Goal: Task Accomplishment & Management: Manage account settings

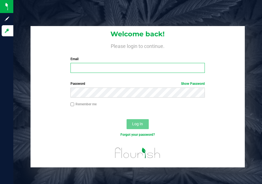
type input "[EMAIL_ADDRESS][DOMAIN_NAME]"
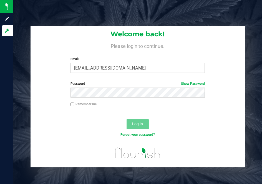
click at [136, 122] on span "Log In" at bounding box center [137, 124] width 11 height 4
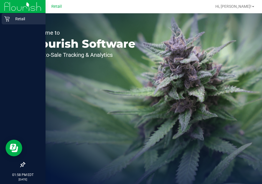
drag, startPoint x: 6, startPoint y: 21, endPoint x: 11, endPoint y: 20, distance: 5.3
click at [6, 21] on icon at bounding box center [7, 19] width 6 height 6
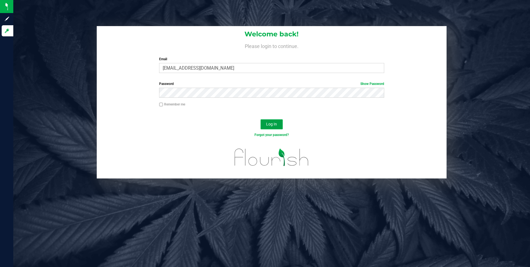
click at [262, 123] on span "Log In" at bounding box center [271, 124] width 11 height 4
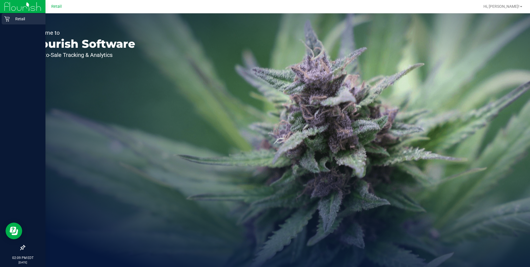
click at [7, 17] on icon at bounding box center [7, 19] width 6 height 6
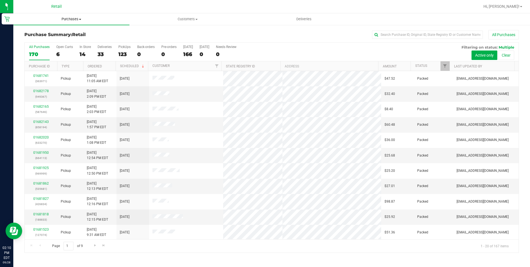
click at [69, 20] on span "Purchases" at bounding box center [71, 19] width 116 height 5
click at [61, 31] on span "Summary of purchases" at bounding box center [41, 33] width 57 height 5
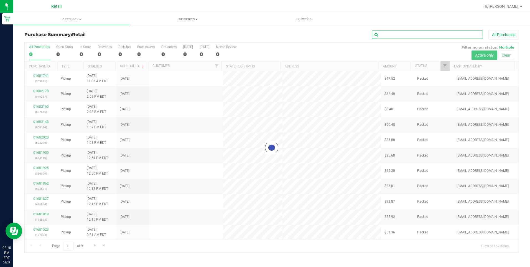
click at [262, 36] on input "text" at bounding box center [427, 35] width 111 height 8
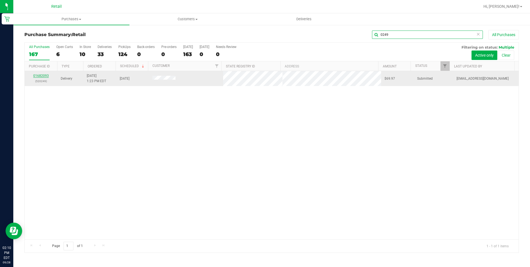
type input "0249"
click at [44, 74] on link "01682093" at bounding box center [41, 76] width 16 height 4
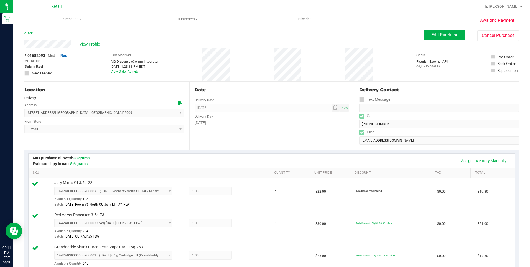
click at [262, 131] on form "Delivery Contact Text Message Call (805) 234-6377 Email kelseyw1986@gmail.com" at bounding box center [439, 116] width 160 height 58
drag, startPoint x: 360, startPoint y: 131, endPoint x: 307, endPoint y: 134, distance: 53.0
click at [262, 134] on div "Date Delivery Date 09/28/2025 Now 09/28/2025 02:00 PM Now Delivery Day Sunday" at bounding box center [271, 116] width 165 height 68
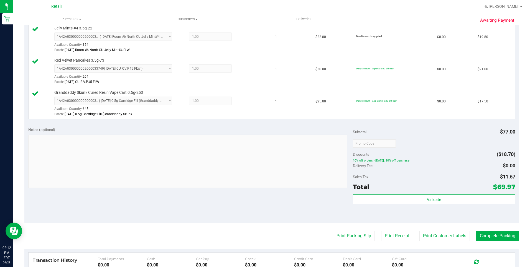
scroll to position [222, 0]
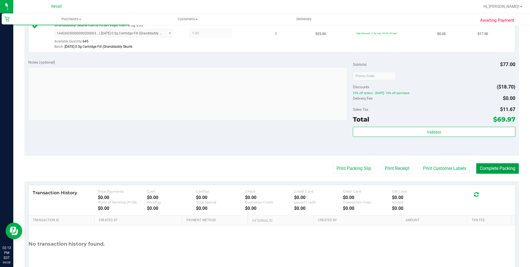
click at [262, 171] on button "Complete Packing" at bounding box center [497, 168] width 43 height 11
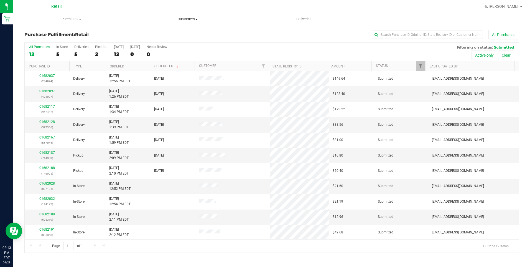
click at [187, 21] on span "Customers" at bounding box center [188, 19] width 116 height 5
click at [169, 34] on li "All customers" at bounding box center [188, 33] width 116 height 7
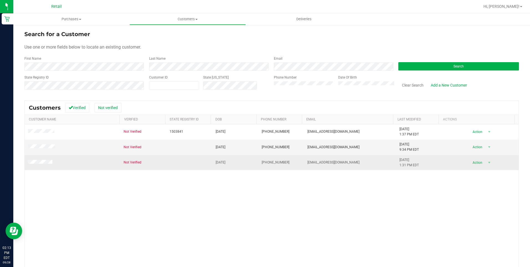
click at [46, 159] on td at bounding box center [73, 162] width 96 height 15
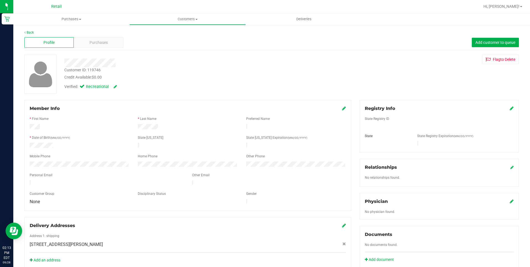
click at [104, 35] on div "Profile Purchases Add customer to queue" at bounding box center [271, 42] width 495 height 15
click at [101, 48] on div "Profile Purchases Add customer to queue" at bounding box center [271, 42] width 495 height 15
drag, startPoint x: 101, startPoint y: 48, endPoint x: 106, endPoint y: 46, distance: 5.0
click at [106, 46] on div "Purchases" at bounding box center [98, 42] width 49 height 11
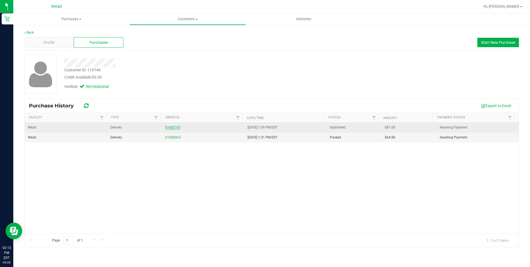
click at [171, 127] on link "01682167" at bounding box center [173, 127] width 16 height 4
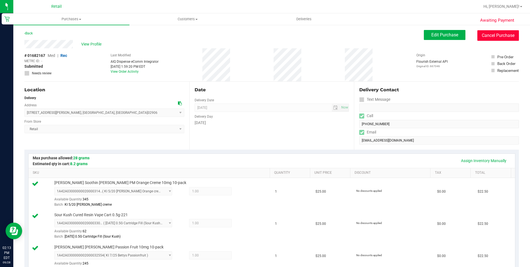
click at [262, 32] on button "Cancel Purchase" at bounding box center [499, 35] width 42 height 11
drag, startPoint x: 74, startPoint y: 45, endPoint x: 24, endPoint y: 48, distance: 50.3
click at [24, 48] on div "Awaiting Payment Back Edit Purchase Cancel Purchase View Profile # 01682167 Med…" at bounding box center [271, 270] width 517 height 493
click at [90, 85] on div "Location Delivery Address 173 Congdon Street , Providence , RI 02906 Select add…" at bounding box center [106, 116] width 165 height 68
drag, startPoint x: 75, startPoint y: 42, endPoint x: 22, endPoint y: 47, distance: 53.0
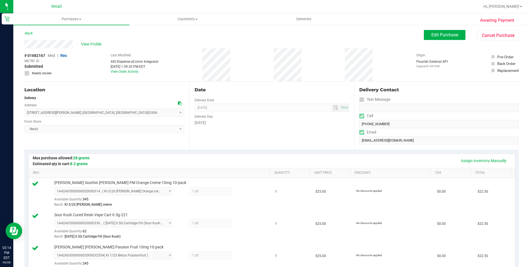
click at [22, 47] on div "Awaiting Payment Back Edit Purchase Cancel Purchase View Profile # 01682167 Med…" at bounding box center [271, 270] width 517 height 493
click at [185, 68] on div "# 01682167 Med | Rec METRC ID: - Submitted Needs review Last Modified AIQ Dispe…" at bounding box center [271, 64] width 495 height 33
click at [25, 46] on div "View Profile" at bounding box center [224, 44] width 400 height 8
click at [162, 49] on div "# 01682167 Med | Rec METRC ID: - Submitted Needs review Last Modified AIQ Dispe…" at bounding box center [271, 64] width 495 height 33
click at [184, 21] on span "Customers" at bounding box center [188, 19] width 116 height 5
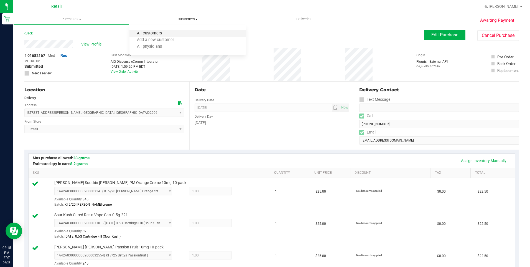
click at [164, 32] on span "All customers" at bounding box center [150, 33] width 40 height 5
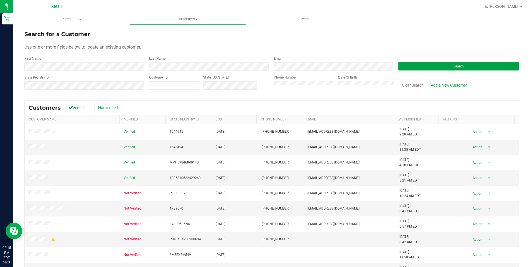
click at [262, 66] on button "Search" at bounding box center [458, 66] width 121 height 8
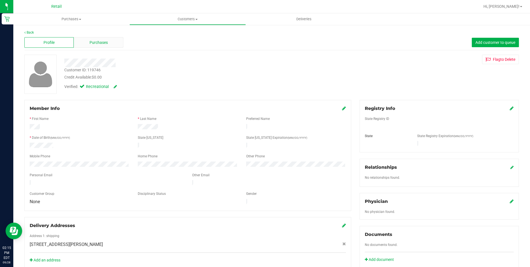
click at [106, 41] on span "Purchases" at bounding box center [99, 43] width 18 height 6
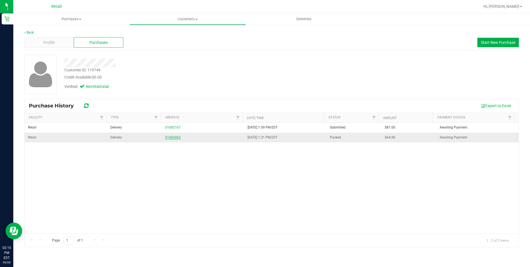
click at [171, 139] on div "01682063" at bounding box center [203, 137] width 76 height 5
click at [175, 137] on link "01682063" at bounding box center [173, 137] width 16 height 4
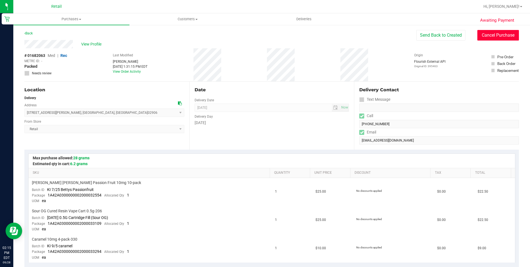
click at [262, 36] on button "Cancel Purchase" at bounding box center [499, 35] width 42 height 11
click at [255, 31] on div "Back Send Back to Created Cancel Purchase" at bounding box center [271, 35] width 495 height 10
drag, startPoint x: 73, startPoint y: 43, endPoint x: 24, endPoint y: 48, distance: 49.9
click at [24, 48] on div "Awaiting Payment Back Send Back to Created Cancel Purchase View Profile # 01682…" at bounding box center [271, 265] width 517 height 482
click at [163, 29] on div "Awaiting Payment Back Send Back to Created Cancel Purchase View Profile # 01682…" at bounding box center [271, 265] width 517 height 482
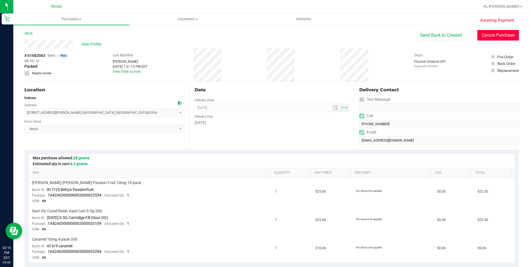
click at [262, 37] on button "Cancel Purchase" at bounding box center [499, 35] width 42 height 11
click at [80, 20] on span at bounding box center [80, 19] width 2 height 1
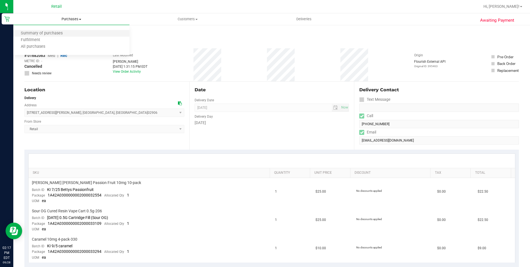
click at [72, 31] on li "Summary of purchases" at bounding box center [71, 33] width 116 height 7
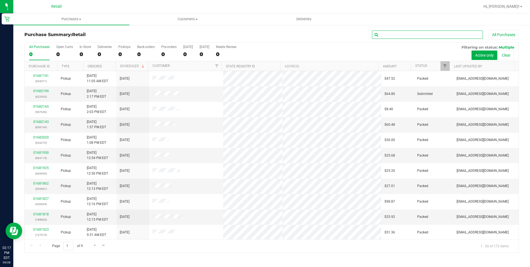
click at [262, 34] on input "text" at bounding box center [427, 35] width 111 height 8
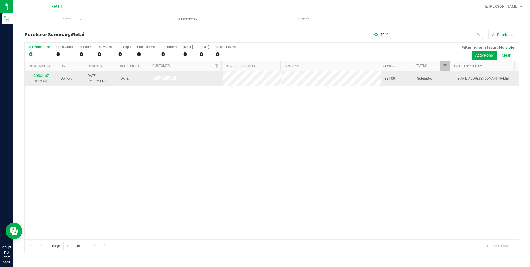
type input "7046"
click at [41, 77] on div "01682167 (667046)" at bounding box center [41, 78] width 26 height 11
click at [41, 77] on link "01682167" at bounding box center [41, 76] width 16 height 4
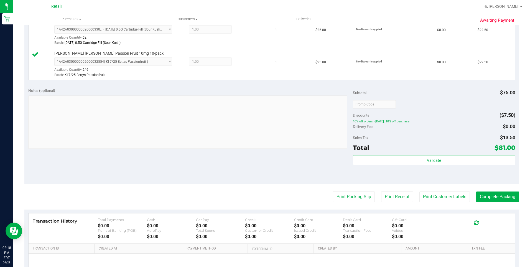
scroll to position [250, 0]
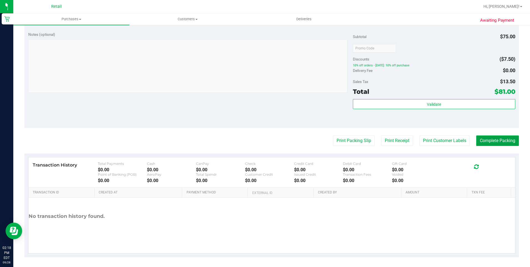
click at [262, 142] on button "Complete Packing" at bounding box center [497, 140] width 43 height 11
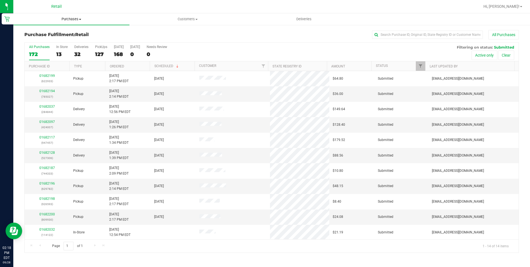
click at [77, 20] on span "Purchases" at bounding box center [71, 19] width 116 height 5
click at [77, 32] on li "Summary of purchases" at bounding box center [71, 33] width 116 height 7
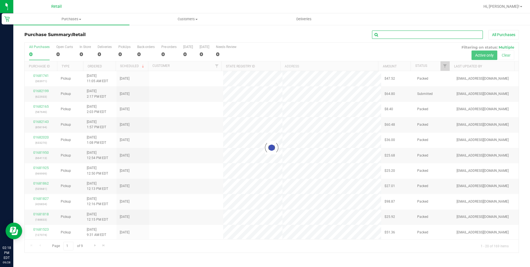
click at [262, 37] on input "text" at bounding box center [427, 35] width 111 height 8
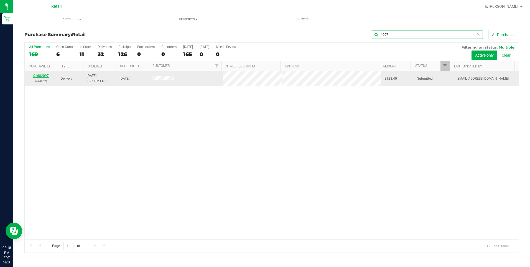
type input "4007"
click at [39, 75] on link "01682097" at bounding box center [41, 76] width 16 height 4
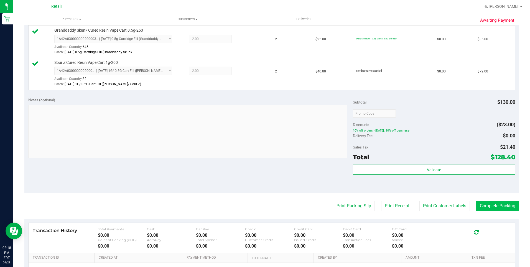
scroll to position [194, 0]
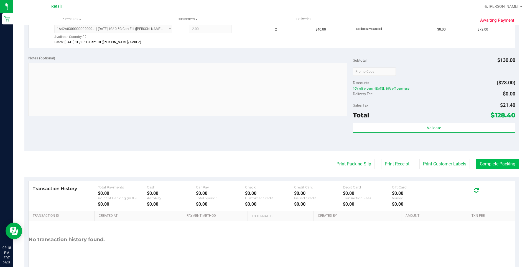
drag, startPoint x: 488, startPoint y: 156, endPoint x: 487, endPoint y: 162, distance: 5.9
click at [262, 156] on purchase-details "Back Edit Purchase Cancel Purchase View Profile # 01682097 Med | Rec METRC ID: …" at bounding box center [271, 58] width 495 height 445
click at [262, 165] on button "Complete Packing" at bounding box center [497, 164] width 43 height 11
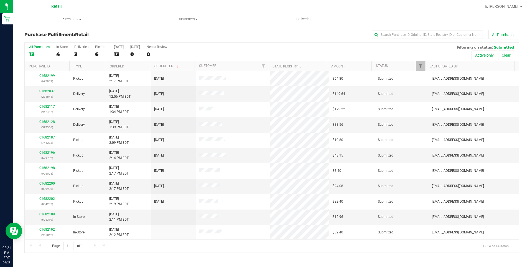
click at [76, 17] on span "Purchases" at bounding box center [71, 19] width 116 height 5
click at [68, 31] on li "Summary of purchases" at bounding box center [71, 33] width 116 height 7
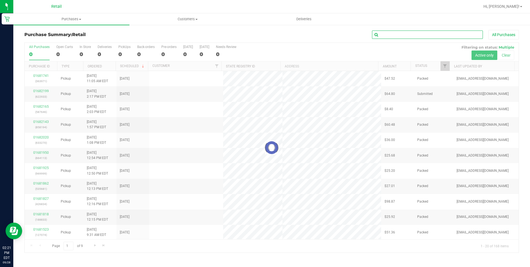
click at [262, 32] on input "text" at bounding box center [427, 35] width 111 height 8
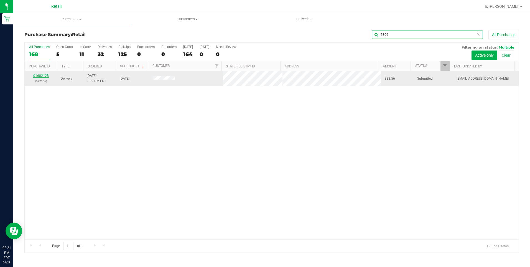
type input "7306"
click at [43, 77] on link "01682128" at bounding box center [41, 76] width 16 height 4
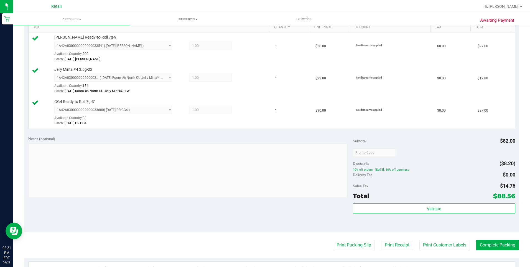
scroll to position [194, 0]
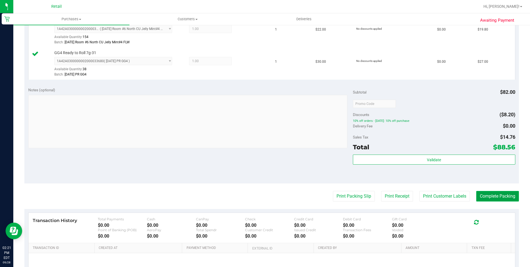
click at [262, 184] on button "Complete Packing" at bounding box center [497, 196] width 43 height 11
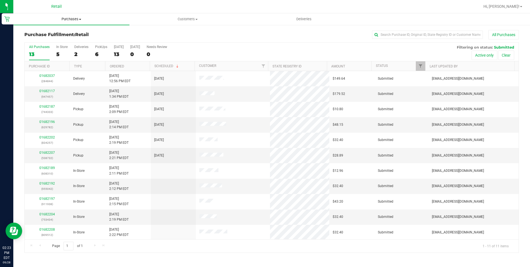
click at [81, 23] on uib-tab-heading "Purchases Summary of purchases Fulfillment All purchases" at bounding box center [71, 19] width 116 height 12
click at [54, 32] on span "Summary of purchases" at bounding box center [41, 33] width 57 height 5
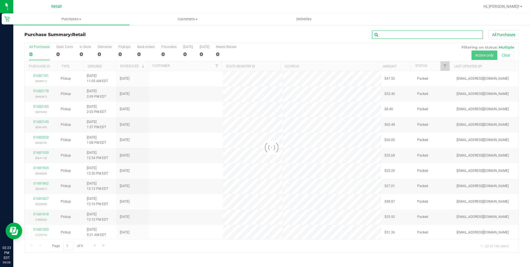
click at [262, 38] on input "text" at bounding box center [427, 35] width 111 height 8
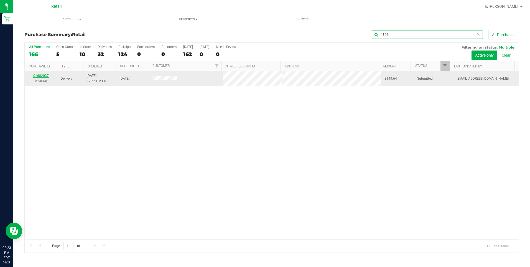
type input "4844"
click at [42, 74] on link "01682037" at bounding box center [41, 76] width 16 height 4
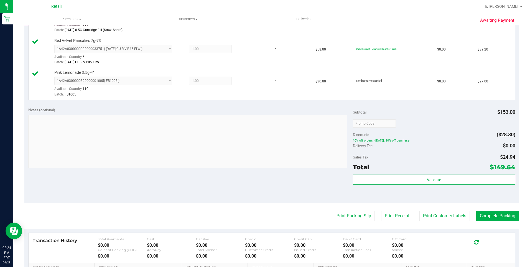
scroll to position [166, 0]
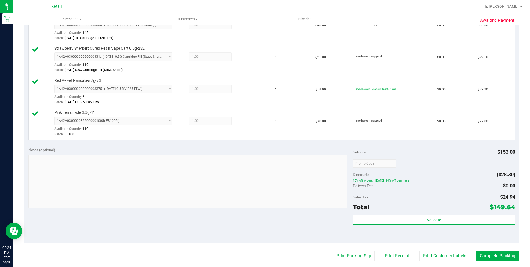
click at [77, 22] on uib-tab-heading "Purchases Summary of purchases Fulfillment All purchases" at bounding box center [71, 19] width 116 height 12
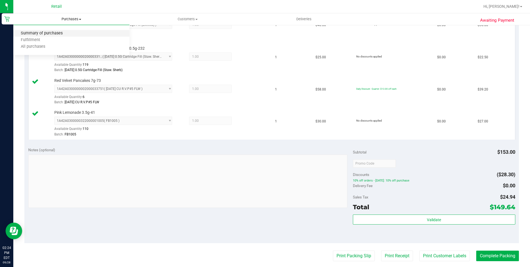
click at [62, 31] on span "Summary of purchases" at bounding box center [41, 33] width 57 height 5
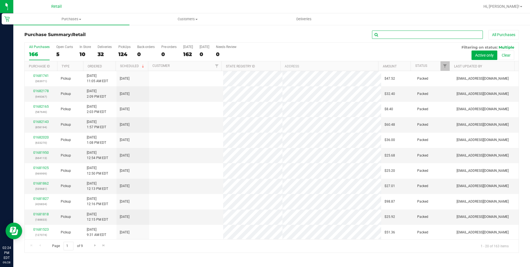
click at [262, 35] on input "text" at bounding box center [427, 35] width 111 height 8
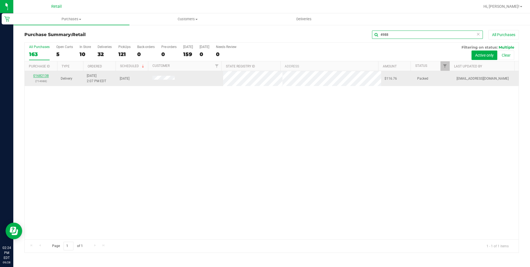
type input "4988"
click at [46, 76] on link "01682138" at bounding box center [41, 76] width 16 height 4
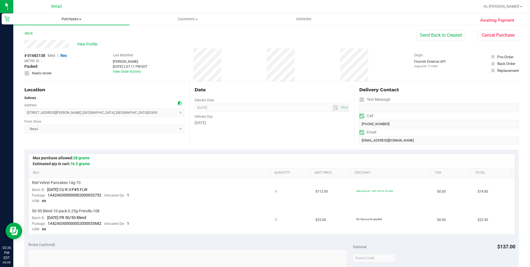
click at [77, 20] on span "Purchases" at bounding box center [71, 19] width 116 height 5
click at [71, 32] on li "Summary of purchases" at bounding box center [71, 33] width 116 height 7
click at [78, 20] on span "Purchases" at bounding box center [71, 19] width 116 height 5
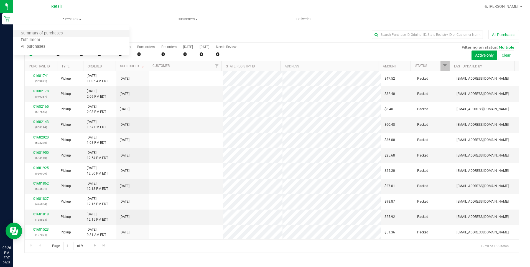
click at [72, 31] on li "Summary of purchases" at bounding box center [71, 33] width 116 height 7
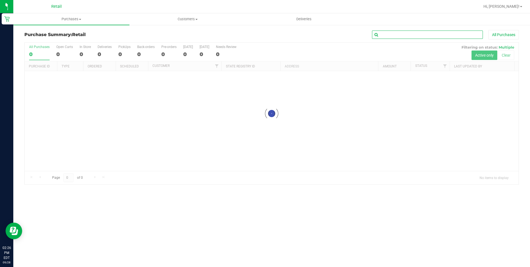
click at [262, 34] on input "text" at bounding box center [427, 35] width 111 height 8
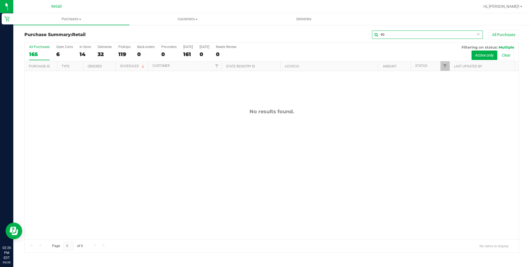
type input "9"
click at [68, 20] on span "Purchases" at bounding box center [71, 19] width 116 height 5
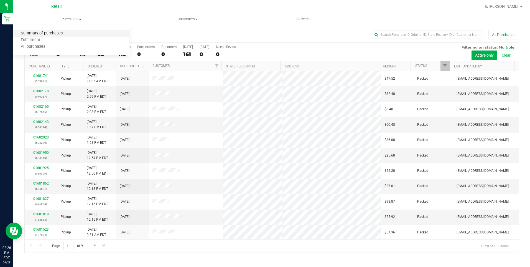
click at [62, 33] on span "Summary of purchases" at bounding box center [41, 33] width 57 height 5
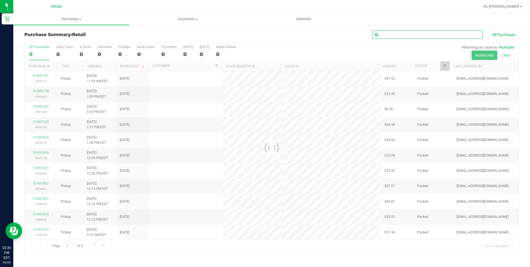
click at [262, 33] on input "text" at bounding box center [427, 35] width 111 height 8
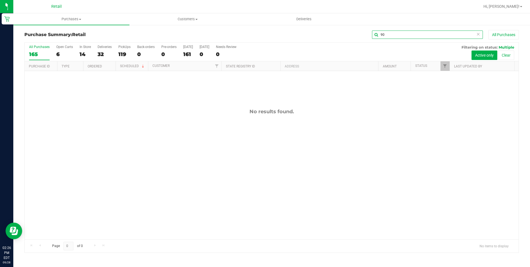
type input "9"
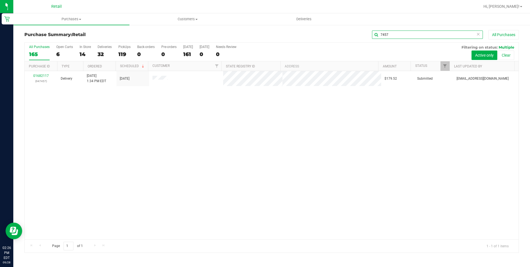
type input "7457"
click at [43, 75] on link "01682117" at bounding box center [41, 76] width 16 height 4
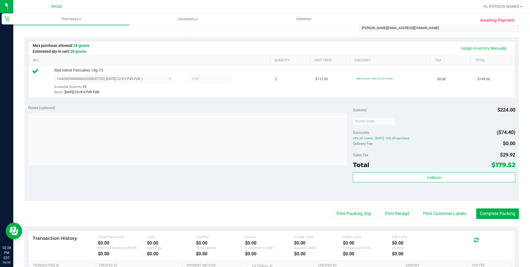
scroll to position [139, 0]
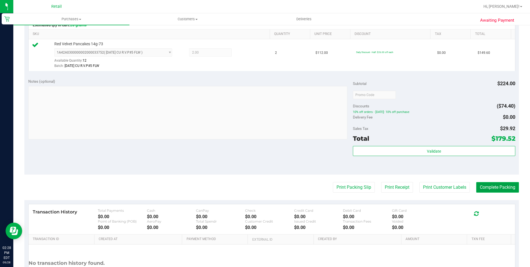
click at [262, 184] on button "Complete Packing" at bounding box center [497, 187] width 43 height 11
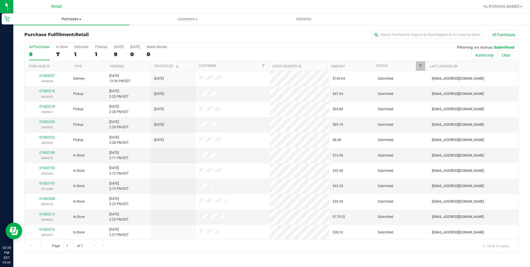
click at [75, 17] on span "Purchases" at bounding box center [71, 19] width 116 height 5
click at [60, 32] on span "Summary of purchases" at bounding box center [41, 33] width 57 height 5
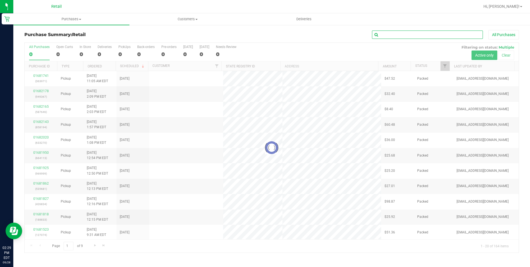
click at [262, 35] on input "text" at bounding box center [427, 35] width 111 height 8
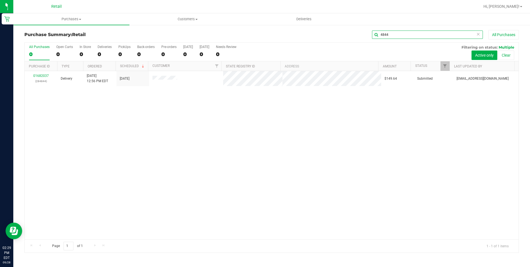
type input "4844"
click at [45, 75] on link "01682037" at bounding box center [41, 76] width 16 height 4
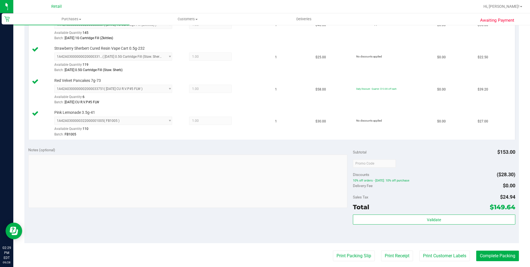
scroll to position [194, 0]
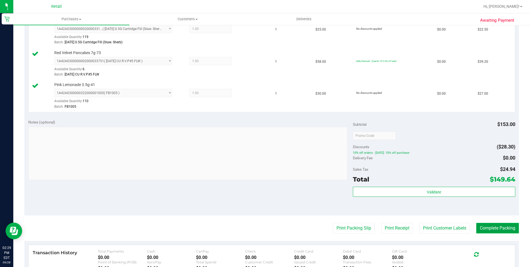
click at [262, 184] on button "Complete Packing" at bounding box center [497, 228] width 43 height 11
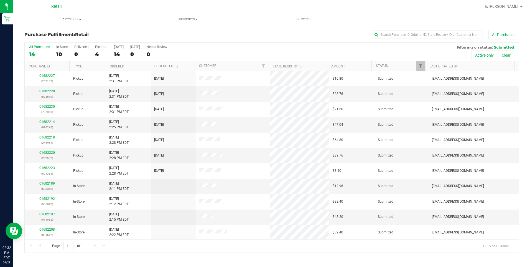
drag, startPoint x: 79, startPoint y: 19, endPoint x: 77, endPoint y: 21, distance: 3.2
click at [79, 19] on span "Purchases" at bounding box center [71, 19] width 116 height 5
click at [68, 31] on span "Summary of purchases" at bounding box center [41, 33] width 57 height 5
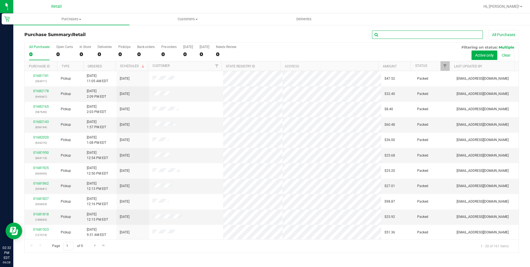
click at [262, 32] on input "text" at bounding box center [427, 35] width 111 height 8
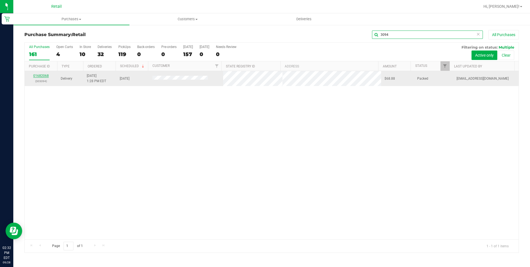
type input "3094"
click at [42, 77] on link "01682068" at bounding box center [41, 76] width 16 height 4
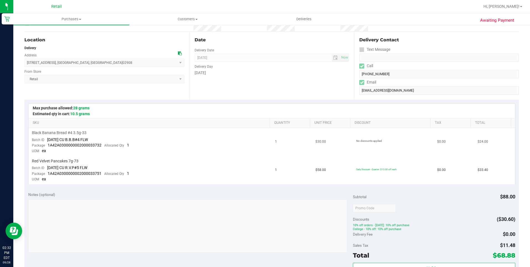
scroll to position [55, 0]
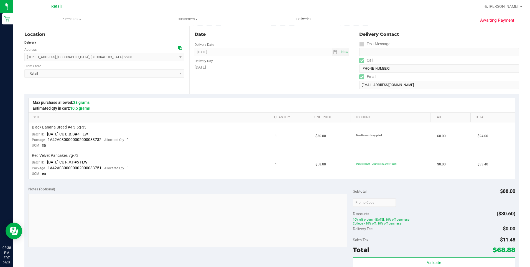
click at [262, 16] on uib-tab-heading "Deliveries" at bounding box center [304, 19] width 116 height 11
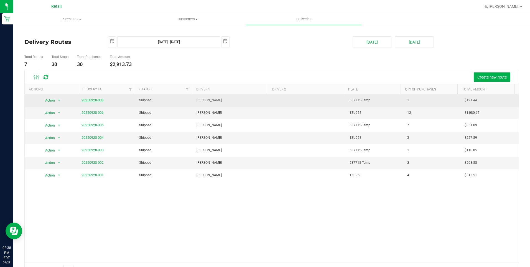
click at [98, 99] on link "20250928-008" at bounding box center [93, 100] width 22 height 4
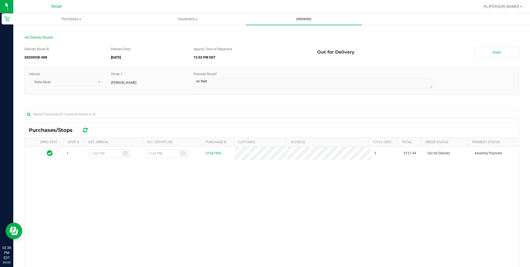
click at [262, 23] on uib-tab-heading "Deliveries" at bounding box center [304, 19] width 116 height 12
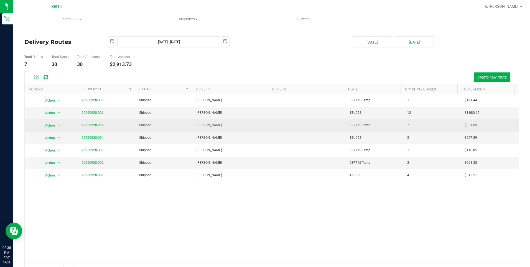
click at [90, 125] on link "20250928-005" at bounding box center [93, 125] width 22 height 4
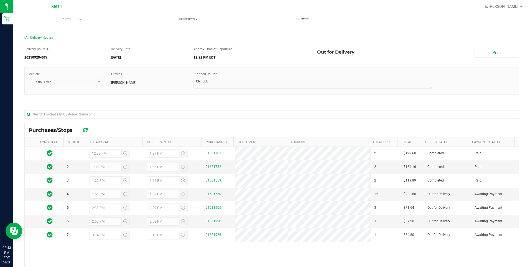
click at [262, 18] on span "Deliveries" at bounding box center [304, 19] width 30 height 5
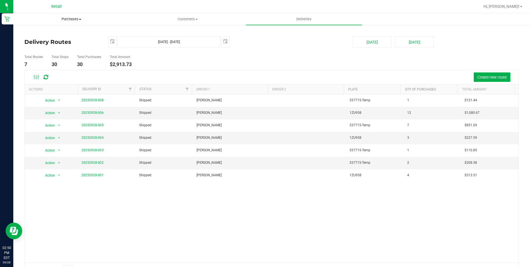
click at [79, 21] on span "Purchases" at bounding box center [72, 19] width 116 height 5
click at [58, 34] on span "Summary of purchases" at bounding box center [41, 33] width 57 height 5
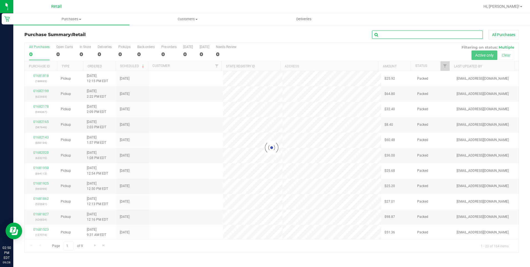
click at [262, 33] on input "text" at bounding box center [427, 35] width 111 height 8
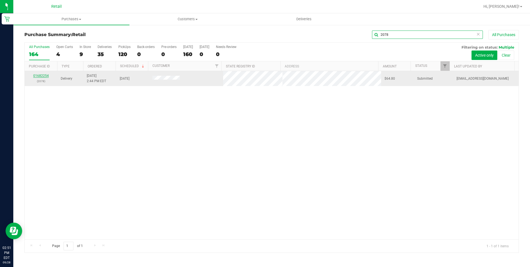
type input "2078"
click at [44, 75] on link "01682254" at bounding box center [41, 76] width 16 height 4
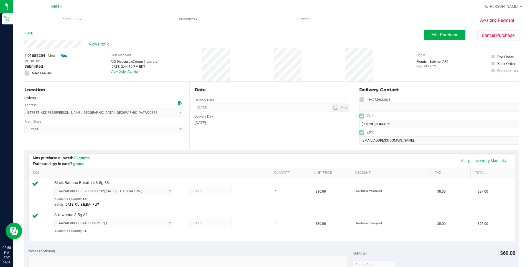
drag, startPoint x: 75, startPoint y: 39, endPoint x: 22, endPoint y: 48, distance: 53.4
click at [22, 48] on div "Awaiting Payment Back Edit Purchase Cancel Purchase View Profile # 01682254 Med…" at bounding box center [271, 254] width 517 height 460
drag, startPoint x: 492, startPoint y: 35, endPoint x: 529, endPoint y: 62, distance: 46.2
click at [262, 35] on button "Cancel Purchase" at bounding box center [499, 35] width 42 height 11
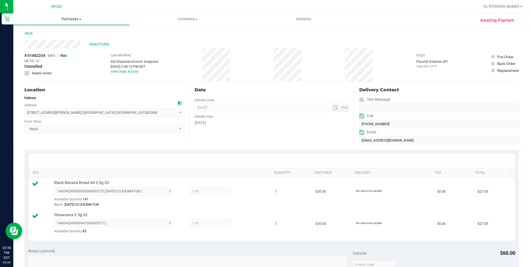
click at [62, 21] on span "Purchases" at bounding box center [71, 19] width 116 height 5
click at [56, 32] on span "Summary of purchases" at bounding box center [41, 33] width 57 height 5
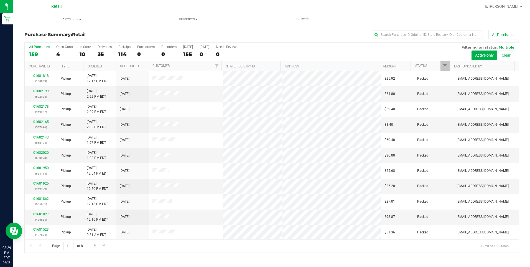
click at [70, 21] on span "Purchases" at bounding box center [71, 19] width 116 height 5
click at [31, 43] on li "Fulfillment" at bounding box center [71, 40] width 116 height 7
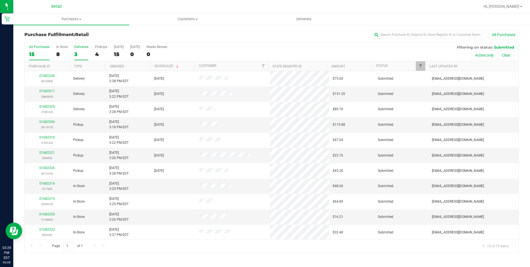
click at [77, 55] on div "3" at bounding box center [81, 54] width 14 height 6
click at [0, 0] on input "Deliveries 3" at bounding box center [0, 0] width 0 height 0
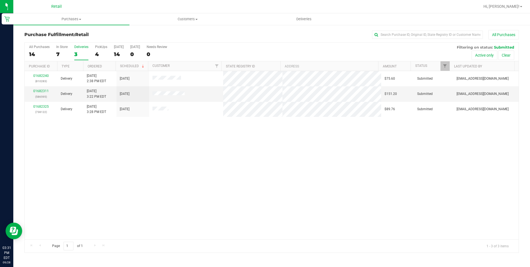
click at [80, 52] on div "3" at bounding box center [81, 54] width 14 height 6
click at [0, 0] on input "Deliveries 3" at bounding box center [0, 0] width 0 height 0
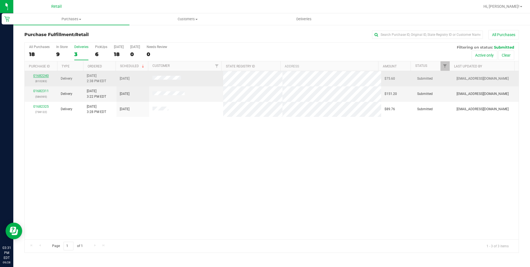
click at [47, 75] on link "01682240" at bounding box center [41, 76] width 16 height 4
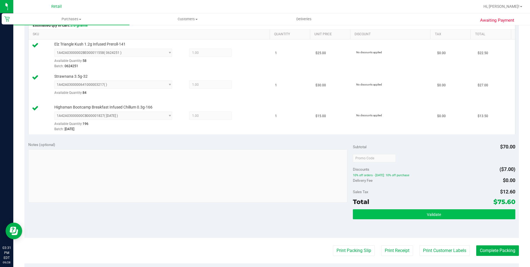
scroll to position [139, 0]
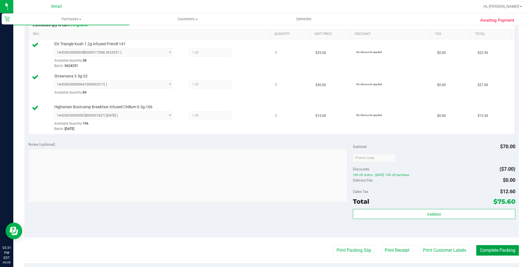
click at [262, 184] on button "Complete Packing" at bounding box center [497, 250] width 43 height 11
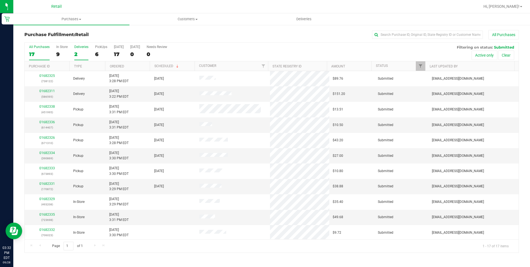
click at [78, 54] on div "2" at bounding box center [81, 54] width 14 height 6
click at [0, 0] on input "Deliveries 2" at bounding box center [0, 0] width 0 height 0
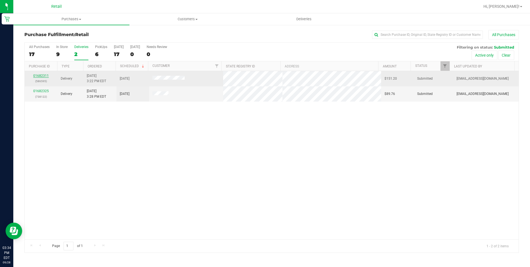
click at [36, 76] on link "01682311" at bounding box center [41, 76] width 16 height 4
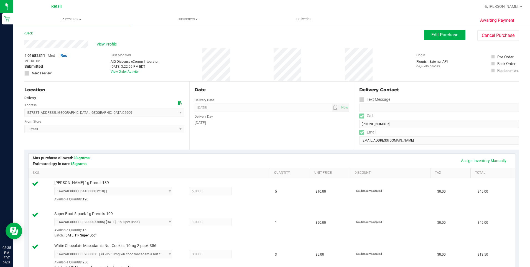
click at [68, 19] on span "Purchases" at bounding box center [71, 19] width 116 height 5
click at [33, 40] on span "Fulfillment" at bounding box center [30, 40] width 34 height 5
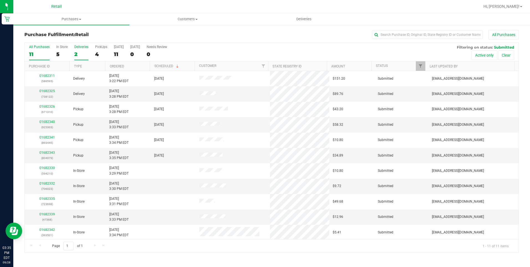
click at [80, 54] on div "2" at bounding box center [81, 54] width 14 height 6
click at [0, 0] on input "Deliveries 2" at bounding box center [0, 0] width 0 height 0
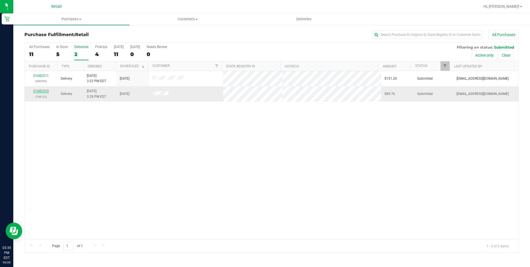
click at [40, 92] on link "01682325" at bounding box center [41, 91] width 16 height 4
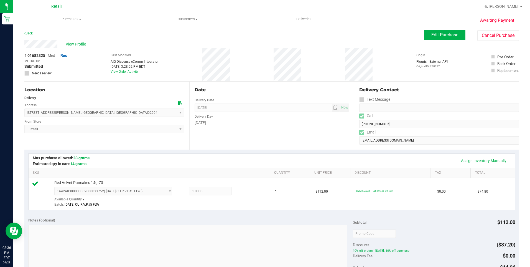
drag, startPoint x: 309, startPoint y: 42, endPoint x: 311, endPoint y: 35, distance: 7.8
click at [262, 42] on div "View Profile" at bounding box center [224, 44] width 400 height 8
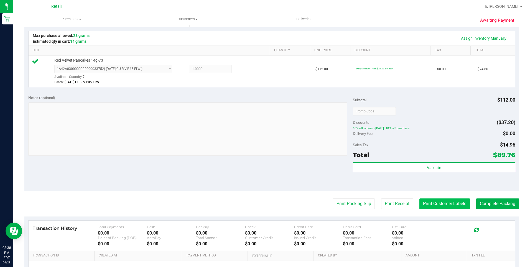
scroll to position [139, 0]
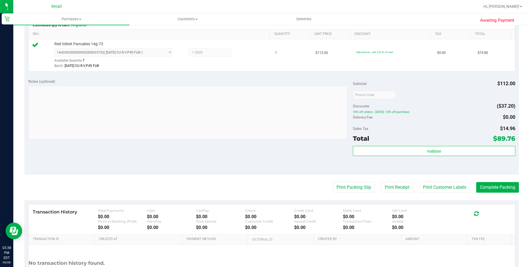
click at [262, 184] on purchase-details "Back Edit Purchase Cancel Purchase View Profile # 01682325 Med | Rec METRC ID: …" at bounding box center [271, 97] width 495 height 412
click at [262, 184] on button "Complete Packing" at bounding box center [497, 187] width 43 height 11
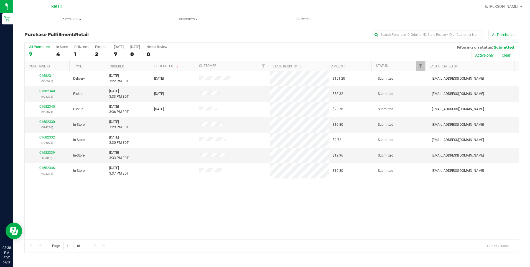
click at [73, 19] on span "Purchases" at bounding box center [71, 19] width 116 height 5
click at [47, 42] on span "Fulfillment" at bounding box center [30, 40] width 34 height 5
click at [78, 52] on div "1" at bounding box center [81, 54] width 14 height 6
click at [0, 0] on input "Deliveries 1" at bounding box center [0, 0] width 0 height 0
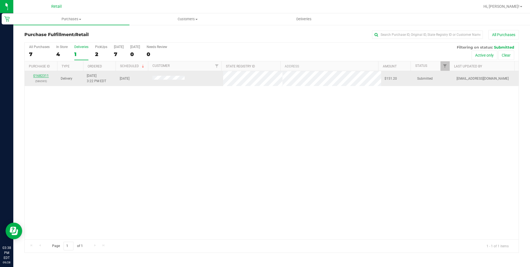
click at [45, 77] on link "01682311" at bounding box center [41, 76] width 16 height 4
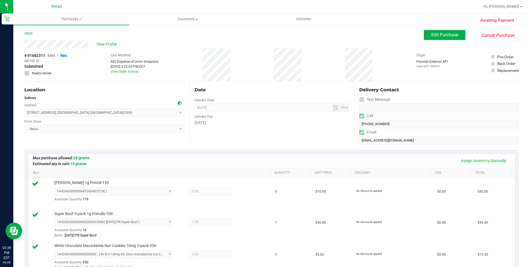
click at [262, 133] on div "Date Delivery Date 09/28/2025 Now 09/28/2025 06:00 PM Now Delivery Day Sunday" at bounding box center [271, 116] width 165 height 68
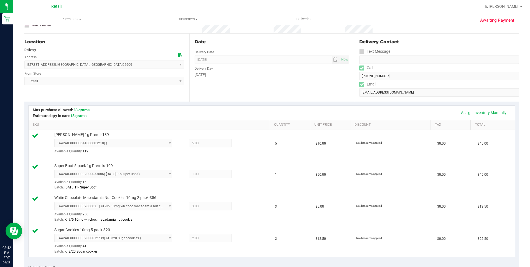
scroll to position [55, 0]
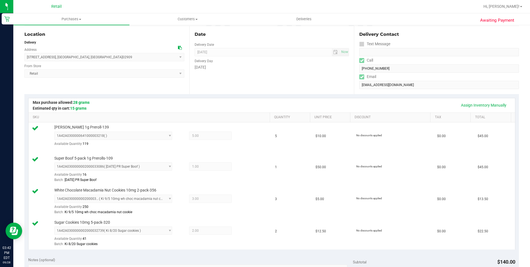
click at [261, 80] on div "Date Delivery Date 09/28/2025 Now 09/28/2025 06:00 PM Now Delivery Day Sunday" at bounding box center [271, 60] width 165 height 68
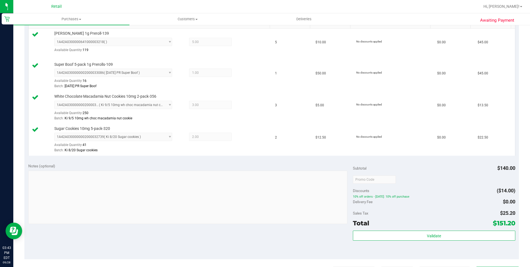
scroll to position [166, 0]
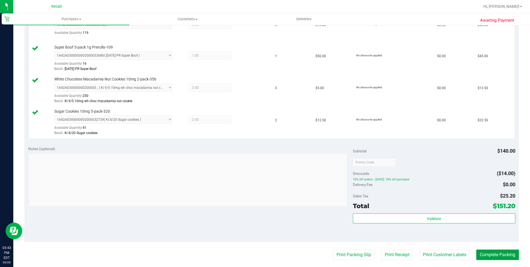
click at [262, 184] on button "Complete Packing" at bounding box center [497, 254] width 43 height 11
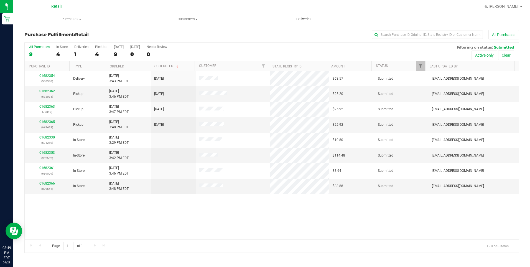
click at [262, 17] on span "Deliveries" at bounding box center [304, 19] width 30 height 5
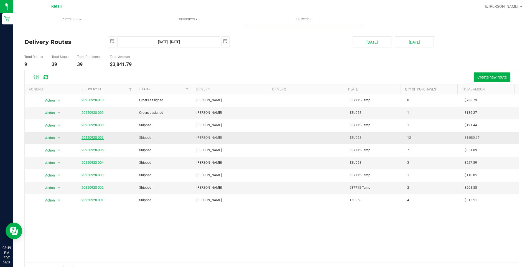
click at [96, 138] on link "20250928-006" at bounding box center [93, 138] width 22 height 4
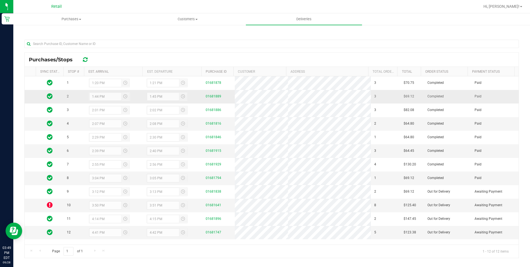
scroll to position [76, 0]
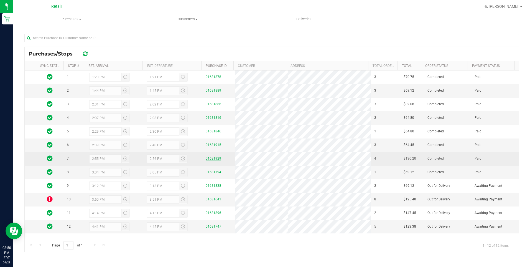
click at [211, 157] on link "01681929" at bounding box center [214, 158] width 16 height 4
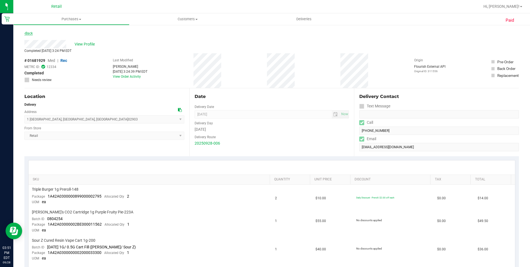
click at [27, 33] on link "Back" at bounding box center [28, 33] width 8 height 4
click at [75, 22] on uib-tab-heading "Purchases Summary of purchases Fulfillment All purchases" at bounding box center [72, 19] width 116 height 11
click at [57, 33] on span "Summary of purchases" at bounding box center [41, 33] width 57 height 5
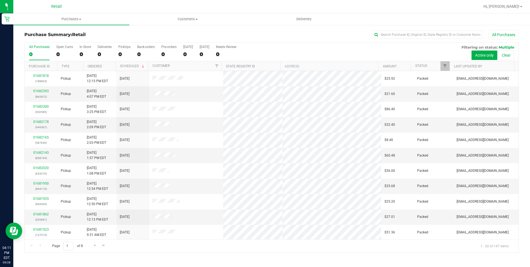
click at [180, 25] on ul "Purchases Summary of purchases Fulfillment All purchases Customers All customer…" at bounding box center [278, 19] width 530 height 12
click at [190, 22] on uib-tab-heading "Customers All customers Add a new customer All physicians" at bounding box center [188, 19] width 116 height 11
click at [150, 35] on span "All customers" at bounding box center [150, 33] width 40 height 5
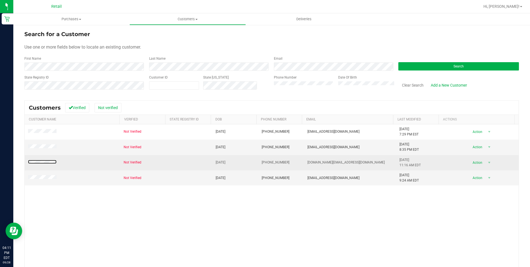
click at [47, 164] on span at bounding box center [43, 163] width 30 height 6
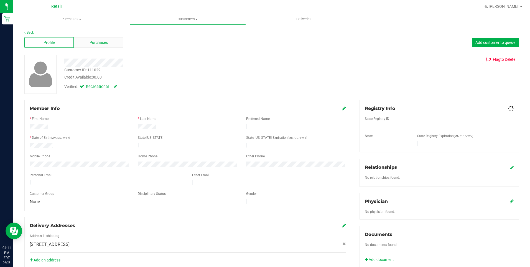
click at [102, 44] on span "Purchases" at bounding box center [99, 43] width 18 height 6
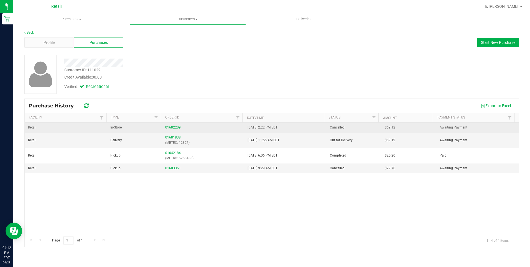
click at [171, 123] on td "01682209" at bounding box center [203, 128] width 82 height 10
click at [171, 125] on td "01682209" at bounding box center [203, 128] width 82 height 10
click at [171, 127] on link "01682209" at bounding box center [173, 127] width 16 height 4
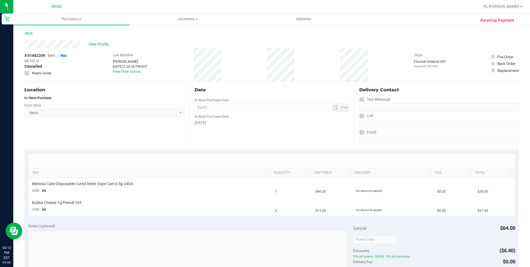
drag, startPoint x: 119, startPoint y: 62, endPoint x: 138, endPoint y: 64, distance: 19.3
click at [138, 64] on div "# 01682209 Med | Rec METRC ID: - Cancelled Needs review Last Modified Cody McIl…" at bounding box center [271, 64] width 495 height 33
click at [149, 103] on div "Retail Select Store Retail" at bounding box center [104, 109] width 160 height 16
drag, startPoint x: 119, startPoint y: 64, endPoint x: 107, endPoint y: 66, distance: 12.6
click at [107, 66] on div "# 01682209 Med | Rec METRC ID: - Cancelled Needs review Last Modified Cody McIl…" at bounding box center [271, 64] width 495 height 33
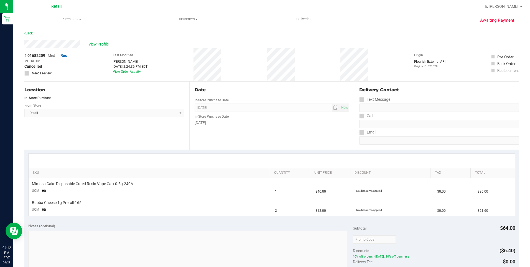
click at [107, 66] on div "# 01682209 Med | Rec METRC ID: - Cancelled Needs review Last Modified Cody McIl…" at bounding box center [271, 64] width 495 height 33
drag, startPoint x: 106, startPoint y: 65, endPoint x: 110, endPoint y: 62, distance: 4.7
click at [110, 62] on div "# 01682209 Med | Rec METRC ID: - Cancelled Needs review Last Modified Cody McIl…" at bounding box center [271, 64] width 495 height 33
click at [119, 92] on div "Location" at bounding box center [104, 90] width 160 height 7
drag, startPoint x: 136, startPoint y: 62, endPoint x: 113, endPoint y: 62, distance: 23.3
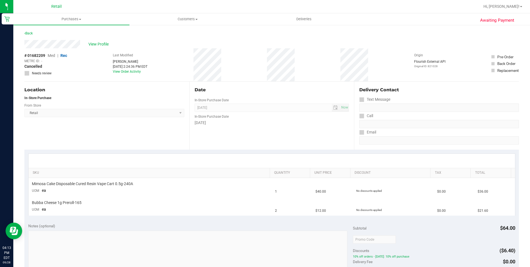
click at [113, 62] on div "Cody McIlmail" at bounding box center [130, 61] width 35 height 5
drag, startPoint x: 113, startPoint y: 62, endPoint x: 124, endPoint y: 71, distance: 14.2
click at [124, 71] on link "View Order Activity" at bounding box center [127, 72] width 28 height 4
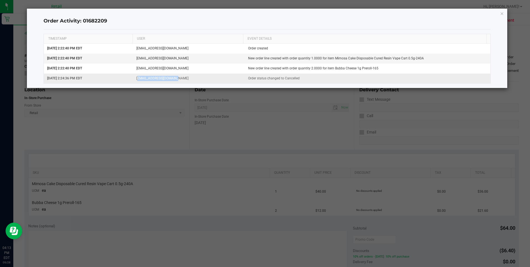
drag, startPoint x: 167, startPoint y: 77, endPoint x: 190, endPoint y: 80, distance: 23.5
click at [190, 80] on td "thecodyjames@yahoo.com" at bounding box center [189, 78] width 112 height 10
click at [262, 12] on icon "button" at bounding box center [502, 13] width 4 height 7
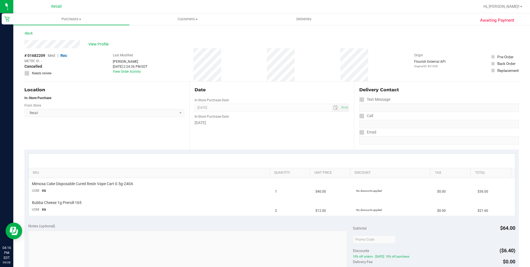
click at [93, 119] on div "Location In-Store Purchase From Store Retail Select Store Retail" at bounding box center [106, 116] width 165 height 68
click at [262, 21] on span "Deliveries" at bounding box center [304, 19] width 30 height 5
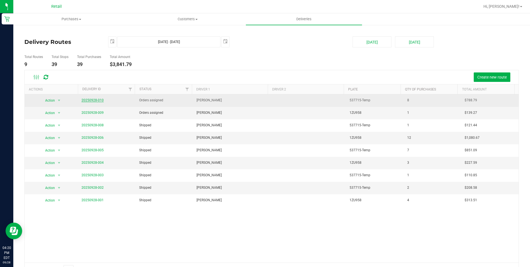
click at [97, 99] on link "20250928-010" at bounding box center [93, 100] width 22 height 4
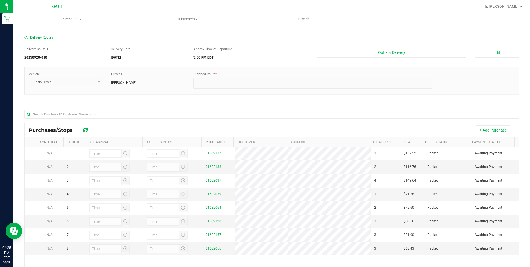
click at [78, 19] on span "Purchases" at bounding box center [72, 19] width 116 height 5
click at [54, 45] on li "All purchases" at bounding box center [71, 47] width 116 height 7
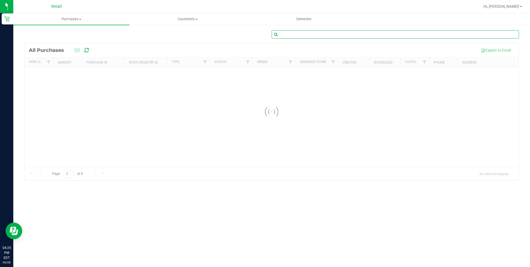
click at [262, 33] on input "text" at bounding box center [395, 34] width 247 height 8
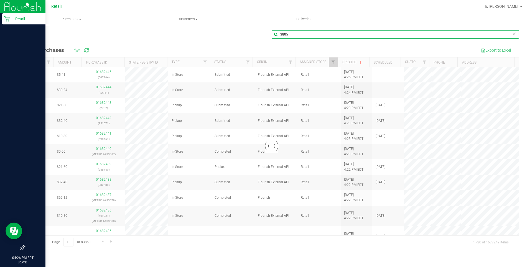
type input "3805"
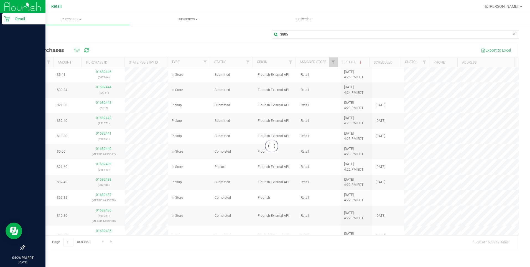
drag, startPoint x: 9, startPoint y: 19, endPoint x: 19, endPoint y: 22, distance: 9.6
click at [9, 19] on icon at bounding box center [7, 19] width 6 height 6
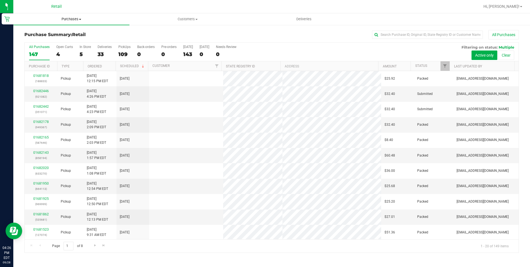
click at [78, 19] on span "Purchases" at bounding box center [71, 19] width 116 height 5
click at [49, 30] on li "Summary of purchases" at bounding box center [71, 33] width 116 height 7
click at [262, 34] on input "text" at bounding box center [427, 35] width 111 height 8
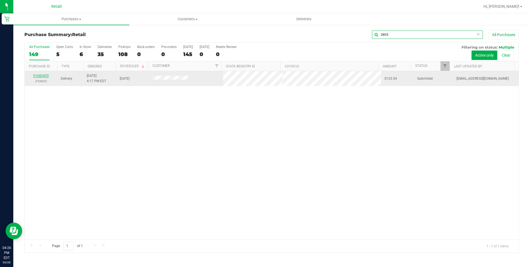
type input "3805"
click at [44, 77] on link "01682425" at bounding box center [41, 76] width 16 height 4
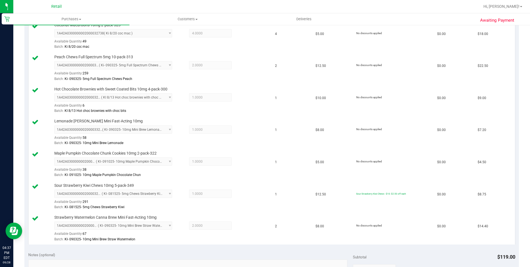
scroll to position [360, 0]
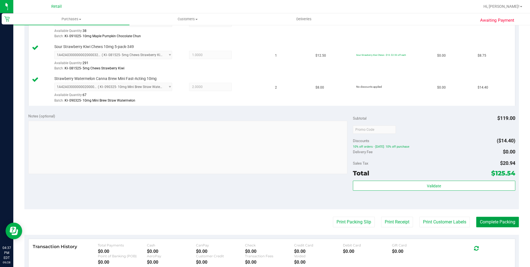
click at [262, 184] on button "Complete Packing" at bounding box center [497, 222] width 43 height 11
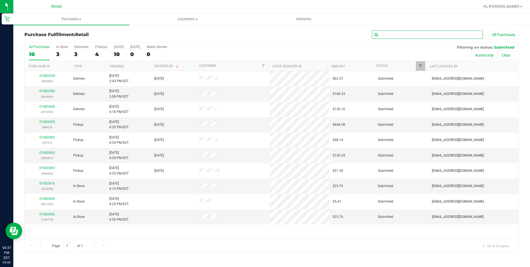
click at [262, 35] on input "text" at bounding box center [427, 35] width 111 height 8
type input "3805"
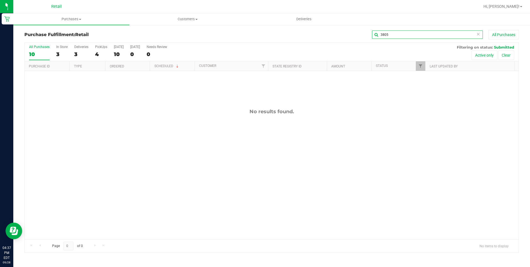
drag, startPoint x: 403, startPoint y: 37, endPoint x: 347, endPoint y: 34, distance: 56.7
click at [262, 34] on div "3805 All Purchases" at bounding box center [354, 34] width 330 height 9
click at [190, 15] on uib-tab-heading "Customers All customers Add a new customer All physicians" at bounding box center [188, 19] width 116 height 11
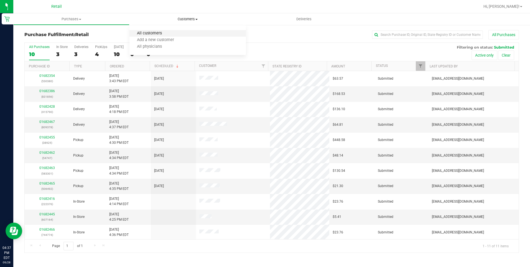
click at [153, 34] on span "All customers" at bounding box center [150, 33] width 40 height 5
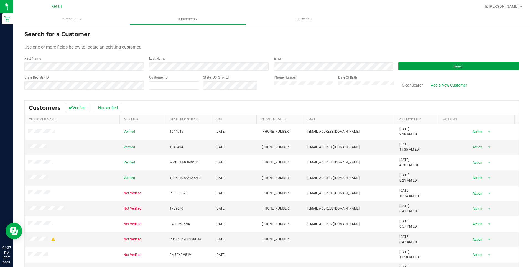
click at [262, 68] on button "Search" at bounding box center [458, 66] width 121 height 8
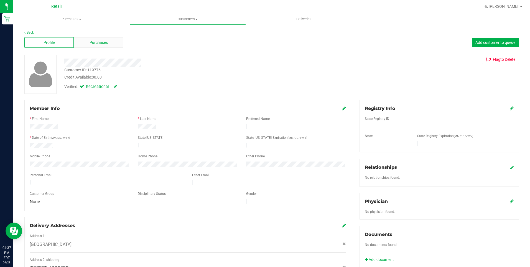
click at [104, 44] on span "Purchases" at bounding box center [99, 43] width 18 height 6
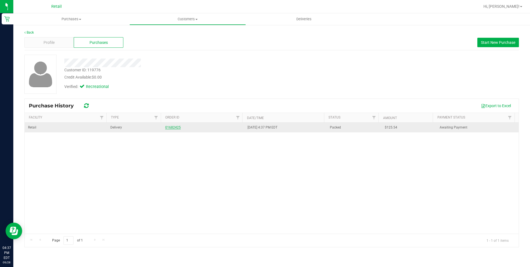
click at [174, 128] on link "01682425" at bounding box center [173, 127] width 16 height 4
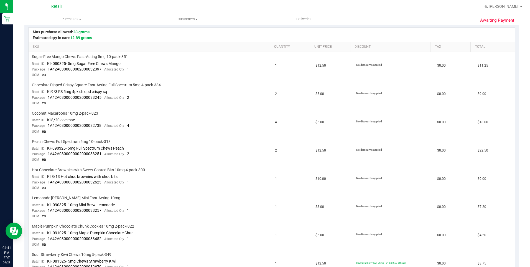
scroll to position [55, 0]
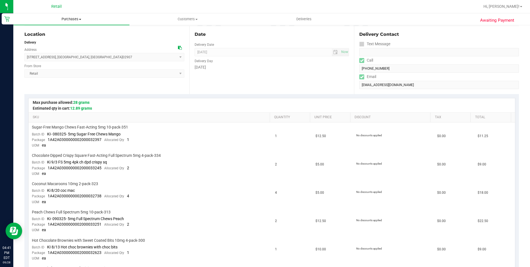
click at [85, 20] on span "Purchases" at bounding box center [71, 19] width 116 height 5
click at [67, 31] on li "Summary of purchases" at bounding box center [71, 33] width 116 height 7
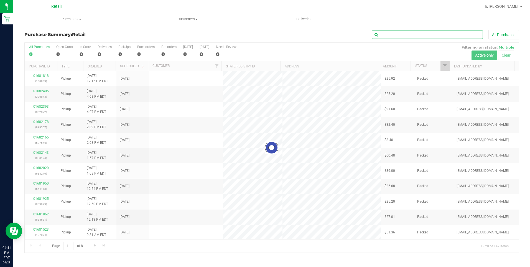
click at [262, 35] on input "text" at bounding box center [427, 35] width 111 height 8
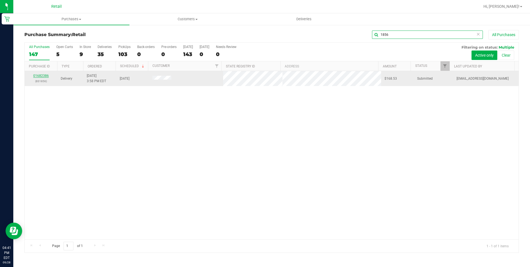
type input "1856"
click at [43, 76] on link "01682386" at bounding box center [41, 76] width 16 height 4
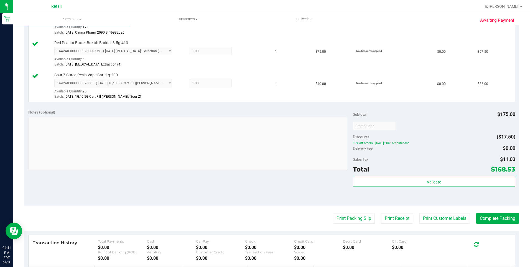
scroll to position [222, 0]
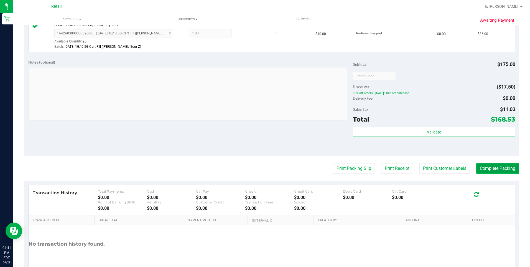
click at [262, 166] on button "Complete Packing" at bounding box center [497, 168] width 43 height 11
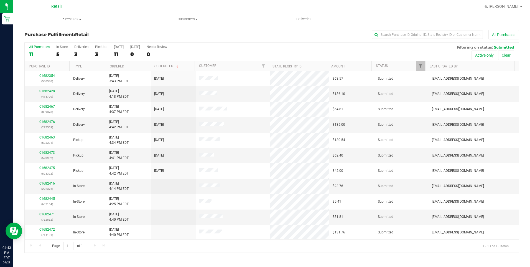
click at [75, 18] on span "Purchases" at bounding box center [71, 19] width 116 height 5
click at [53, 35] on span "Summary of purchases" at bounding box center [41, 33] width 57 height 5
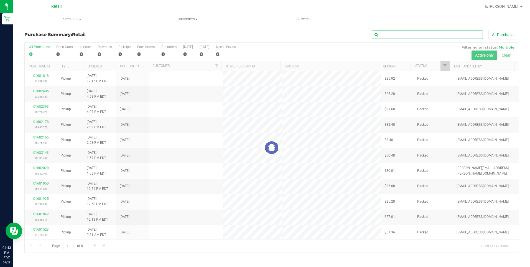
click at [262, 34] on input "text" at bounding box center [427, 35] width 111 height 8
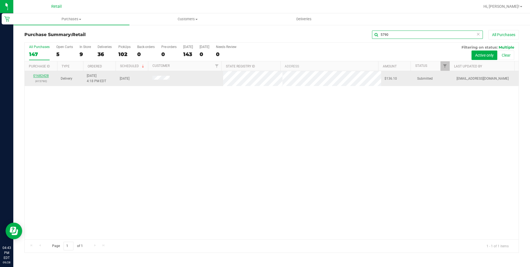
type input "5790"
click at [42, 77] on link "01682428" at bounding box center [41, 76] width 16 height 4
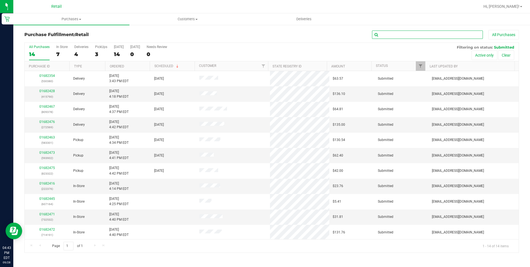
click at [262, 33] on input "text" at bounding box center [427, 35] width 111 height 8
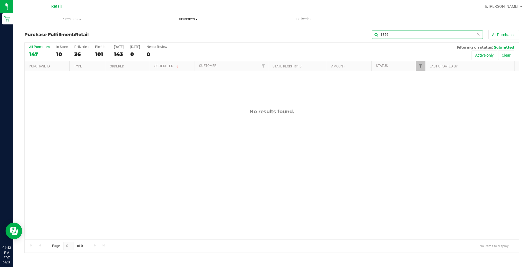
type input "1856"
click at [198, 24] on uib-tab-heading "Customers All customers Add a new customer All physicians" at bounding box center [188, 19] width 116 height 11
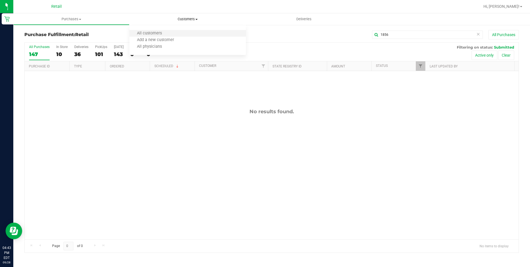
click at [167, 36] on li "All customers" at bounding box center [188, 33] width 116 height 7
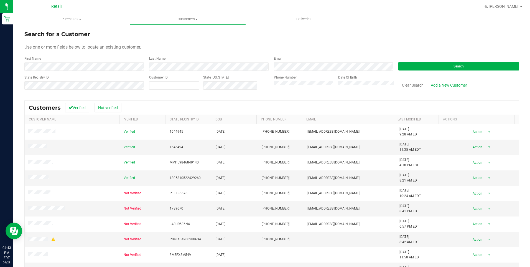
click at [102, 71] on form "Search for a Customer Use one or more fields below to locate an existing custom…" at bounding box center [271, 62] width 495 height 65
click at [262, 65] on button "Search" at bounding box center [458, 66] width 121 height 8
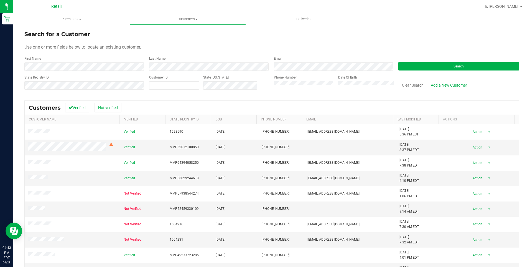
click at [88, 62] on div "First Name" at bounding box center [84, 63] width 121 height 15
click at [262, 64] on button "Search" at bounding box center [458, 66] width 121 height 8
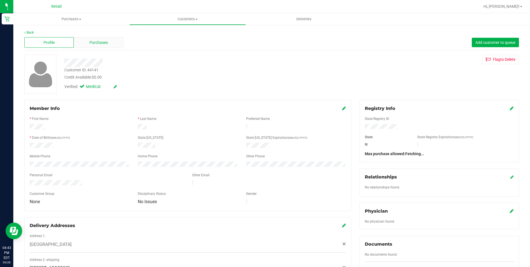
click at [107, 46] on div "Purchases" at bounding box center [98, 42] width 49 height 11
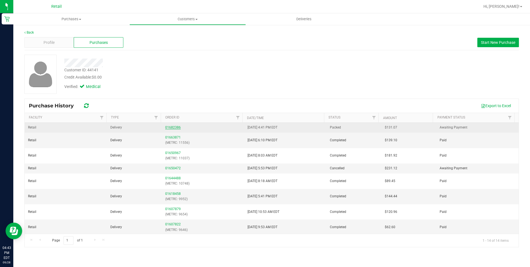
click at [176, 126] on link "01682386" at bounding box center [173, 127] width 16 height 4
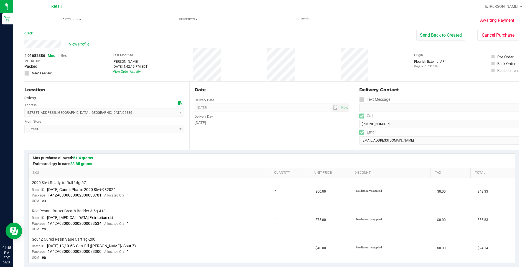
click at [79, 18] on span "Purchases" at bounding box center [71, 19] width 116 height 5
click at [60, 31] on span "Summary of purchases" at bounding box center [41, 33] width 57 height 5
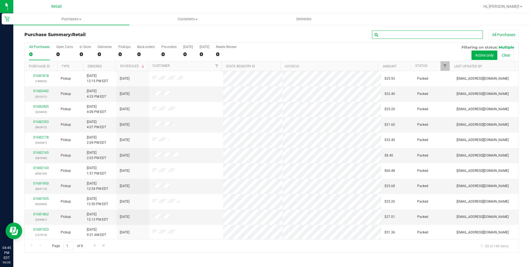
click at [262, 37] on input "text" at bounding box center [427, 35] width 111 height 8
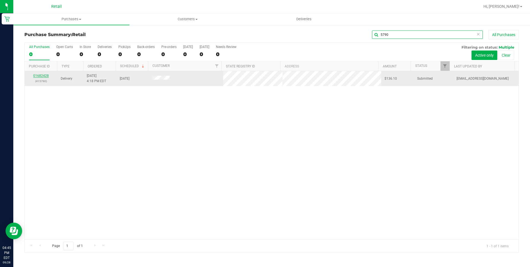
type input "5790"
click at [44, 75] on link "01682428" at bounding box center [41, 76] width 16 height 4
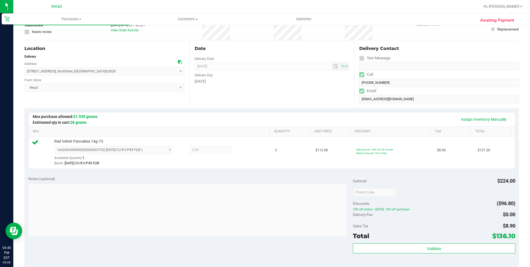
scroll to position [111, 0]
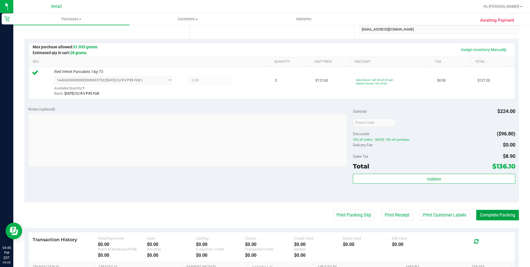
click at [262, 184] on button "Complete Packing" at bounding box center [497, 215] width 43 height 11
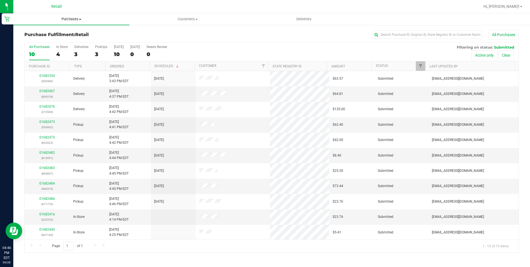
click at [78, 20] on span "Purchases" at bounding box center [71, 19] width 116 height 5
click at [65, 31] on span "Summary of purchases" at bounding box center [41, 33] width 57 height 5
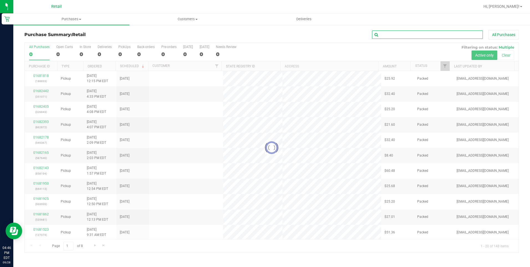
click at [262, 32] on input "text" at bounding box center [427, 35] width 111 height 8
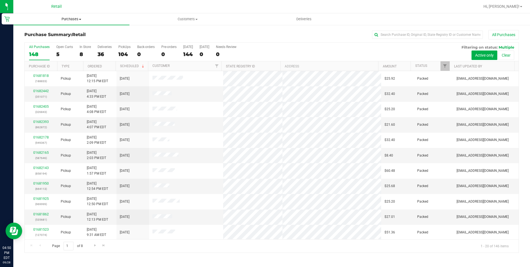
click at [78, 21] on span "Purchases" at bounding box center [71, 19] width 116 height 5
click at [67, 35] on span "Summary of purchases" at bounding box center [41, 33] width 57 height 5
click at [262, 38] on input "text" at bounding box center [427, 35] width 111 height 8
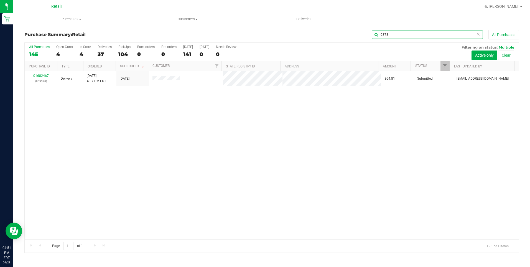
type input "9378"
click at [81, 24] on uib-tab-heading "Purchases Summary of purchases Fulfillment All purchases" at bounding box center [71, 19] width 116 height 12
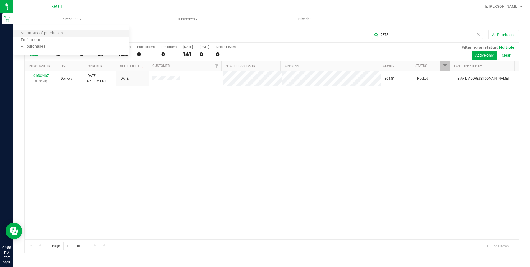
click at [64, 31] on li "Summary of purchases" at bounding box center [71, 33] width 116 height 7
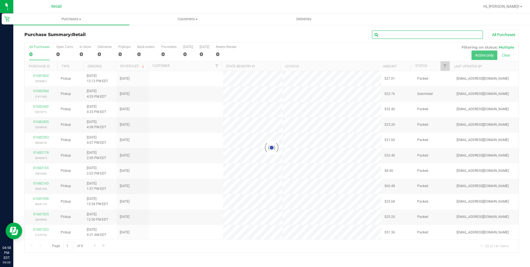
click at [262, 31] on input "text" at bounding box center [427, 35] width 111 height 8
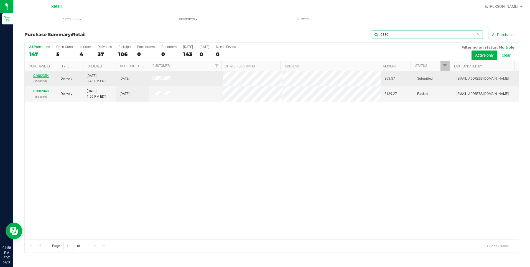
type input "0380"
click at [39, 75] on link "01682354" at bounding box center [41, 76] width 16 height 4
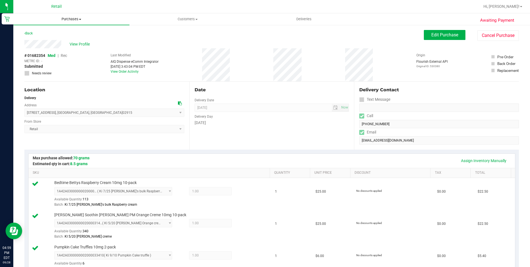
drag, startPoint x: 75, startPoint y: 20, endPoint x: 74, endPoint y: 23, distance: 3.4
click at [75, 20] on span "Purchases" at bounding box center [71, 19] width 116 height 5
click at [52, 32] on span "Summary of purchases" at bounding box center [41, 33] width 57 height 5
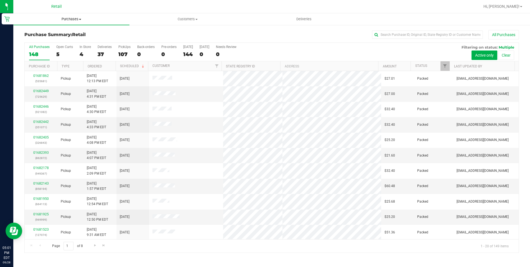
click at [73, 18] on span "Purchases" at bounding box center [71, 19] width 116 height 5
click at [56, 35] on span "Summary of purchases" at bounding box center [41, 33] width 57 height 5
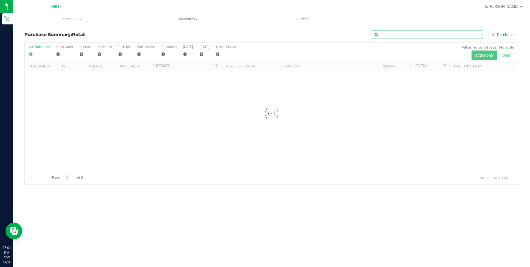
click at [262, 37] on input "text" at bounding box center [427, 35] width 111 height 8
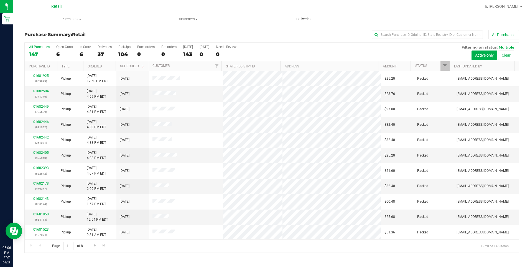
click at [262, 22] on uib-tab-heading "Deliveries" at bounding box center [304, 19] width 116 height 11
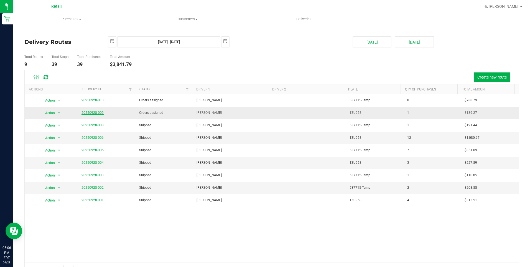
click at [91, 112] on link "20250928-009" at bounding box center [93, 113] width 22 height 4
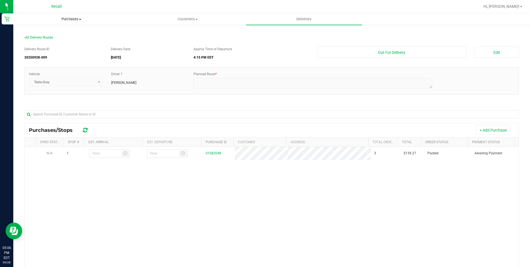
click at [79, 19] on span "Purchases" at bounding box center [72, 19] width 116 height 5
click at [65, 34] on span "Summary of purchases" at bounding box center [41, 33] width 57 height 5
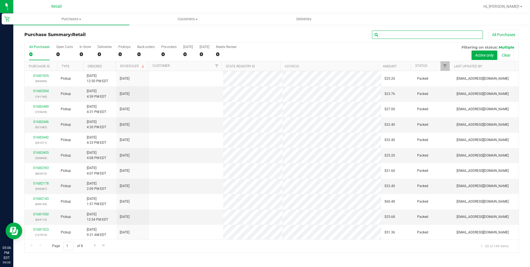
click at [262, 35] on input "text" at bounding box center [427, 35] width 111 height 8
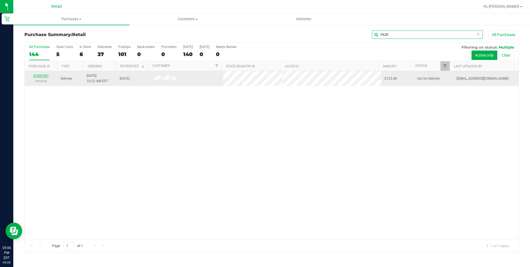
type input "FAZE"
click at [42, 76] on link "01681641" at bounding box center [41, 76] width 16 height 4
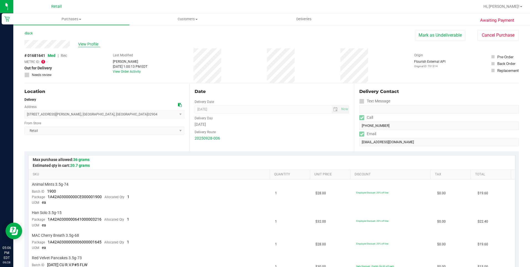
click at [86, 42] on span "View Profile" at bounding box center [89, 44] width 22 height 6
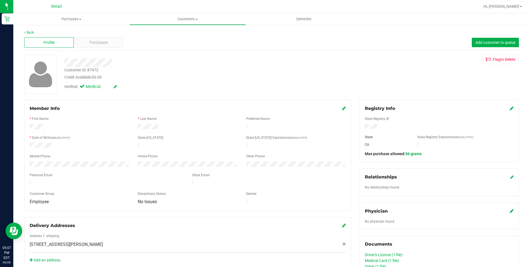
click at [262, 109] on icon at bounding box center [512, 108] width 4 height 4
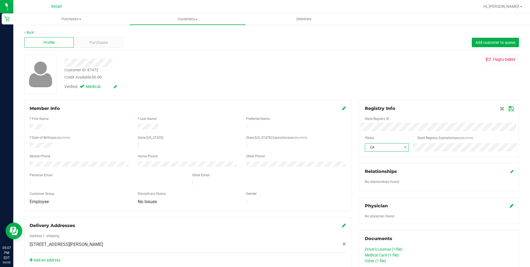
click at [262, 144] on span "CA" at bounding box center [383, 147] width 37 height 8
click at [262, 154] on li "RI" at bounding box center [383, 154] width 43 height 9
click at [262, 94] on div "Back Profile Purchases Add customer to queue Customer ID: 87472 Credit Availabl…" at bounding box center [271, 214] width 495 height 368
click at [262, 109] on icon at bounding box center [511, 108] width 5 height 4
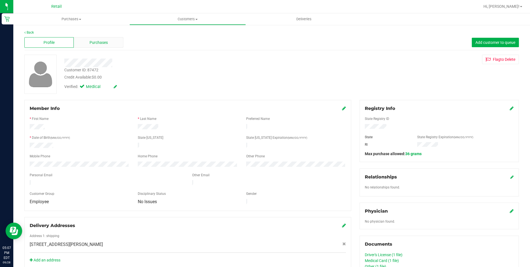
click at [104, 39] on div "Purchases" at bounding box center [98, 42] width 49 height 11
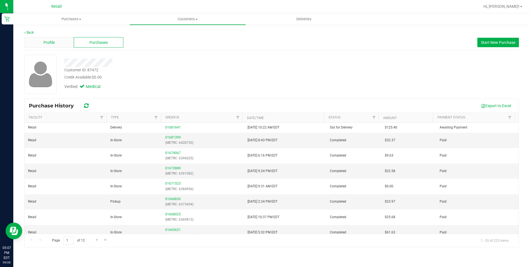
click at [53, 40] on span "Profile" at bounding box center [49, 43] width 11 height 6
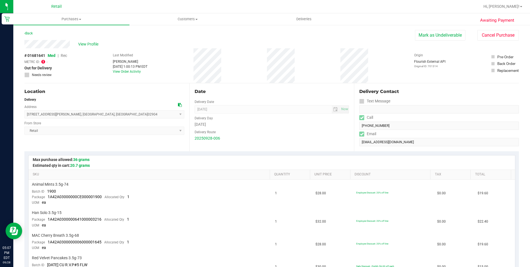
click at [46, 61] on div "METRC ID: -" at bounding box center [45, 62] width 43 height 7
click at [44, 61] on icon at bounding box center [43, 61] width 4 height 4
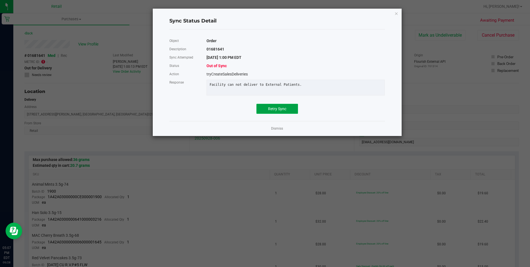
click at [262, 114] on button "Retry Sync" at bounding box center [278, 109] width 42 height 10
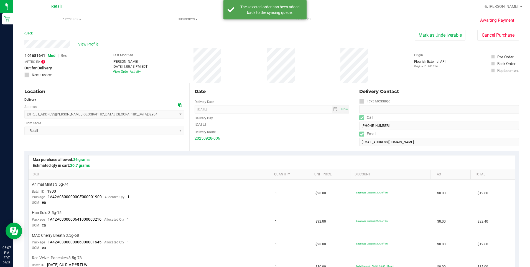
click at [43, 61] on icon at bounding box center [43, 61] width 4 height 4
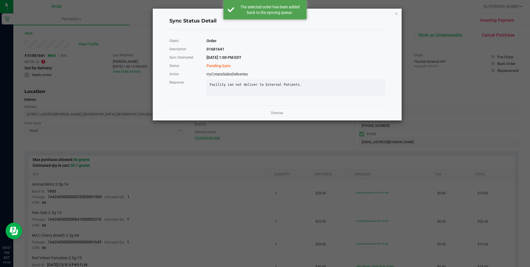
click at [139, 87] on div "Sync Status Detail Object Order Description 01681641 Sync Attempted 9/28/2025 1…" at bounding box center [268, 64] width 270 height 112
click at [262, 115] on app-cancel-button "Dismiss" at bounding box center [277, 113] width 12 height 6
click at [262, 115] on link "Dismiss" at bounding box center [277, 113] width 12 height 5
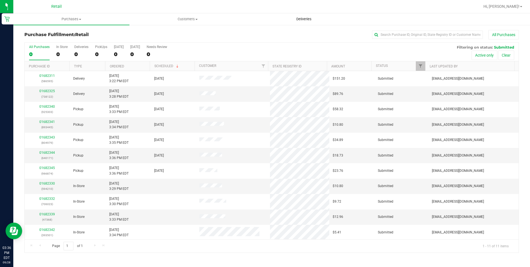
click at [304, 16] on uib-tab-heading "Deliveries" at bounding box center [304, 19] width 116 height 11
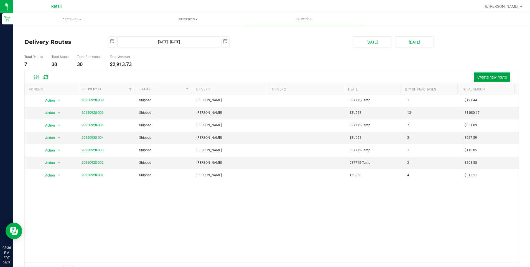
click at [490, 78] on span "Create new route" at bounding box center [492, 77] width 29 height 4
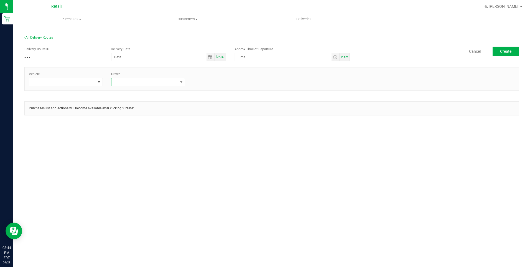
click at [130, 84] on span at bounding box center [144, 82] width 67 height 8
click at [136, 106] on li "[PERSON_NAME]" at bounding box center [147, 105] width 73 height 9
click at [100, 81] on span at bounding box center [99, 82] width 4 height 4
click at [50, 116] on li "Tesla-Gray" at bounding box center [65, 115] width 73 height 9
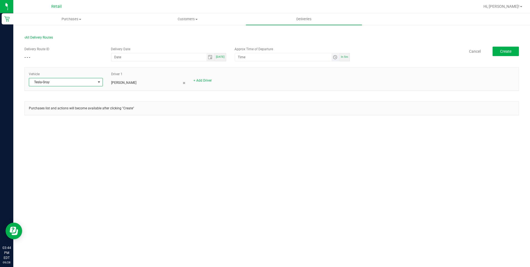
click at [337, 58] on span "Toggle time list" at bounding box center [335, 57] width 4 height 4
click at [245, 95] on span "4" at bounding box center [246, 97] width 2 height 4
click at [262, 119] on span "15" at bounding box center [264, 119] width 4 height 4
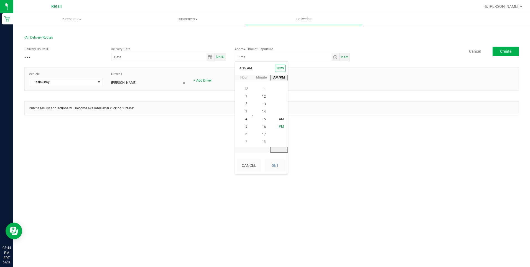
click at [279, 126] on span "PM" at bounding box center [281, 127] width 5 height 4
click at [274, 167] on button "Set" at bounding box center [275, 165] width 21 height 12
type input "[DATE]"
type input "4:15 PM"
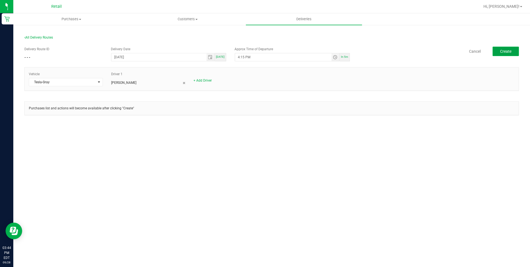
click at [509, 51] on span "Create" at bounding box center [505, 51] width 11 height 4
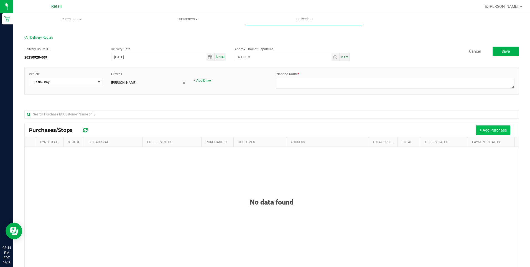
click at [481, 129] on button "+ Add Purchase" at bounding box center [493, 129] width 34 height 9
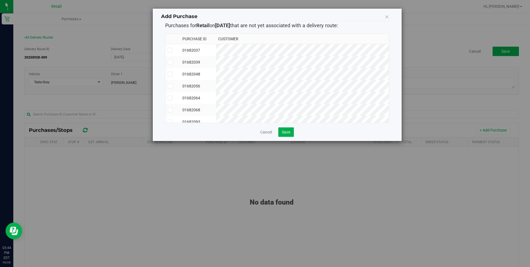
click at [172, 74] on span at bounding box center [170, 74] width 5 height 5
click at [0, 0] on input "checkbox" at bounding box center [0, 0] width 0 height 0
click at [291, 131] on button "Save" at bounding box center [286, 131] width 16 height 9
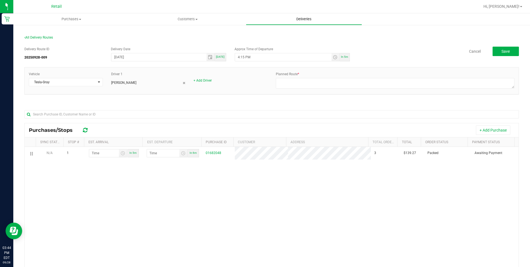
click at [311, 19] on span "Deliveries" at bounding box center [304, 19] width 30 height 5
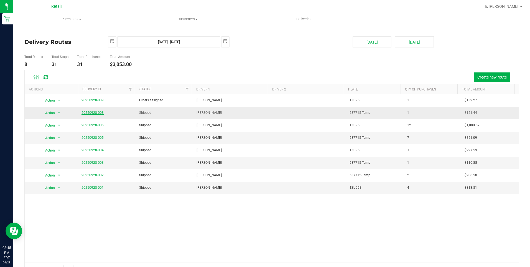
click at [97, 113] on link "20250928-008" at bounding box center [93, 113] width 22 height 4
click at [496, 73] on button "Create new route" at bounding box center [492, 76] width 37 height 9
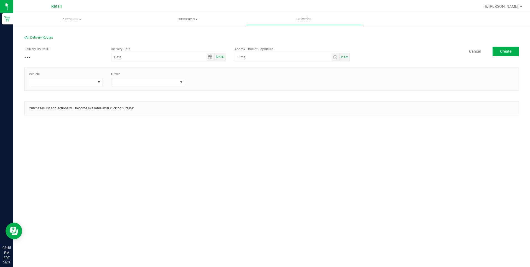
click at [349, 58] on div "In 5m" at bounding box center [345, 57] width 10 height 8
type input "[DATE]"
type input "3:50 PM"
click at [118, 85] on span at bounding box center [144, 82] width 67 height 8
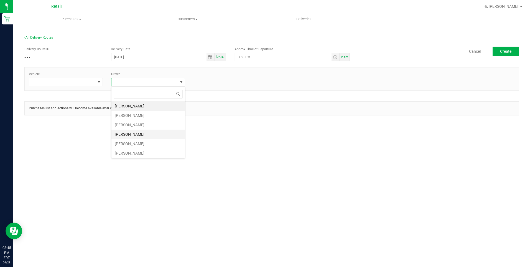
click at [124, 136] on li "[PERSON_NAME]" at bounding box center [147, 134] width 73 height 9
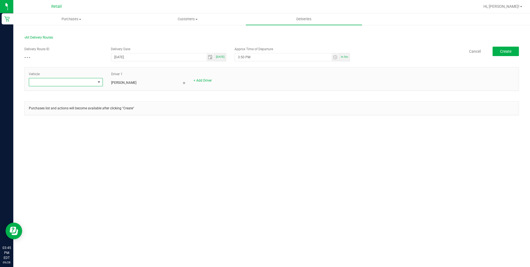
click at [98, 83] on span at bounding box center [99, 82] width 4 height 4
click at [50, 126] on li "Tesla-Silver" at bounding box center [65, 124] width 73 height 9
click at [506, 50] on span "Create" at bounding box center [505, 51] width 11 height 4
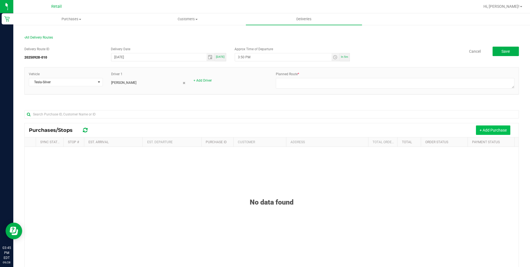
click at [480, 130] on button "+ Add Purchase" at bounding box center [493, 129] width 34 height 9
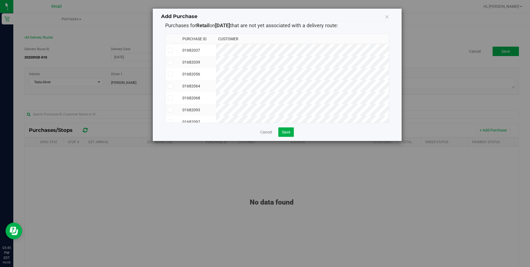
click at [170, 86] on icon at bounding box center [170, 86] width 4 height 0
click at [0, 0] on input "checkbox" at bounding box center [0, 0] width 0 height 0
click at [171, 64] on span at bounding box center [170, 62] width 5 height 5
click at [0, 0] on input "checkbox" at bounding box center [0, 0] width 0 height 0
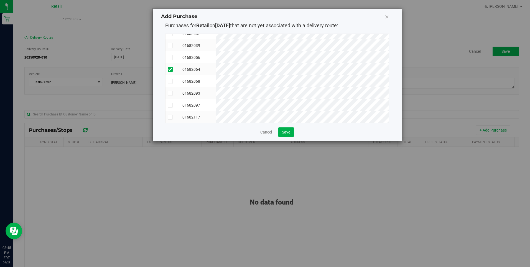
scroll to position [2, 0]
click at [171, 49] on icon at bounding box center [170, 49] width 4 height 0
click at [0, 0] on input "checkbox" at bounding box center [0, 0] width 0 height 0
click at [172, 48] on span at bounding box center [170, 46] width 5 height 5
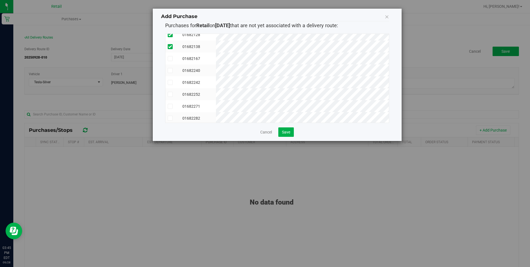
click at [0, 0] on input "checkbox" at bounding box center [0, 0] width 0 height 0
click at [168, 106] on icon at bounding box center [170, 106] width 4 height 0
click at [0, 0] on input "checkbox" at bounding box center [0, 0] width 0 height 0
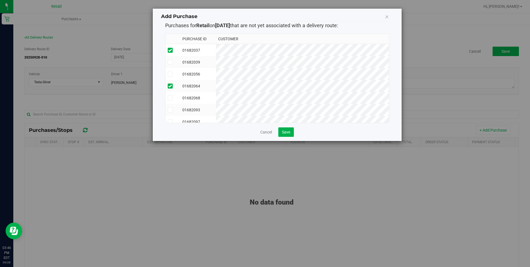
click at [170, 62] on icon at bounding box center [170, 62] width 4 height 0
click at [0, 0] on input "checkbox" at bounding box center [0, 0] width 0 height 0
click at [169, 59] on icon at bounding box center [170, 59] width 4 height 0
click at [0, 0] on input "checkbox" at bounding box center [0, 0] width 0 height 0
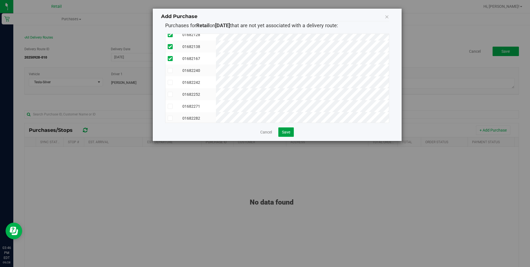
click at [281, 129] on button "Save" at bounding box center [286, 131] width 16 height 9
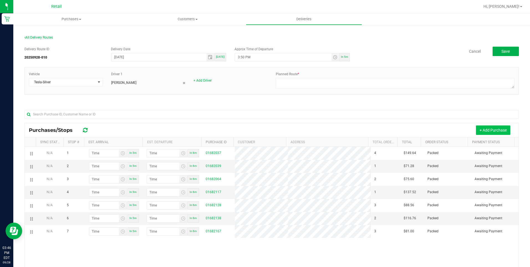
click at [486, 132] on button "+ Add Purchase" at bounding box center [493, 129] width 34 height 9
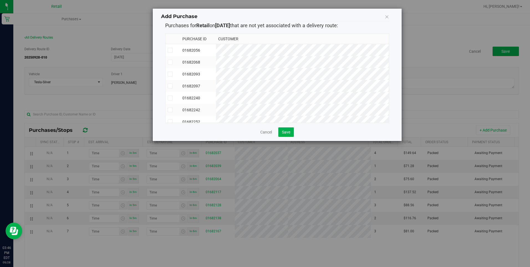
click at [170, 50] on icon at bounding box center [170, 50] width 4 height 0
click at [0, 0] on input "checkbox" at bounding box center [0, 0] width 0 height 0
click at [280, 133] on button "Save" at bounding box center [286, 131] width 16 height 9
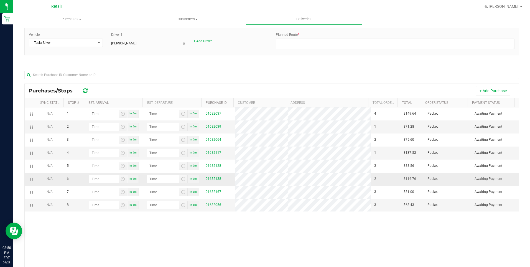
scroll to position [55, 0]
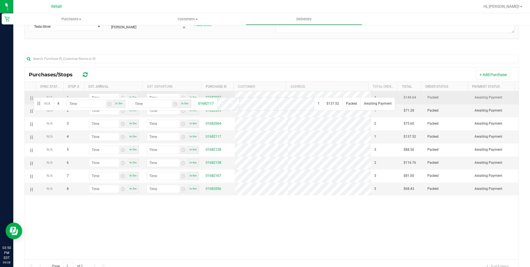
drag, startPoint x: 35, startPoint y: 139, endPoint x: 33, endPoint y: 97, distance: 42.2
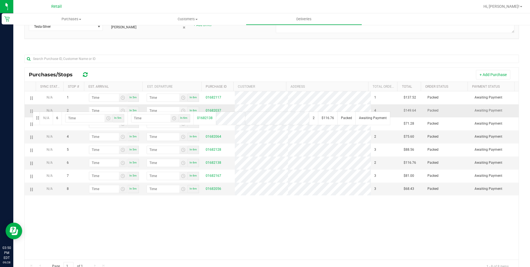
drag, startPoint x: 32, startPoint y: 163, endPoint x: 32, endPoint y: 109, distance: 54.6
click at [298, 16] on uib-tab-heading "Deliveries" at bounding box center [304, 19] width 116 height 11
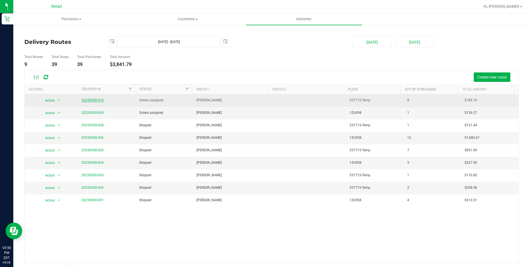
click at [97, 99] on link "20250928-010" at bounding box center [93, 100] width 22 height 4
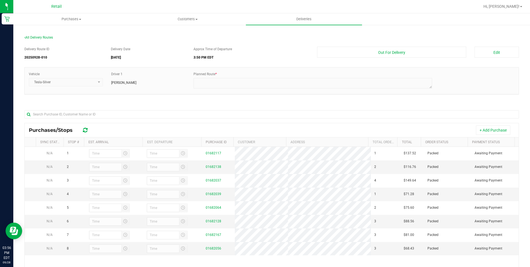
click at [310, 25] on link "Deliveries" at bounding box center [304, 19] width 116 height 12
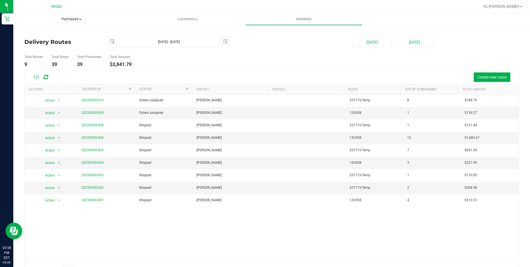
click at [73, 19] on span "Purchases" at bounding box center [72, 19] width 116 height 5
click at [63, 36] on li "Summary of purchases" at bounding box center [71, 33] width 116 height 7
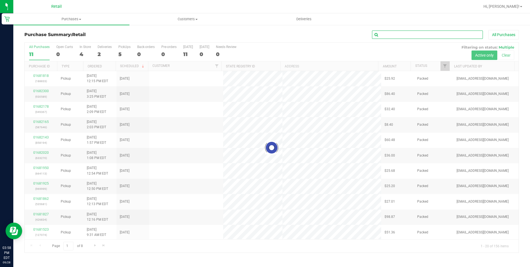
click at [445, 33] on input "text" at bounding box center [427, 35] width 111 height 8
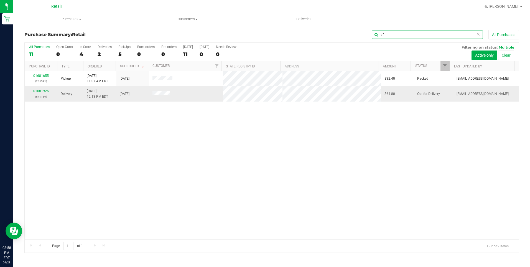
type input "tif"
click at [39, 94] on p "(641169)" at bounding box center [41, 96] width 26 height 5
click at [43, 89] on link "01681926" at bounding box center [41, 91] width 16 height 4
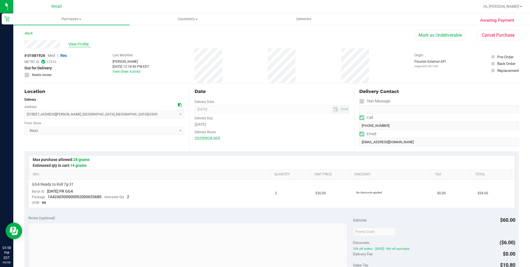
click at [85, 44] on span "View Profile" at bounding box center [79, 44] width 22 height 6
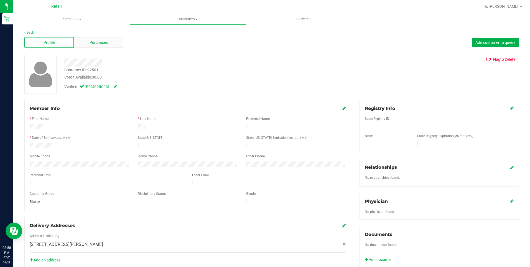
click at [100, 39] on div "Purchases" at bounding box center [98, 42] width 49 height 11
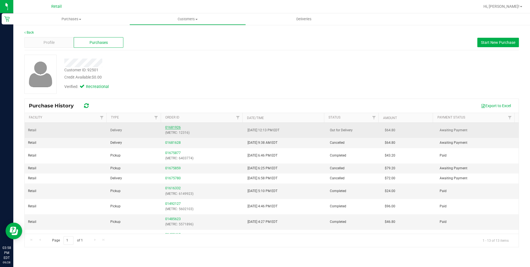
click at [174, 128] on link "01681926" at bounding box center [173, 127] width 16 height 4
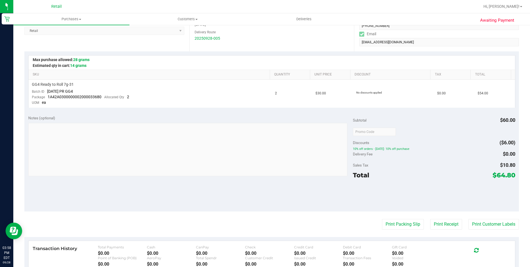
scroll to position [111, 0]
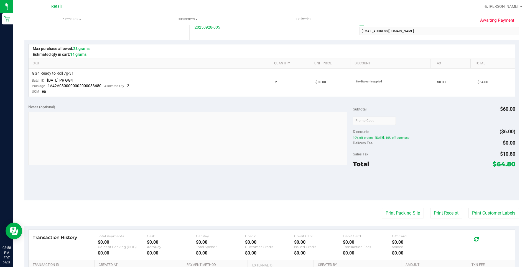
click at [512, 165] on div "Notes (optional) Subtotal $60.00 Discounts ($6.00) 10% off orders - Sunday: 10%…" at bounding box center [271, 150] width 495 height 100
drag, startPoint x: 510, startPoint y: 163, endPoint x: 487, endPoint y: 165, distance: 23.4
click at [487, 165] on div "Total $64.80" at bounding box center [434, 164] width 163 height 10
drag, startPoint x: 487, startPoint y: 165, endPoint x: 491, endPoint y: 179, distance: 14.2
click at [491, 179] on div at bounding box center [434, 183] width 163 height 25
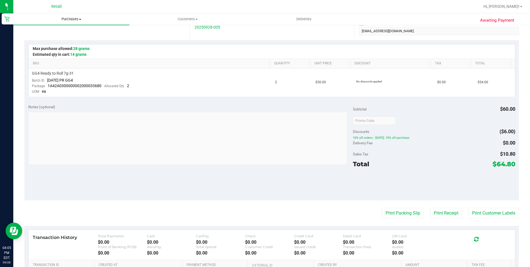
click at [75, 19] on span "Purchases" at bounding box center [71, 19] width 116 height 5
click at [66, 32] on span "Summary of purchases" at bounding box center [41, 33] width 57 height 5
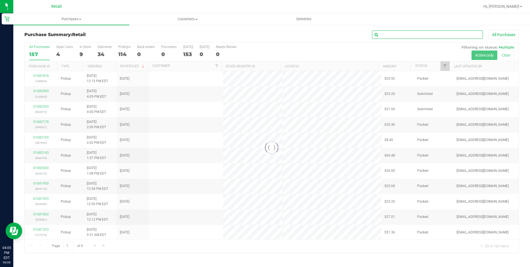
drag, startPoint x: 402, startPoint y: 36, endPoint x: 410, endPoint y: 22, distance: 16.9
click at [402, 35] on input "text" at bounding box center [427, 35] width 111 height 8
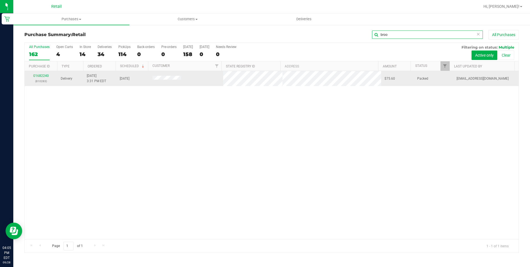
type input "broo"
click at [44, 78] on div "01682240 (810283)" at bounding box center [41, 78] width 26 height 11
click at [45, 76] on link "01682240" at bounding box center [41, 76] width 16 height 4
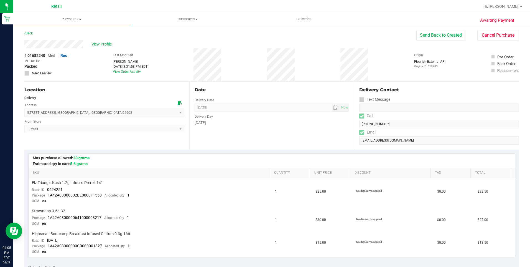
click at [74, 19] on span "Purchases" at bounding box center [71, 19] width 116 height 5
click at [73, 36] on li "Summary of purchases" at bounding box center [71, 33] width 116 height 7
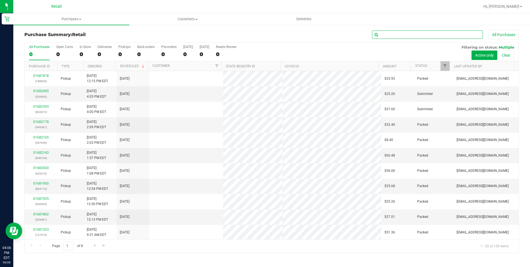
click at [425, 34] on input "text" at bounding box center [427, 35] width 111 height 8
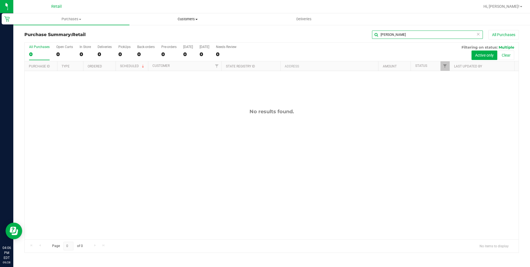
type input "frank"
click at [190, 16] on uib-tab-heading "Customers All customers Add a new customer All physicians" at bounding box center [188, 19] width 116 height 11
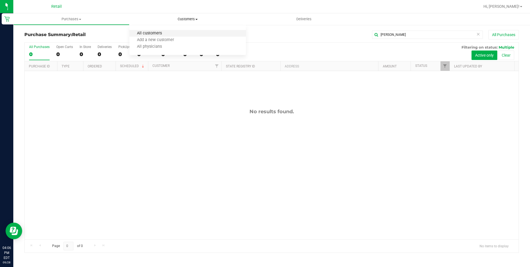
click at [160, 32] on span "All customers" at bounding box center [150, 33] width 40 height 5
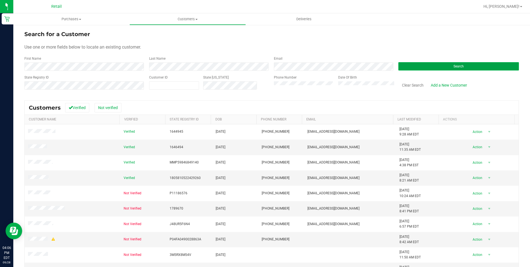
click at [458, 67] on span "Search" at bounding box center [459, 66] width 10 height 4
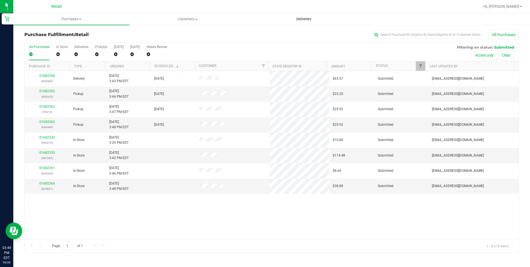
click at [302, 21] on span "Deliveries" at bounding box center [304, 19] width 30 height 5
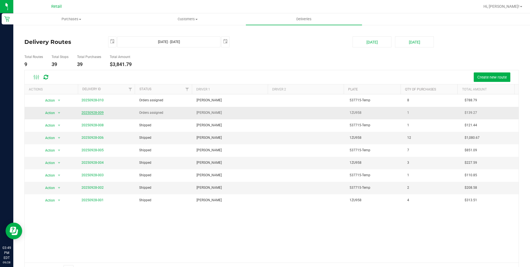
click at [88, 114] on link "20250928-009" at bounding box center [93, 113] width 22 height 4
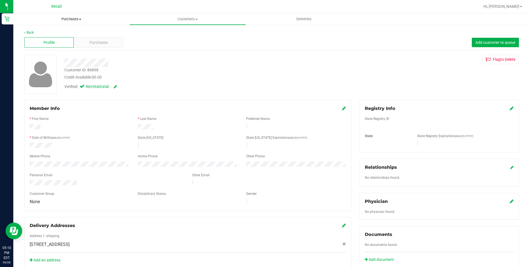
click at [78, 18] on span "Purchases" at bounding box center [71, 19] width 116 height 5
click at [47, 33] on span "Summary of purchases" at bounding box center [41, 33] width 57 height 5
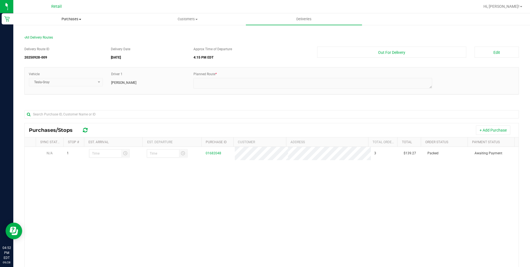
click at [79, 21] on span "Purchases" at bounding box center [72, 19] width 116 height 5
click at [56, 31] on span "Summary of purchases" at bounding box center [41, 33] width 57 height 5
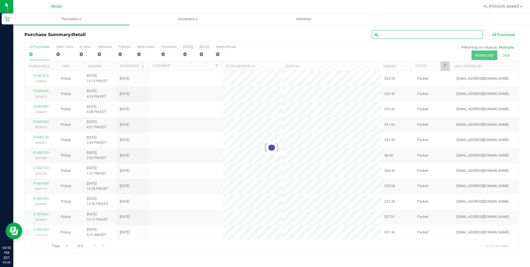
click at [417, 34] on input "text" at bounding box center [427, 35] width 111 height 8
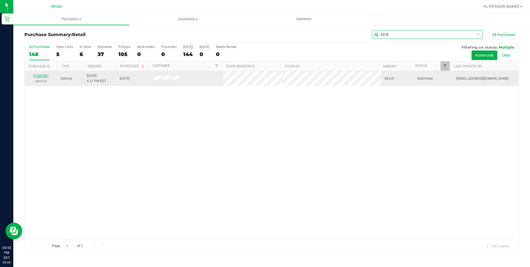
type input "9378"
click at [38, 76] on link "01682467" at bounding box center [41, 76] width 16 height 4
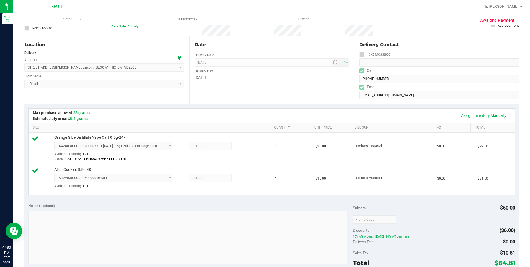
scroll to position [111, 0]
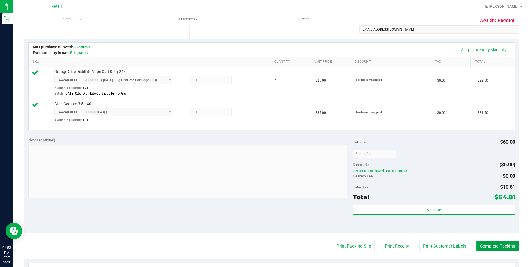
click at [489, 245] on button "Complete Packing" at bounding box center [497, 246] width 43 height 11
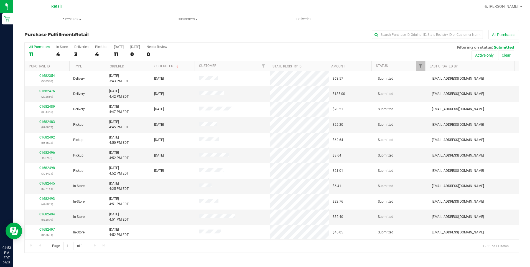
click at [83, 19] on span "Purchases" at bounding box center [71, 19] width 116 height 5
click at [54, 34] on span "Summary of purchases" at bounding box center [41, 33] width 57 height 5
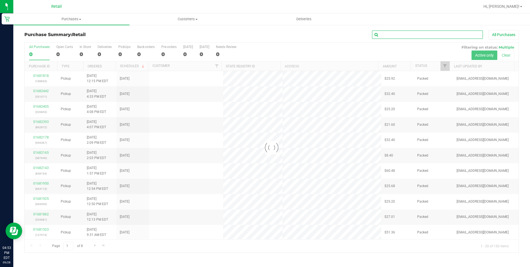
click at [412, 37] on input "text" at bounding box center [427, 35] width 111 height 8
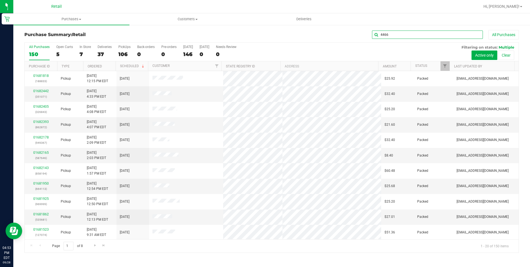
type input "4466"
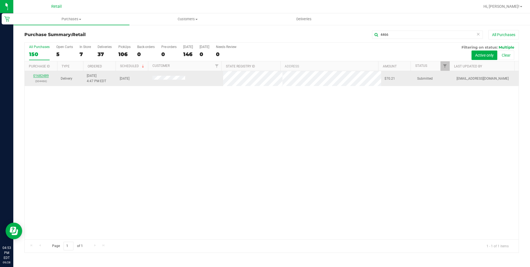
click at [45, 74] on link "01682489" at bounding box center [41, 76] width 16 height 4
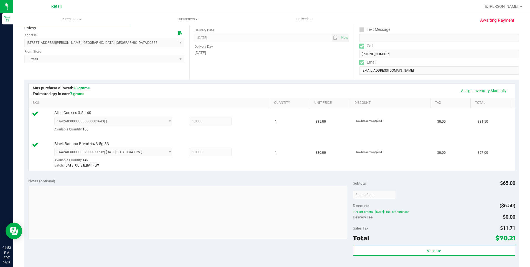
scroll to position [111, 0]
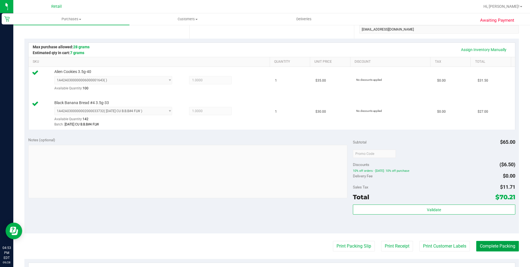
click at [482, 242] on button "Complete Packing" at bounding box center [497, 246] width 43 height 11
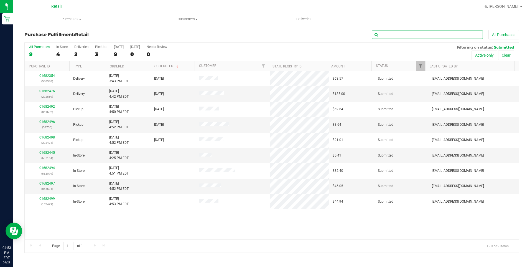
click at [412, 36] on input "text" at bounding box center [427, 35] width 111 height 8
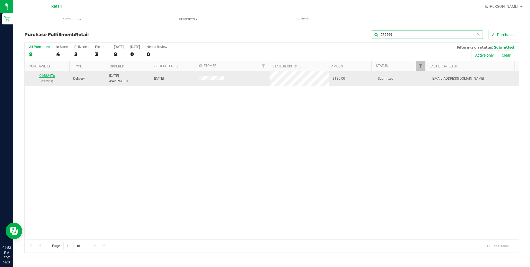
type input "272569"
click at [43, 75] on link "01682476" at bounding box center [47, 76] width 16 height 4
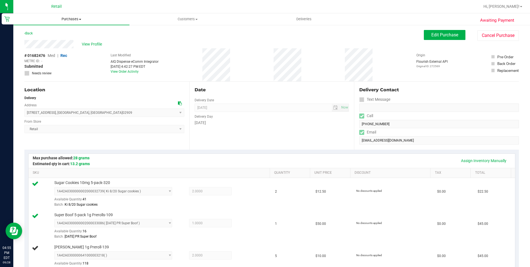
click at [67, 19] on span "Purchases" at bounding box center [71, 19] width 116 height 5
click at [58, 31] on span "Summary of purchases" at bounding box center [41, 33] width 57 height 5
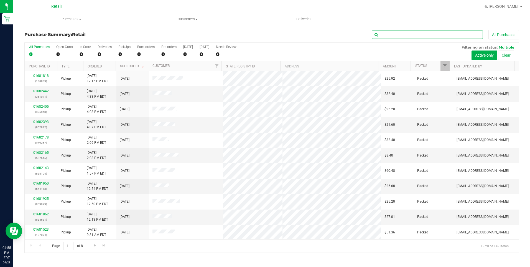
click at [403, 33] on input "text" at bounding box center [427, 35] width 111 height 8
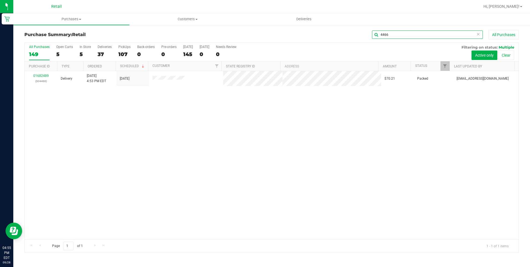
type input "4466"
click at [479, 35] on icon at bounding box center [478, 34] width 4 height 7
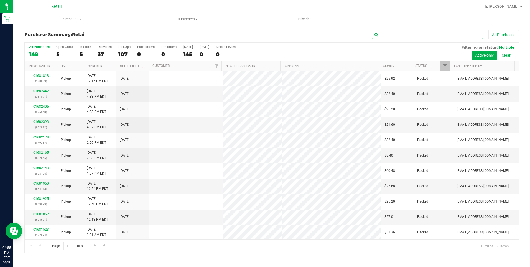
click at [466, 37] on input "text" at bounding box center [427, 35] width 111 height 8
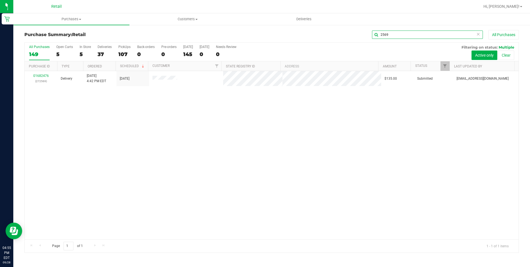
type input "2569"
click at [42, 75] on link "01682476" at bounding box center [41, 76] width 16 height 4
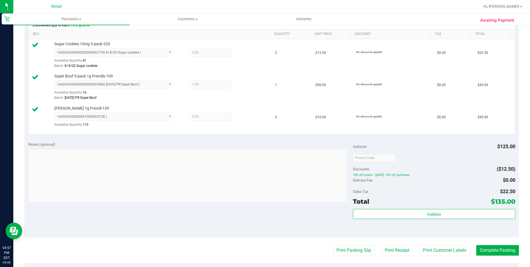
scroll to position [194, 0]
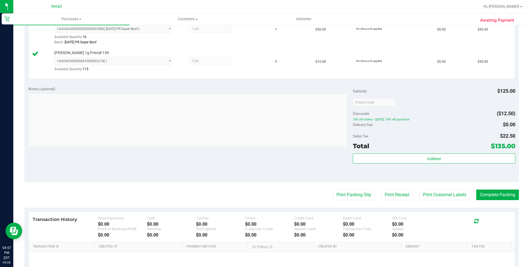
drag, startPoint x: 489, startPoint y: 87, endPoint x: 512, endPoint y: 92, distance: 23.2
click at [512, 92] on div "Notes (optional) Subtotal $125.00 Discounts ($12.50) 10% off orders - Sunday: 1…" at bounding box center [271, 132] width 495 height 100
drag, startPoint x: 487, startPoint y: 92, endPoint x: 509, endPoint y: 92, distance: 22.5
click at [509, 92] on div "Subtotal $125.00" at bounding box center [434, 91] width 163 height 10
click at [430, 101] on div at bounding box center [434, 102] width 163 height 10
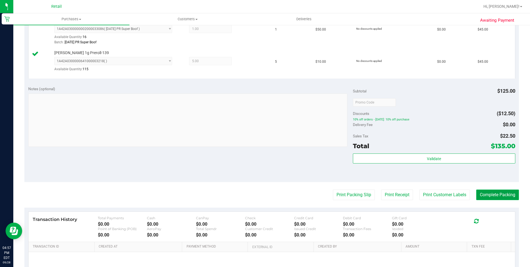
click at [486, 191] on button "Complete Packing" at bounding box center [497, 194] width 43 height 11
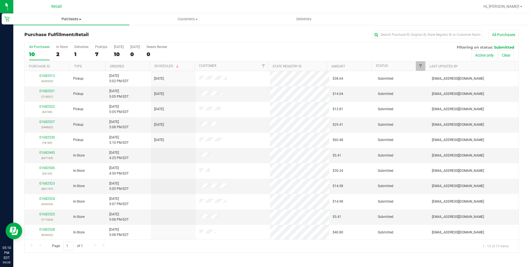
click at [69, 20] on span "Purchases" at bounding box center [71, 19] width 116 height 5
click at [54, 31] on li "Summary of purchases" at bounding box center [71, 33] width 116 height 7
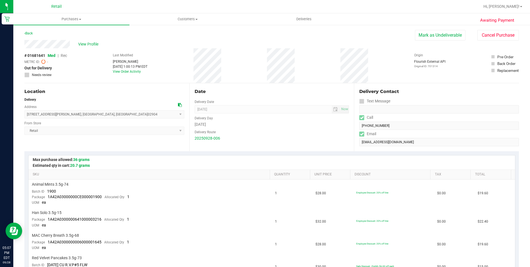
click at [286, 138] on div "20250928-006" at bounding box center [272, 138] width 155 height 6
drag, startPoint x: 66, startPoint y: 23, endPoint x: 55, endPoint y: 31, distance: 12.7
click at [66, 23] on uib-tab-heading "Purchases Summary of purchases Fulfillment All purchases" at bounding box center [71, 19] width 116 height 12
click at [43, 36] on li "Summary of purchases" at bounding box center [71, 33] width 116 height 7
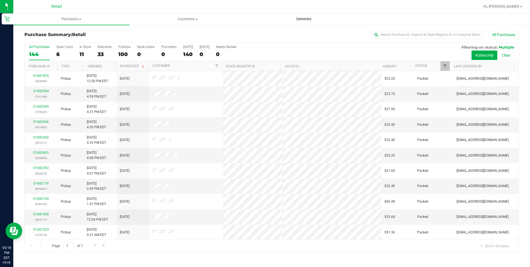
click at [306, 21] on span "Deliveries" at bounding box center [304, 19] width 30 height 5
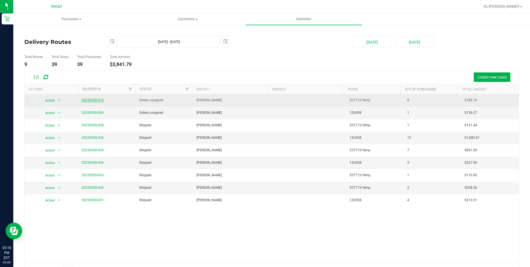
click at [85, 100] on link "20250928-010" at bounding box center [93, 100] width 22 height 4
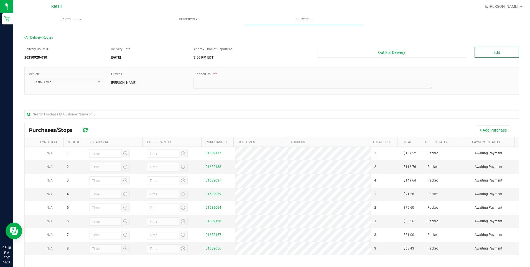
click at [479, 48] on button "Edit" at bounding box center [497, 52] width 44 height 11
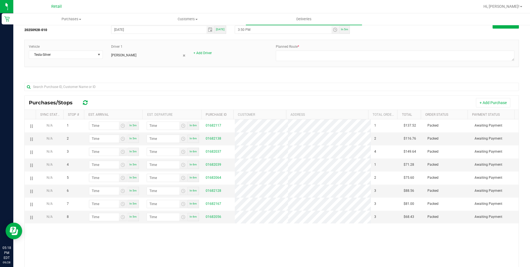
scroll to position [28, 0]
click at [183, 54] on icon at bounding box center [184, 55] width 2 height 3
click at [120, 54] on link "+ Add Driver" at bounding box center [120, 53] width 18 height 4
click at [171, 55] on span at bounding box center [144, 54] width 67 height 8
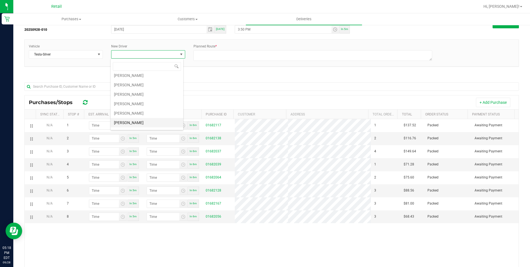
scroll to position [83, 0]
click at [138, 108] on li "[PERSON_NAME]" at bounding box center [147, 107] width 73 height 9
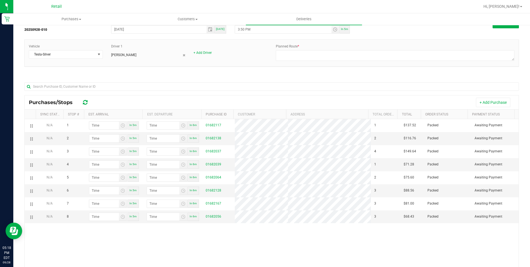
drag, startPoint x: 239, startPoint y: 67, endPoint x: 278, endPoint y: 72, distance: 39.2
click at [240, 67] on div "Vehicle Tesla-Silver Driver 1 [PERSON_NAME] + Add Driver Planned Route *" at bounding box center [271, 52] width 495 height 27
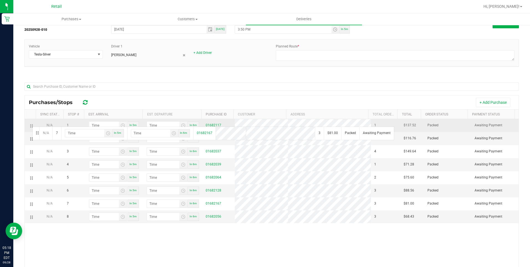
drag, startPoint x: 31, startPoint y: 205, endPoint x: 32, endPoint y: 126, distance: 79.0
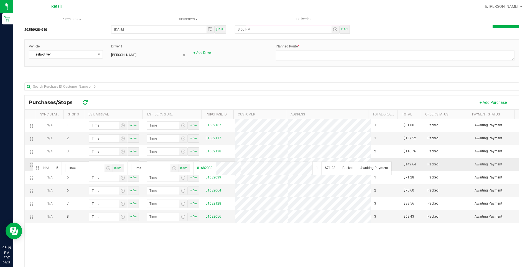
drag, startPoint x: 31, startPoint y: 177, endPoint x: 32, endPoint y: 161, distance: 16.1
drag, startPoint x: 33, startPoint y: 204, endPoint x: 35, endPoint y: 190, distance: 14.6
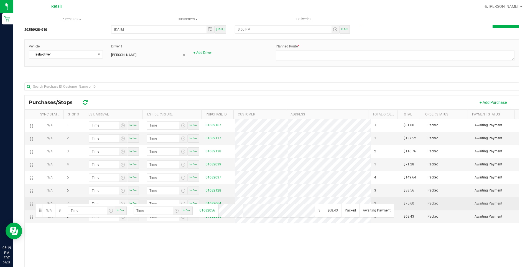
drag, startPoint x: 32, startPoint y: 218, endPoint x: 34, endPoint y: 203, distance: 14.6
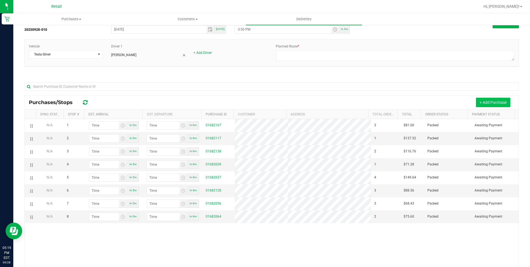
click at [492, 100] on button "+ Add Purchase" at bounding box center [493, 102] width 34 height 9
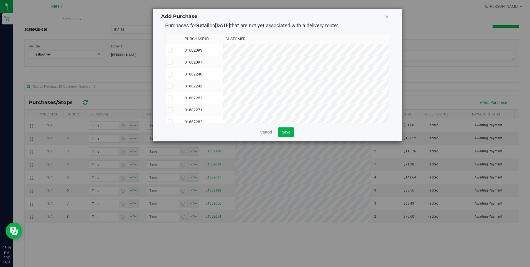
click at [172, 98] on span at bounding box center [170, 97] width 5 height 5
click at [0, 0] on input "checkbox" at bounding box center [0, 0] width 0 height 0
click at [168, 62] on span at bounding box center [170, 64] width 5 height 5
click at [0, 0] on input "checkbox" at bounding box center [0, 0] width 0 height 0
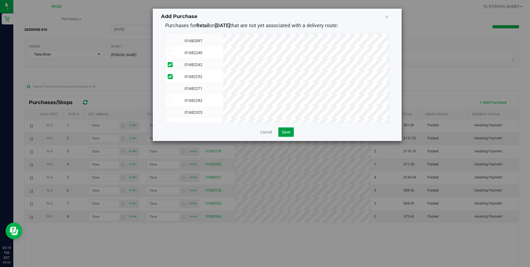
click at [288, 129] on button "Save" at bounding box center [286, 131] width 16 height 9
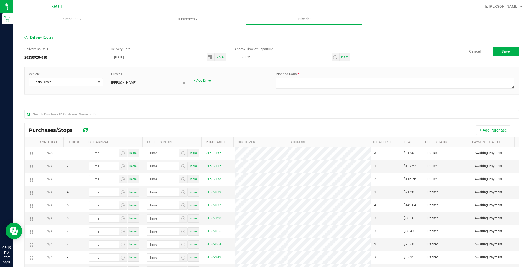
scroll to position [76, 0]
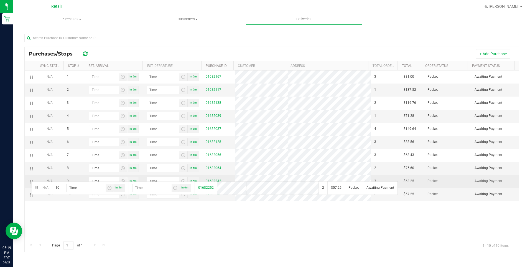
drag, startPoint x: 32, startPoint y: 195, endPoint x: 31, endPoint y: 181, distance: 14.4
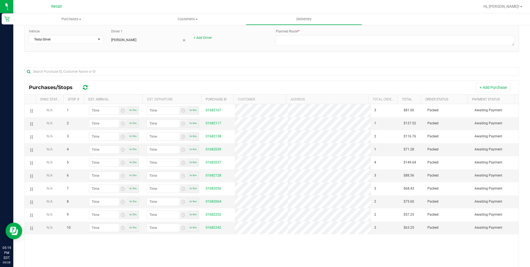
scroll to position [0, 0]
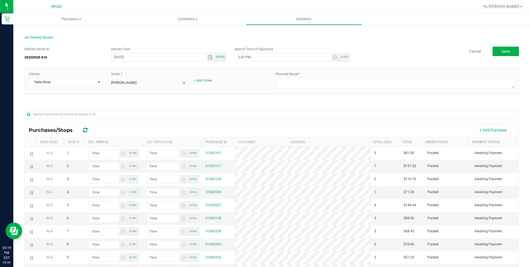
click at [344, 54] on div "In 5m" at bounding box center [345, 57] width 10 height 8
type input "5:24 PM"
click at [318, 80] on textarea at bounding box center [395, 83] width 239 height 11
type textarea "o"
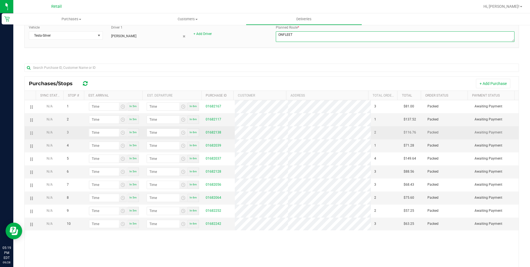
scroll to position [76, 0]
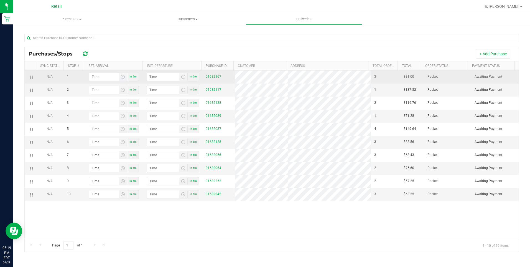
type textarea "ONFLEET"
type input "hour:minute AM"
click at [96, 76] on input "hour:minute AM" at bounding box center [104, 77] width 30 height 8
drag, startPoint x: 96, startPoint y: 77, endPoint x: 99, endPoint y: 77, distance: 3.1
click at [96, 77] on input "hour:minute AM" at bounding box center [104, 77] width 30 height 8
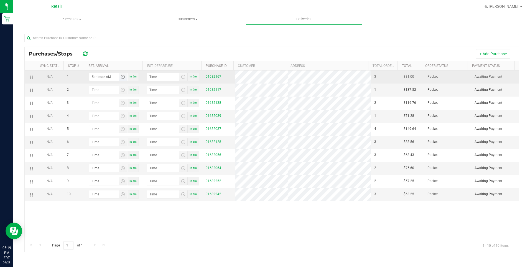
type input "5:02 AM"
type input "5:03 AM"
type input "5:28 AM"
type input "5:29 AM"
type input "5:28 PM"
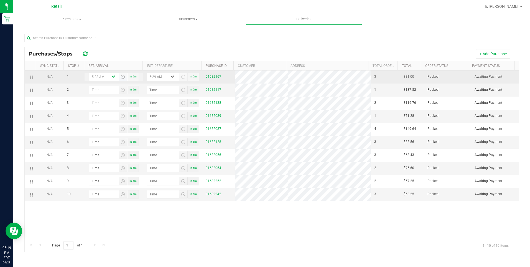
type input "5:29 PM"
type input "5:28 PM"
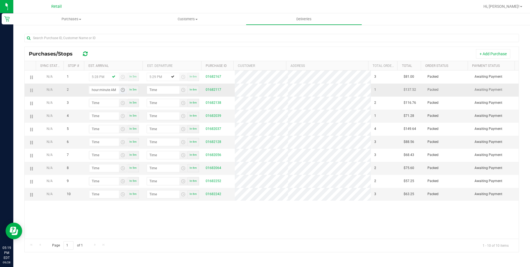
click at [91, 89] on input "hour:minute AM" at bounding box center [104, 90] width 30 height 8
type input "5:04 AM"
type input "5:05 AM"
type input "5:48 AM"
type input "5:49 AM"
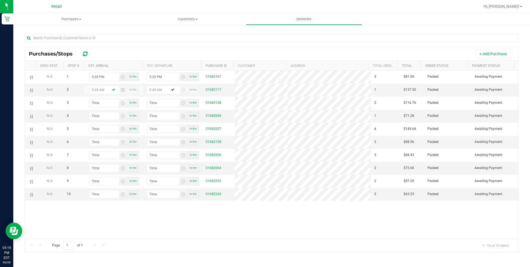
type input "5:48 PM"
type input "5:49 PM"
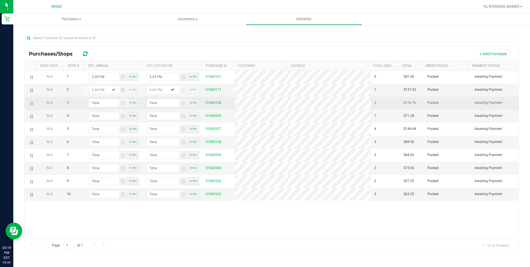
type input "5:48 PM"
click at [92, 104] on input "hour:minute AM" at bounding box center [104, 103] width 30 height 8
type input "5:05 AM"
type input "5:06 AM"
type input "5:57 AM"
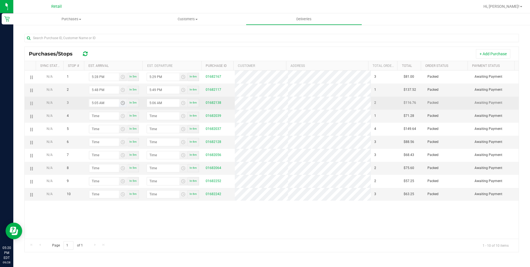
type input "5:58 AM"
type input "5:57 PM"
type input "5:58 PM"
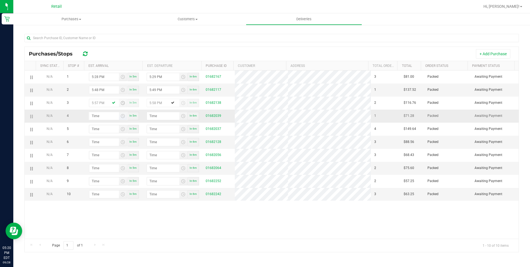
type input "5:57 PM"
click at [91, 114] on input "hour:minute AM" at bounding box center [104, 116] width 30 height 8
type input "6:01 AM"
type input "6:02 AM"
type input "6:14 AM"
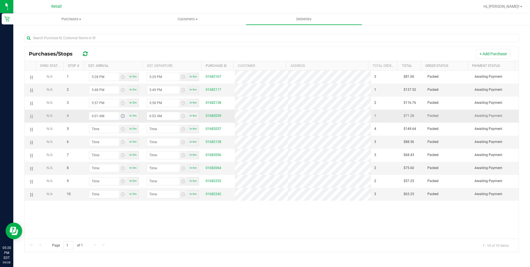
type input "6:15 AM"
type input "6:14 PM"
type input "6:15 PM"
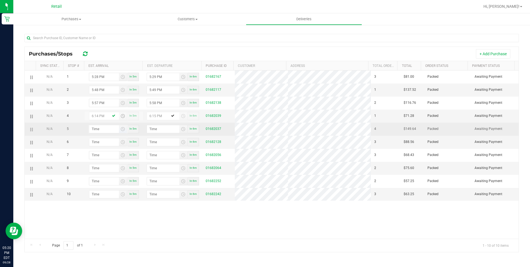
type input "6:14 PM"
click at [92, 125] on span at bounding box center [108, 129] width 38 height 8
click at [92, 131] on input "hour:minute AM" at bounding box center [104, 129] width 30 height 8
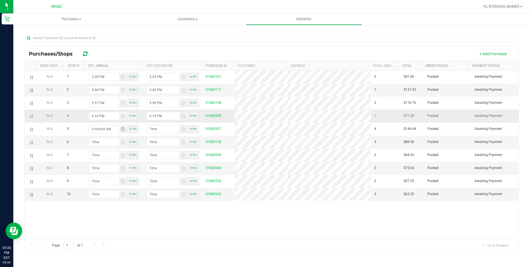
type input "6:02 AM"
type input "6:03 AM"
type input "6:25 AM"
type input "6:26 AM"
type input "6:25 PM"
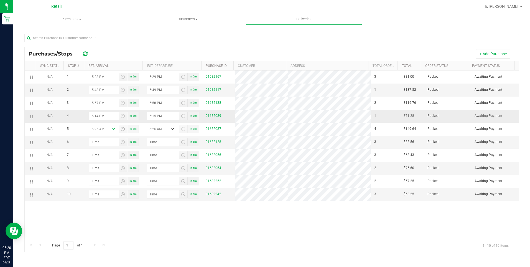
type input "6:26 PM"
type input "6:25 PM"
click at [94, 141] on input "hour:minute AM" at bounding box center [104, 142] width 30 height 8
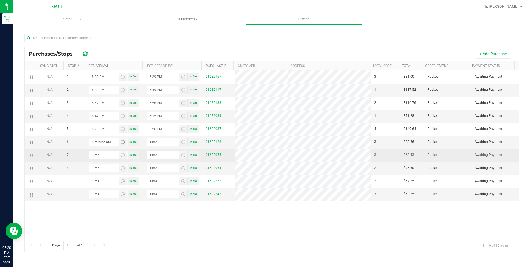
type input "6:03 AM"
type input "6:04 AM"
type input "6:36 AM"
type input "6:37 AM"
type input "6:36 PM"
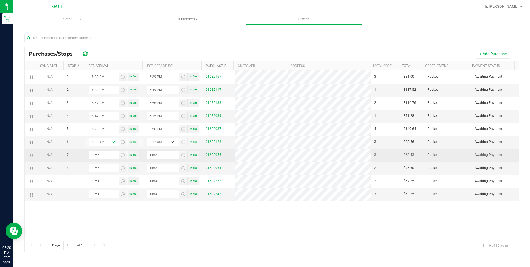
type input "6:37 PM"
type input "6:36 PM"
click at [92, 156] on input "hour:minute AM" at bounding box center [104, 155] width 30 height 8
type input "6:05 AM"
type input "6:06 AM"
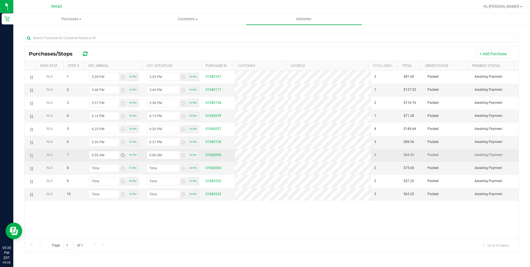
type input "6:50 AM"
type input "6:51 AM"
type input "6:50 PM"
type input "6:51 PM"
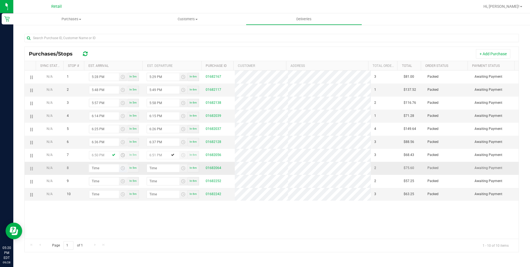
type input "6:50 PM"
click at [94, 168] on input "hour:minute AM" at bounding box center [104, 168] width 30 height 8
type input "7:00 AM"
type input "7:01 AM"
type input "7:06 AM"
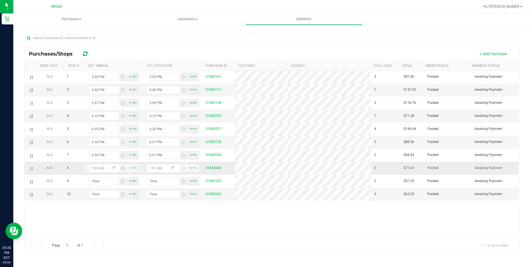
type input "7:07 AM"
type input "7:06 PM"
type input "7:07 PM"
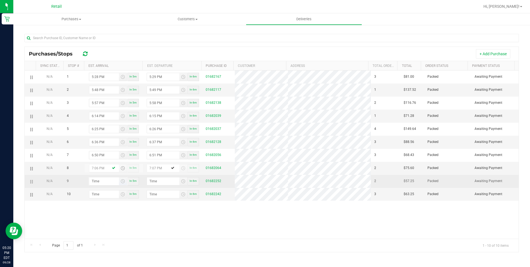
type input "7:06 PM"
click at [94, 179] on input "hour:minute AM" at bounding box center [104, 181] width 30 height 8
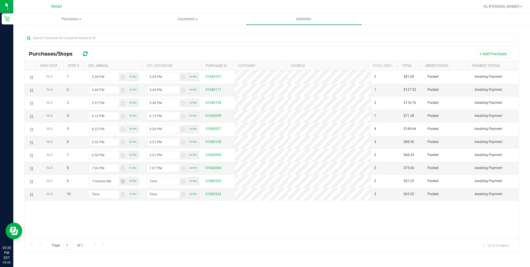
type input "7:02 AM"
type input "7:03 AM"
type input "7:27 AM"
type input "7:28 AM"
type input "7:27 PM"
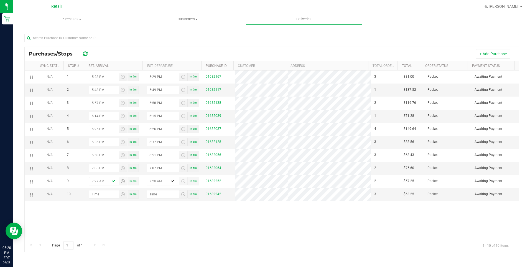
type input "7:28 PM"
type input "7:27 PM"
click at [90, 196] on input "hour:minute AM" at bounding box center [104, 194] width 30 height 8
type input "7:04 AM"
type input "7:05 AM"
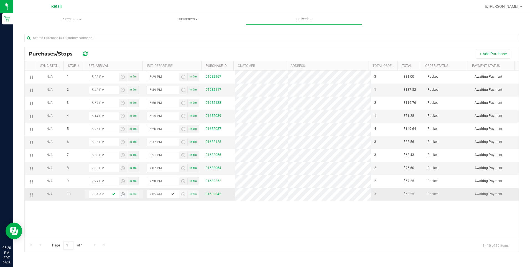
type input "7:40 AM"
type input "7:41 AM"
type input "7:40 PM"
type input "7:41 PM"
type input "7:40 PM"
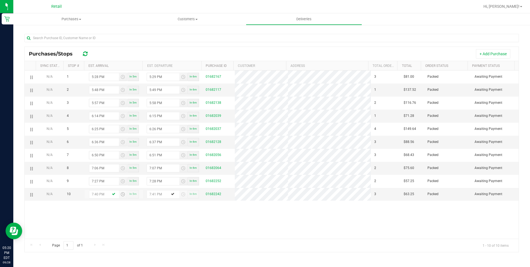
click at [279, 218] on div "N/A 1 5:28 PM In 5m 5:29 PM In 6m 01682167 3 $81.00 Packed Awaiting Payment N/A…" at bounding box center [272, 154] width 494 height 168
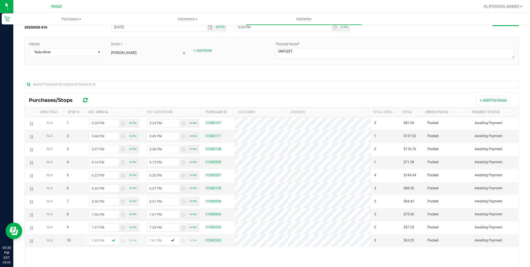
scroll to position [0, 0]
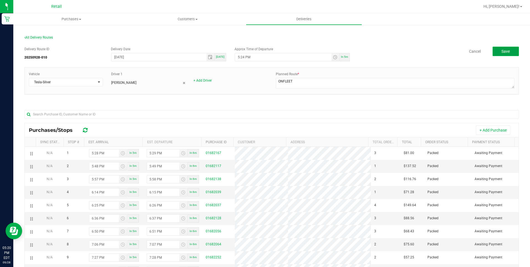
click at [500, 54] on button "Save" at bounding box center [506, 51] width 26 height 9
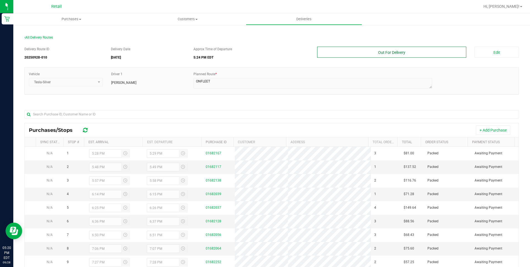
click at [415, 50] on button "Out For Delivery" at bounding box center [391, 52] width 149 height 11
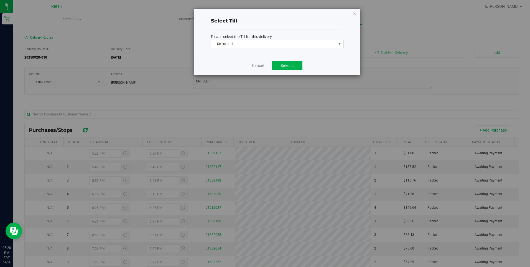
click at [274, 45] on span "Select a till" at bounding box center [273, 44] width 125 height 8
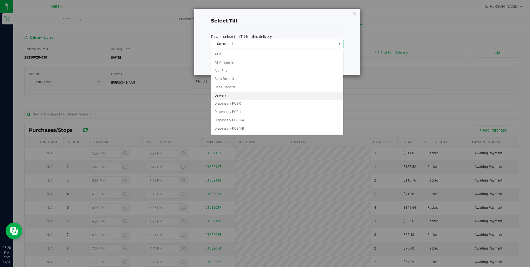
click at [248, 95] on li "Delivery" at bounding box center [277, 96] width 132 height 8
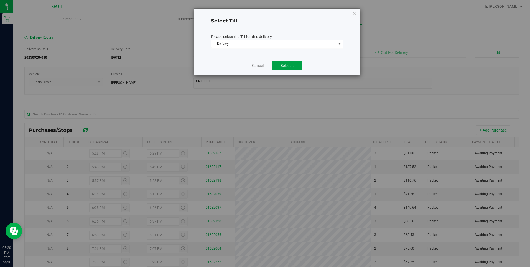
click at [291, 68] on button "Select it" at bounding box center [287, 65] width 31 height 9
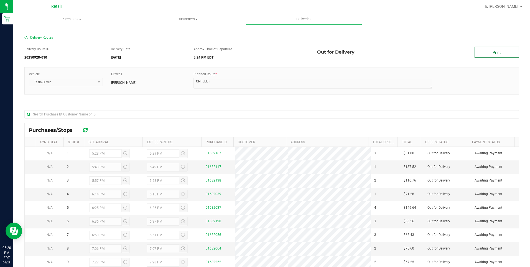
click at [488, 53] on link "Print" at bounding box center [497, 52] width 44 height 11
click at [69, 16] on uib-tab-heading "Purchases Summary of purchases Fulfillment All purchases" at bounding box center [71, 19] width 116 height 12
click at [33, 40] on span "Fulfillment" at bounding box center [30, 40] width 34 height 5
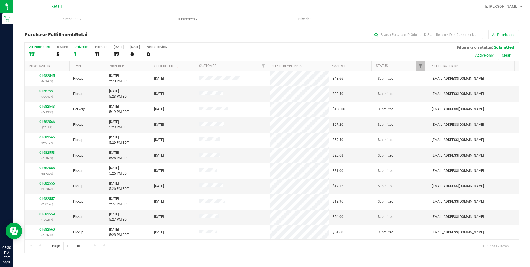
click at [78, 54] on div "1" at bounding box center [81, 54] width 14 height 6
click at [0, 0] on input "Deliveries 1" at bounding box center [0, 0] width 0 height 0
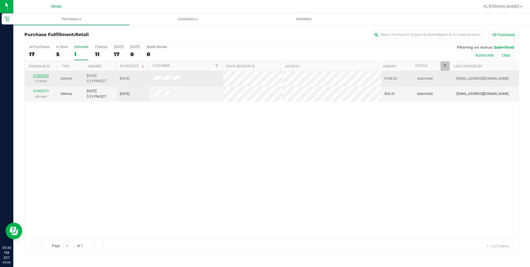
click at [47, 75] on link "01682543" at bounding box center [41, 76] width 16 height 4
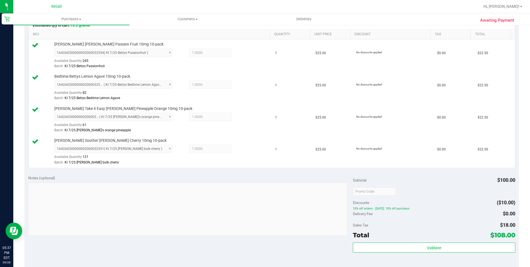
scroll to position [166, 0]
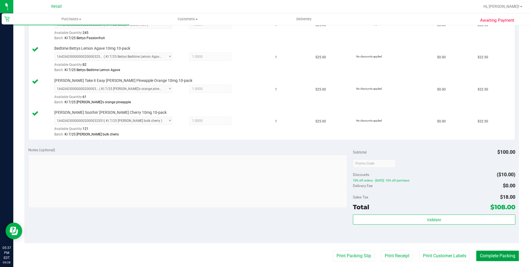
click at [491, 254] on button "Complete Packing" at bounding box center [497, 255] width 43 height 11
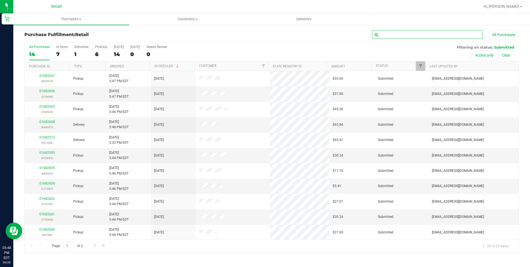
click at [394, 37] on input "text" at bounding box center [427, 35] width 111 height 8
click at [298, 16] on uib-tab-heading "Deliveries" at bounding box center [304, 19] width 116 height 11
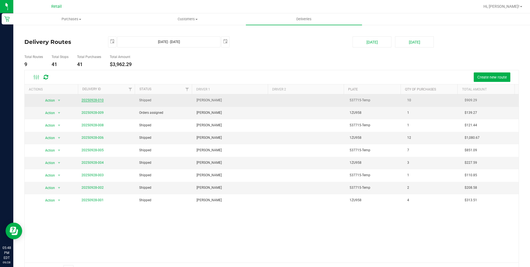
click at [91, 99] on link "20250928-010" at bounding box center [93, 100] width 22 height 4
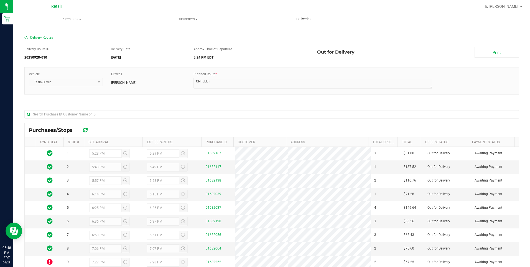
click at [303, 19] on span "Deliveries" at bounding box center [304, 19] width 30 height 5
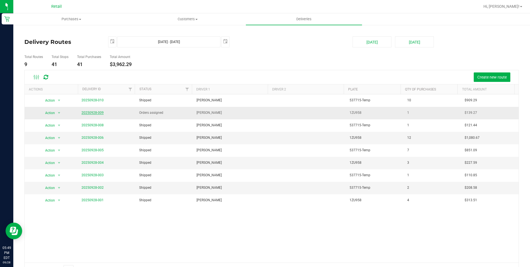
click at [95, 114] on link "20250928-009" at bounding box center [93, 113] width 22 height 4
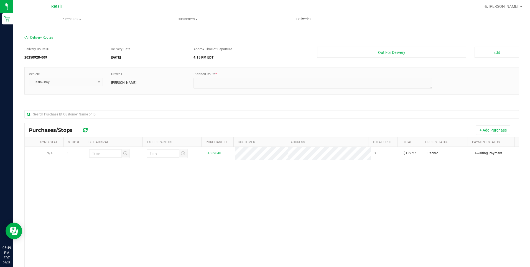
click at [300, 19] on span "Deliveries" at bounding box center [304, 19] width 30 height 5
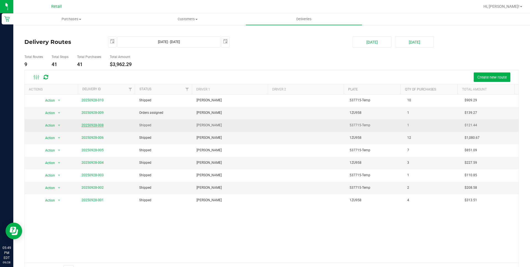
click at [97, 125] on link "20250928-008" at bounding box center [93, 125] width 22 height 4
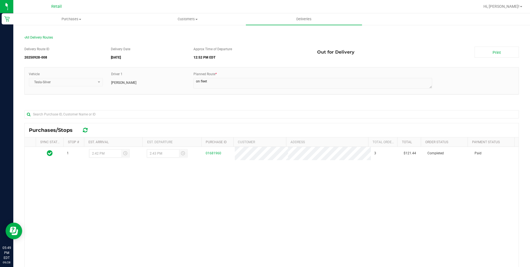
click at [301, 25] on link "Deliveries" at bounding box center [304, 19] width 116 height 12
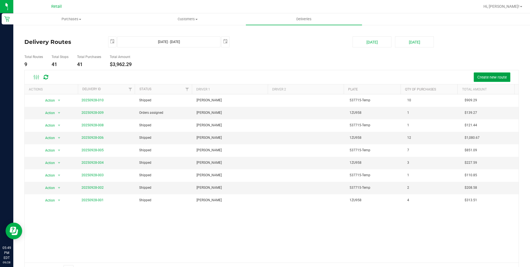
click at [492, 77] on span "Create new route" at bounding box center [492, 77] width 29 height 4
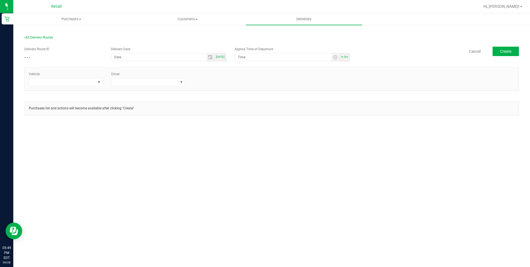
click at [219, 54] on div "[DATE]" at bounding box center [221, 57] width 12 height 8
type input "[DATE]"
click at [347, 55] on span "In 5m" at bounding box center [344, 56] width 7 height 3
click at [334, 56] on span "Toggle time list" at bounding box center [335, 57] width 4 height 4
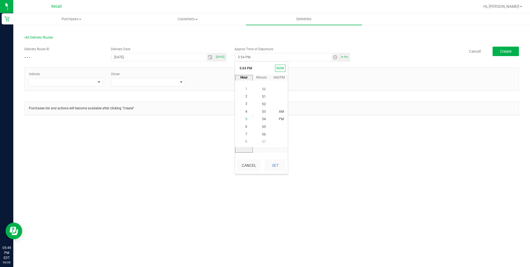
click at [245, 120] on span "5" at bounding box center [246, 119] width 2 height 4
click at [262, 119] on span "50" at bounding box center [264, 119] width 4 height 4
click at [245, 125] on span "6" at bounding box center [246, 127] width 2 height 4
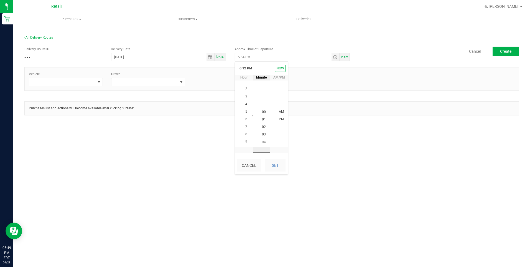
scroll to position [7, 0]
click at [263, 113] on span "00" at bounding box center [264, 112] width 4 height 4
click at [280, 120] on span "PM" at bounding box center [281, 119] width 5 height 4
click at [275, 164] on button "Set" at bounding box center [275, 165] width 21 height 12
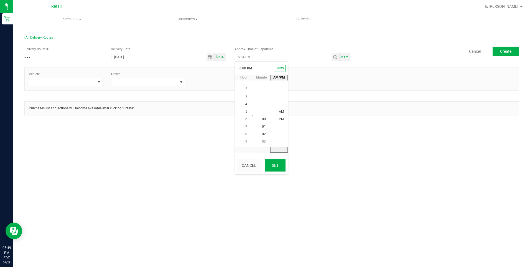
type input "6:00 PM"
click at [98, 82] on span at bounding box center [99, 82] width 4 height 4
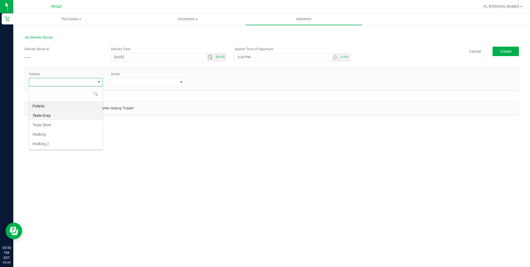
scroll to position [8, 74]
click at [58, 119] on li "Tesla-Gray" at bounding box center [65, 115] width 73 height 9
click at [178, 83] on span at bounding box center [181, 82] width 7 height 8
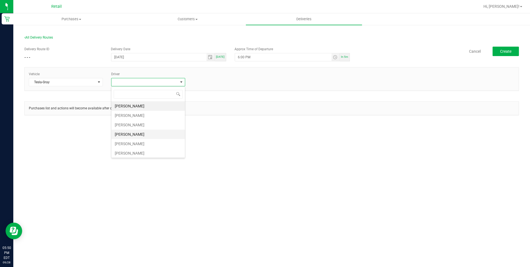
click at [126, 133] on li "[PERSON_NAME]" at bounding box center [147, 134] width 73 height 9
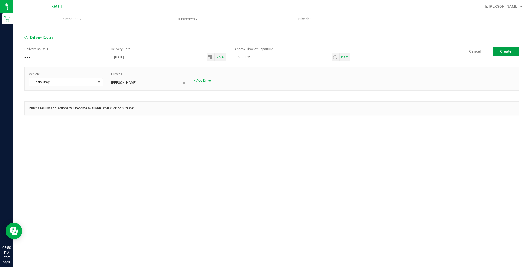
click at [506, 52] on span "Create" at bounding box center [505, 51] width 11 height 4
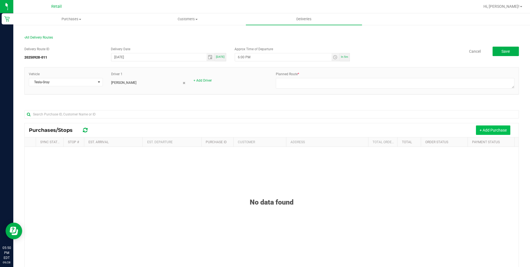
click at [477, 127] on button "+ Add Purchase" at bounding box center [493, 129] width 34 height 9
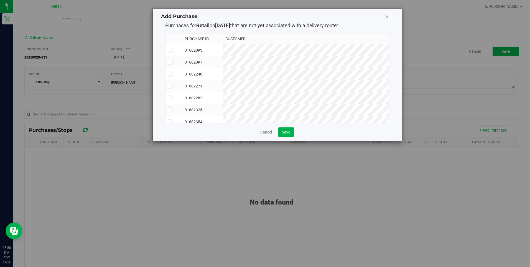
click at [172, 50] on icon at bounding box center [170, 50] width 4 height 0
click at [0, 0] on input "checkbox" at bounding box center [0, 0] width 0 height 0
click at [170, 62] on icon at bounding box center [170, 62] width 4 height 0
click at [0, 0] on input "checkbox" at bounding box center [0, 0] width 0 height 0
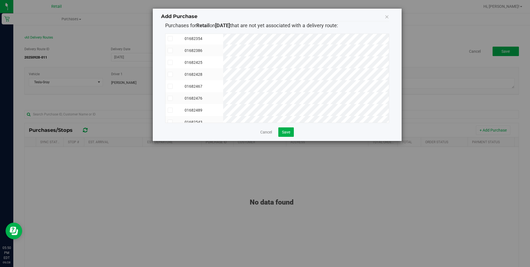
click at [172, 49] on span at bounding box center [170, 50] width 5 height 5
click at [0, 0] on input "checkbox" at bounding box center [0, 0] width 0 height 0
click at [169, 110] on icon at bounding box center [170, 110] width 4 height 0
click at [0, 0] on input "checkbox" at bounding box center [0, 0] width 0 height 0
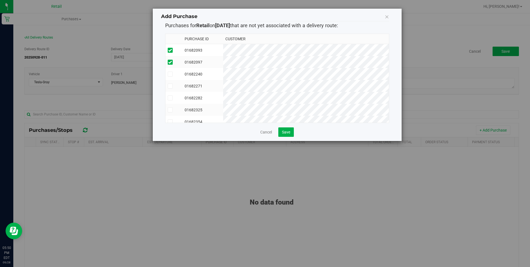
click at [168, 86] on span at bounding box center [170, 85] width 5 height 5
click at [0, 0] on input "checkbox" at bounding box center [0, 0] width 0 height 0
click at [171, 66] on icon at bounding box center [170, 66] width 4 height 0
click at [0, 0] on input "checkbox" at bounding box center [0, 0] width 0 height 0
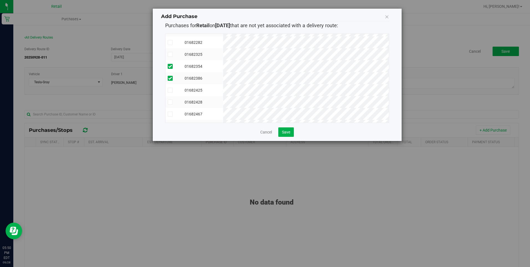
click at [171, 90] on icon at bounding box center [170, 90] width 4 height 0
click at [0, 0] on input "checkbox" at bounding box center [0, 0] width 0 height 0
click at [170, 93] on icon at bounding box center [170, 93] width 4 height 0
click at [0, 0] on input "checkbox" at bounding box center [0, 0] width 0 height 0
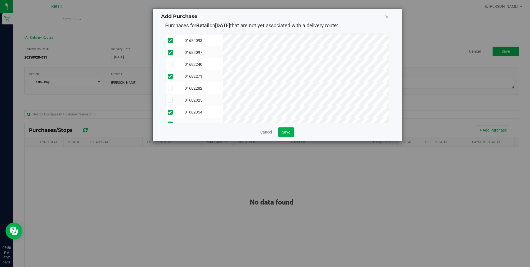
scroll to position [9, 0]
click at [170, 65] on icon at bounding box center [170, 65] width 4 height 0
click at [0, 0] on input "checkbox" at bounding box center [0, 0] width 0 height 0
click at [288, 132] on span "Save" at bounding box center [286, 132] width 8 height 4
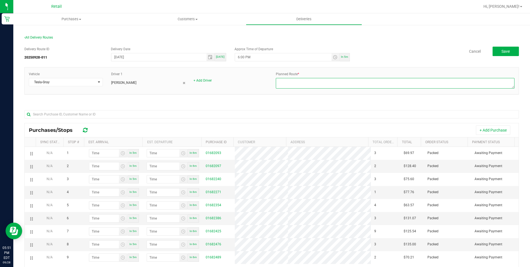
click at [299, 82] on textarea at bounding box center [395, 83] width 239 height 11
type textarea "FREDDY ROUTE 3 MEGAN DISPATTCH"
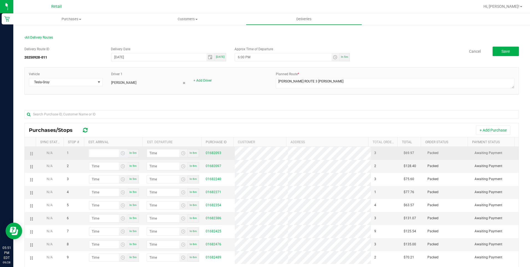
type input "hour:minute AM"
click at [102, 154] on input "hour:minute AM" at bounding box center [104, 153] width 30 height 8
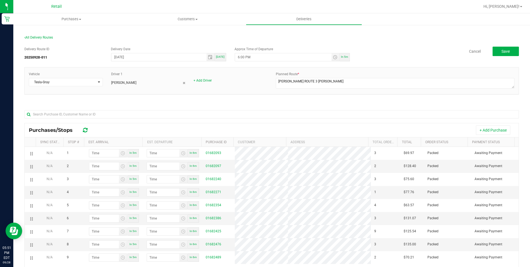
click at [378, 102] on div "Delivery Route ID 20250928-011 Delivery Date 09/28/2025 Today Approx Time of De…" at bounding box center [271, 187] width 495 height 290
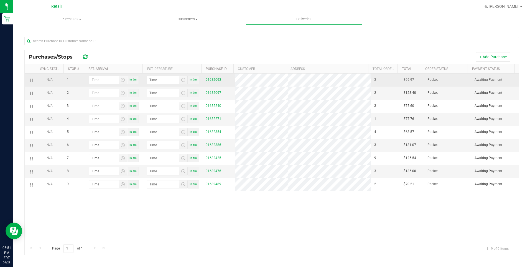
scroll to position [76, 0]
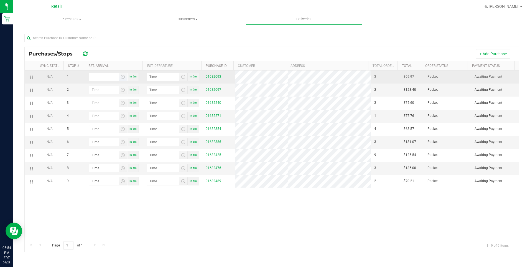
type input "hour:minute AM"
click at [103, 77] on input "hour:minute AM" at bounding box center [104, 77] width 30 height 8
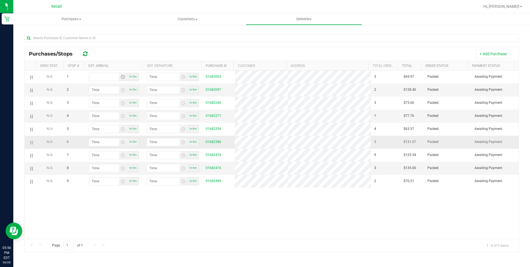
type input "hour:minute AM"
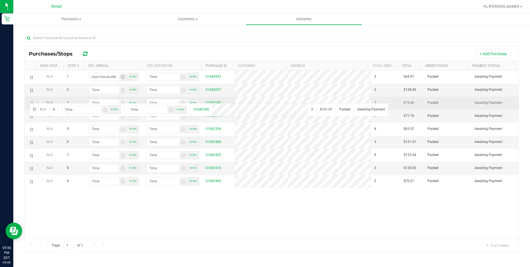
drag, startPoint x: 29, startPoint y: 141, endPoint x: 30, endPoint y: 101, distance: 40.5
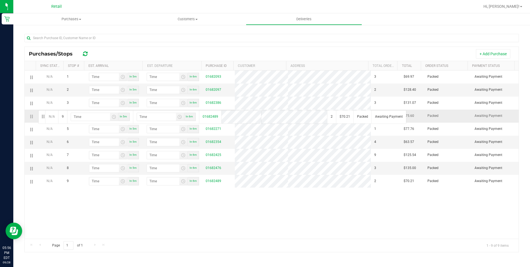
drag, startPoint x: 31, startPoint y: 181, endPoint x: 37, endPoint y: 110, distance: 72.1
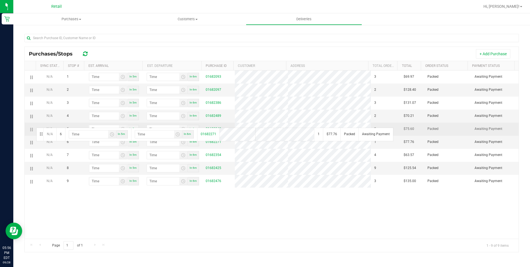
drag, startPoint x: 33, startPoint y: 142, endPoint x: 35, endPoint y: 127, distance: 15.1
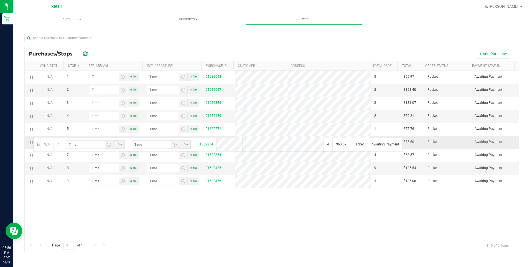
drag, startPoint x: 32, startPoint y: 155, endPoint x: 32, endPoint y: 137, distance: 17.5
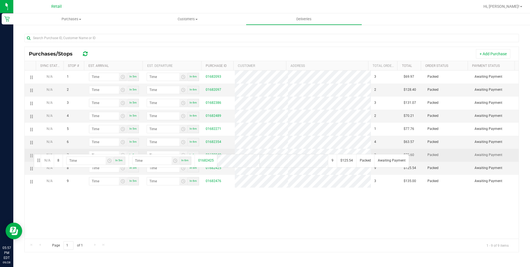
drag, startPoint x: 31, startPoint y: 168, endPoint x: 33, endPoint y: 153, distance: 14.6
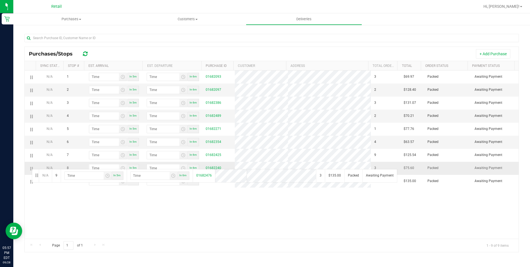
drag, startPoint x: 31, startPoint y: 181, endPoint x: 31, endPoint y: 168, distance: 12.8
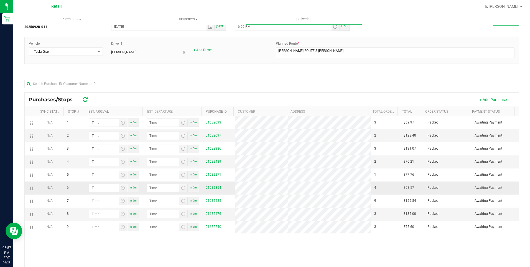
scroll to position [21, 0]
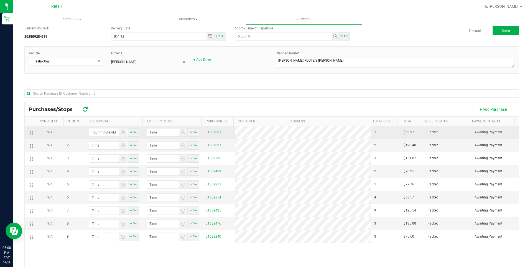
click at [110, 134] on input "hour:minute AM" at bounding box center [104, 132] width 30 height 8
click at [94, 132] on input "hour:minute AM" at bounding box center [104, 132] width 30 height 8
type input "6:04 AM"
type input "6:05 AM"
type input "6:45 AM"
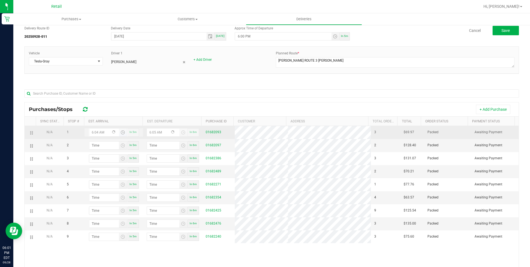
type input "6:46 AM"
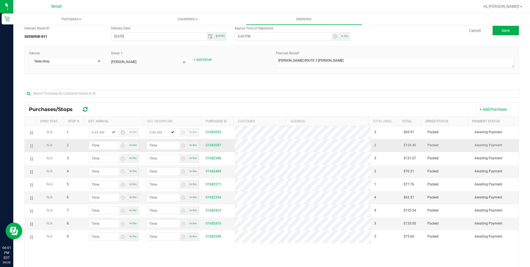
type input "6:45 PM"
type input "6:46 PM"
type input "6:45 PM"
click at [96, 145] on input "hour:minute AM" at bounding box center [104, 145] width 30 height 8
type input "7:00 AM"
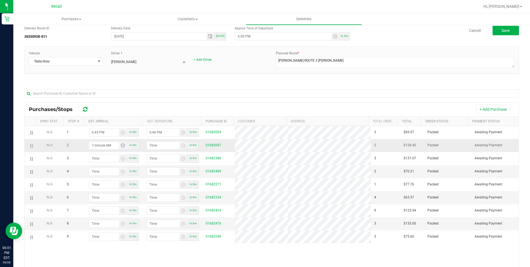
type input "7:01 AM"
type input "7:02 AM"
type input "7:03 AM"
type input "7:02 PM"
type input "7:03 PM"
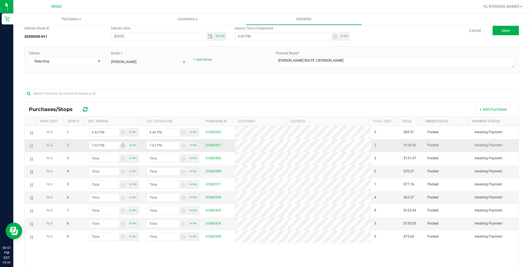
click at [97, 146] on input "7:02 PM" at bounding box center [104, 145] width 30 height 8
type input "7:15 PM"
type input "7:16 PM"
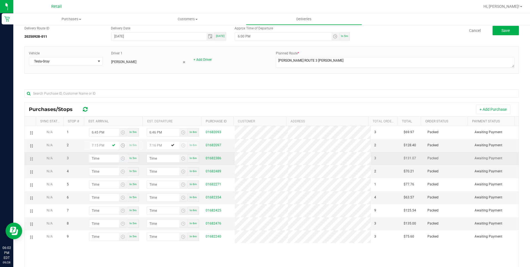
type input "7:15 PM"
click at [98, 157] on input "hour:minute AM" at bounding box center [104, 158] width 30 height 8
type input "7:03 AM"
type input "7:04 AM"
type input "7:35 AM"
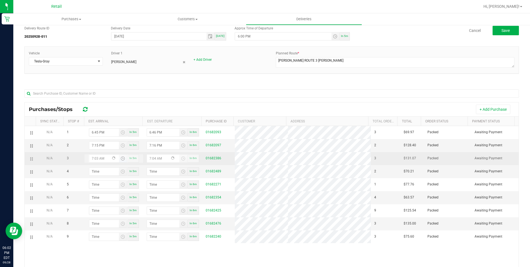
type input "7:36 AM"
type input "7:35 PM"
type input "7:36 PM"
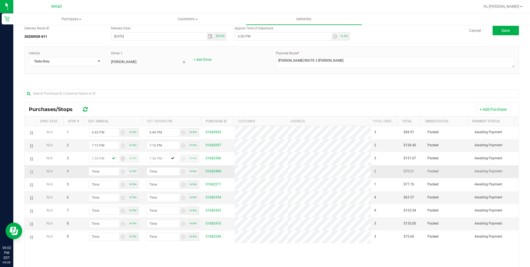
type input "7:35 PM"
click at [95, 175] on span at bounding box center [108, 171] width 38 height 8
click at [98, 174] on input "hour:minute AM" at bounding box center [104, 171] width 30 height 8
click at [94, 170] on input "hour:minute AM" at bounding box center [104, 171] width 30 height 8
type input "7:05 AM"
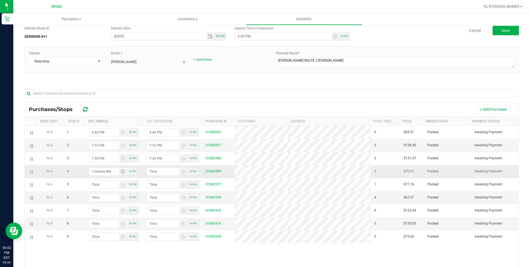
type input "7:06 AM"
type input "7:55 AM"
type input "7:56 AM"
type input "7:55 PM"
type input "7:56 PM"
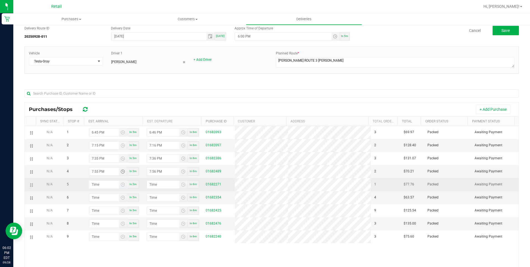
type input "7:55 PM"
click at [104, 183] on input "hour:minute AM" at bounding box center [104, 185] width 30 height 8
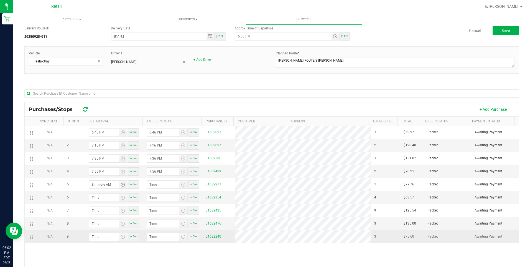
type input "8:01 AM"
type input "8:02 AM"
type input "8:10 AM"
type input "8:11 AM"
type input "8:10 PM"
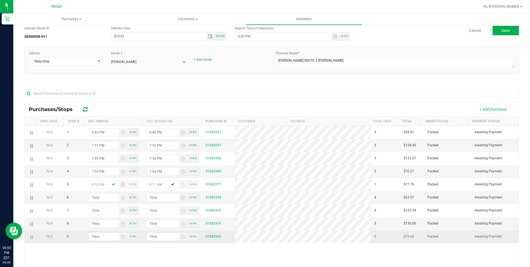
type input "8:11 PM"
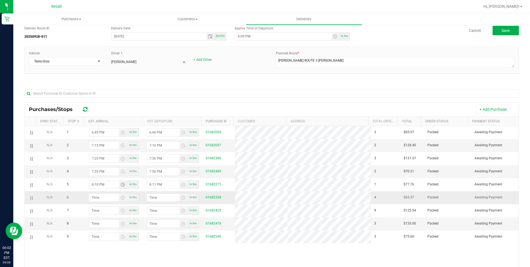
type input "8:10 PM"
click at [112, 196] on input "hour:minute AM" at bounding box center [104, 198] width 30 height 8
type input "8:02 AM"
type input "8:03 AM"
type input "8:25 AM"
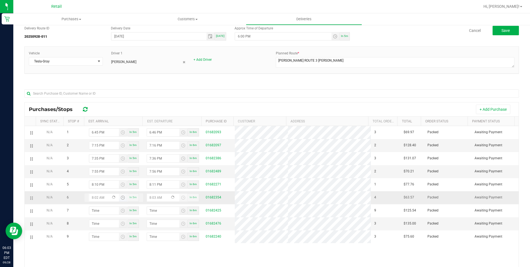
type input "8:26 AM"
type input "8:25 PM"
type input "8:26 PM"
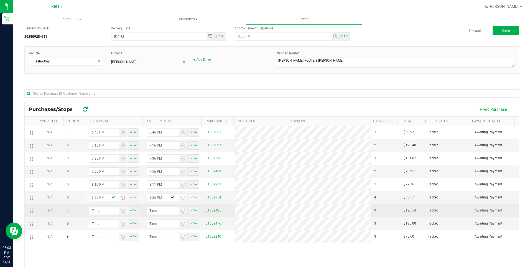
type input "8:25 PM"
click at [100, 214] on input "hour:minute AM" at bounding box center [104, 211] width 30 height 8
type input "8:03 AM"
type input "8:04 AM"
type input "8:45 AM"
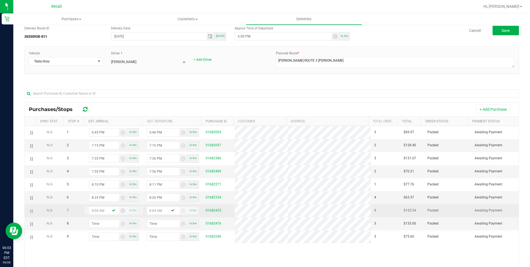
type input "8:46 AM"
type input "8:45 PM"
type input "8:46 PM"
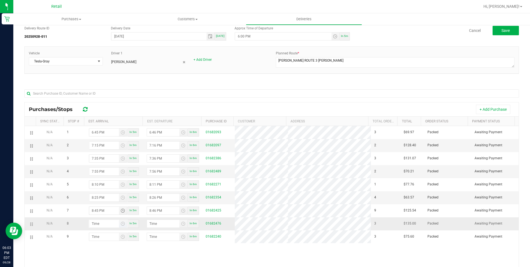
type input "8:45 PM"
click at [98, 225] on input "hour:minute AM" at bounding box center [104, 224] width 30 height 8
type input "9:00 AM"
type input "9:01 AM"
type input "9:00 PM"
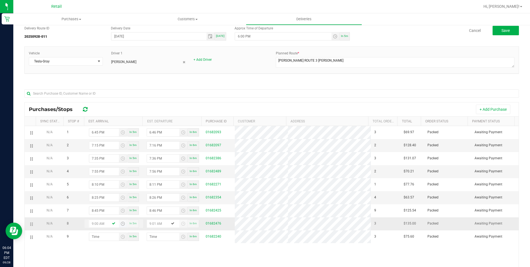
type input "9:01 PM"
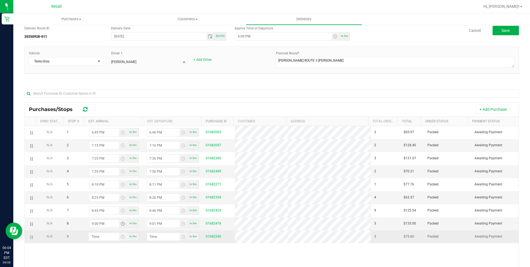
type input "9:00 PM"
click at [98, 235] on input "hour:minute AM" at bounding box center [104, 237] width 30 height 8
type input "9:01 AM"
type input "9:02 AM"
type input "9:15 AM"
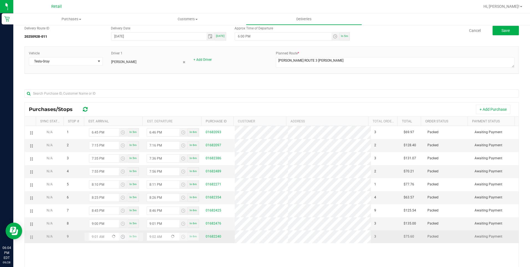
type input "9:16 AM"
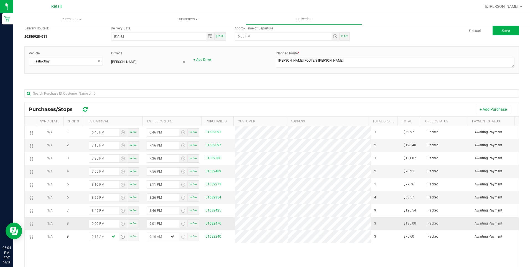
type input "9:15 PM"
type input "9:16 PM"
type input "9:15 PM"
click at [327, 107] on div "+ Add Purchase" at bounding box center [304, 109] width 421 height 9
click at [502, 31] on span "Save" at bounding box center [506, 30] width 8 height 4
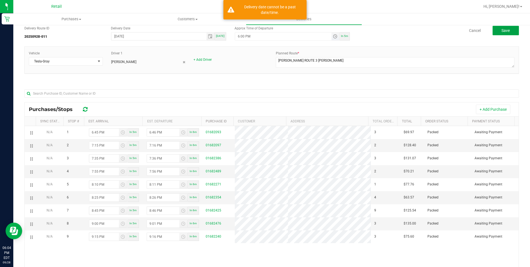
click at [333, 37] on span "Toggle time list" at bounding box center [335, 36] width 4 height 4
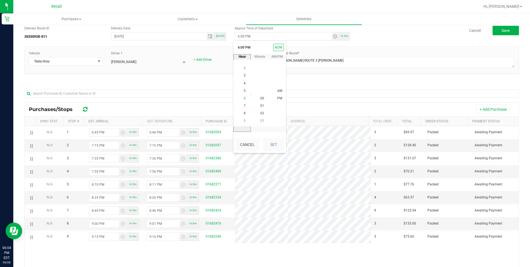
click at [244, 97] on span "6" at bounding box center [245, 98] width 2 height 4
click at [262, 98] on span "08" at bounding box center [262, 99] width 4 height 4
click at [281, 98] on li "PM" at bounding box center [279, 98] width 13 height 7
click at [278, 97] on span "PM" at bounding box center [279, 99] width 5 height 4
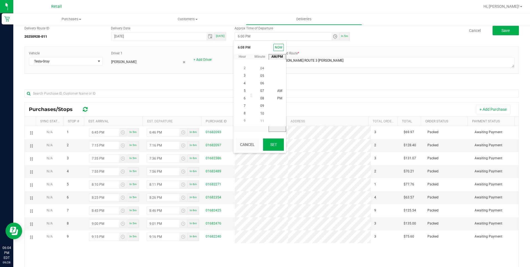
click at [273, 144] on button "Set" at bounding box center [273, 144] width 21 height 12
type input "6:08 PM"
click at [502, 32] on span "Save" at bounding box center [506, 30] width 8 height 4
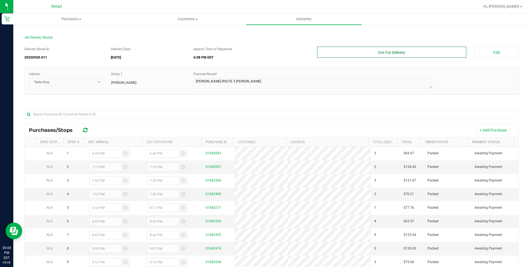
click at [406, 51] on button "Out For Delivery" at bounding box center [391, 52] width 149 height 11
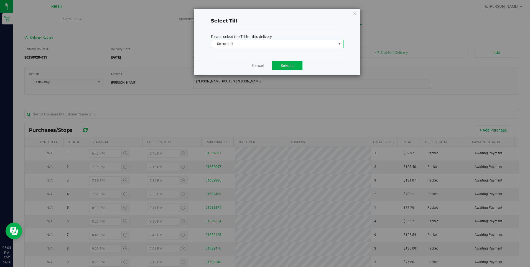
click at [305, 43] on span "Select a till" at bounding box center [273, 44] width 125 height 8
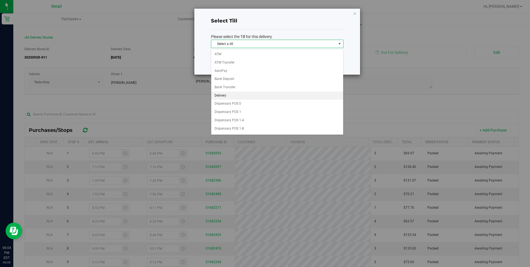
click at [243, 95] on li "Delivery" at bounding box center [277, 96] width 132 height 8
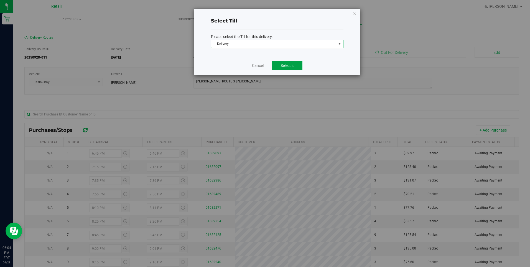
click at [292, 65] on span "Select it" at bounding box center [287, 65] width 13 height 4
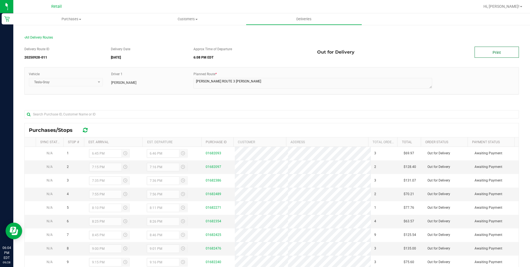
click at [498, 49] on link "Print" at bounding box center [497, 52] width 44 height 11
click at [301, 19] on span "Deliveries" at bounding box center [304, 19] width 30 height 5
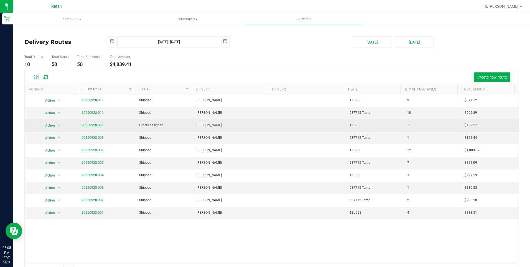
click at [93, 124] on link "20250928-009" at bounding box center [93, 125] width 22 height 4
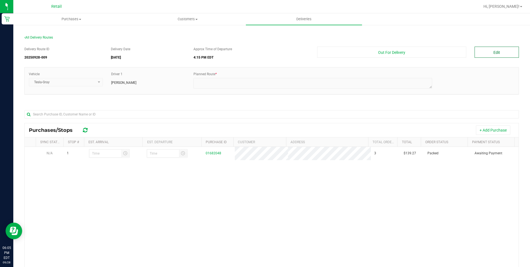
click at [490, 52] on button "Edit" at bounding box center [497, 52] width 44 height 11
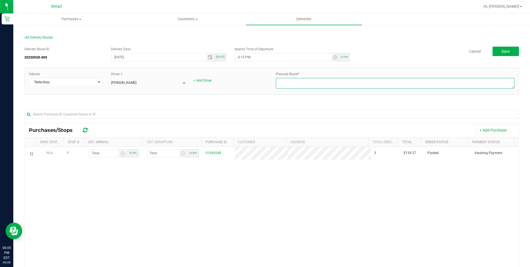
click at [309, 85] on textarea at bounding box center [395, 83] width 239 height 11
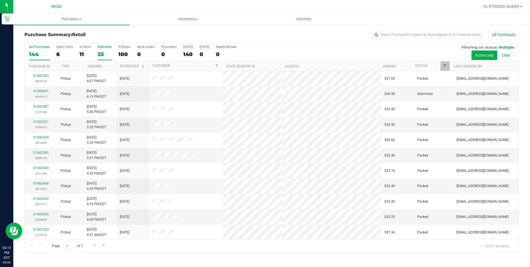
click at [98, 52] on div "All Purchases 144 Open Carts 6 In Store 11 Deliveries 33 PickUps 100 Back-order…" at bounding box center [271, 147] width 495 height 210
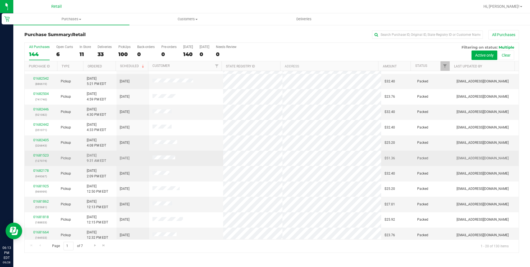
scroll to position [56, 0]
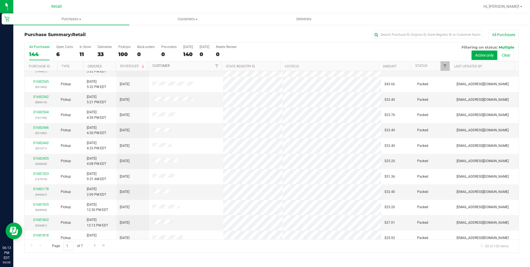
click at [159, 66] on link "Customer" at bounding box center [161, 66] width 17 height 4
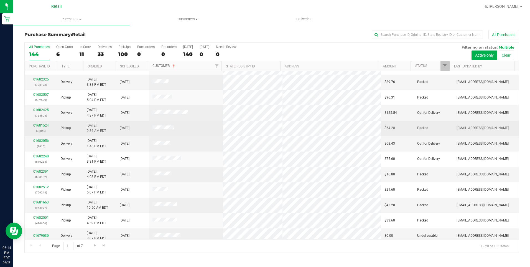
scroll to position [139, 0]
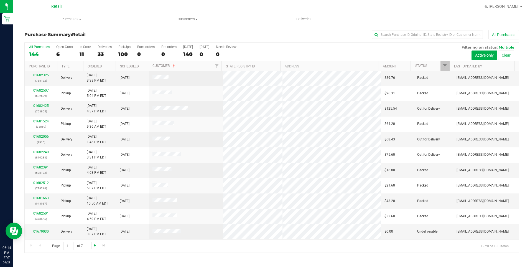
click at [94, 243] on span "Go to the next page" at bounding box center [95, 245] width 4 height 4
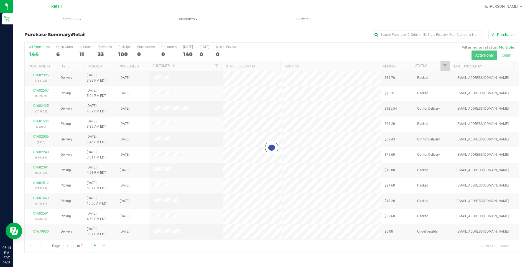
scroll to position [0, 0]
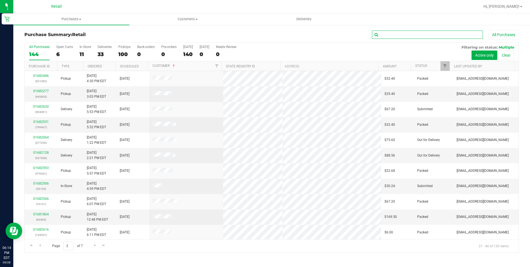
click at [382, 36] on input "text" at bounding box center [427, 35] width 111 height 8
click at [384, 35] on input "text" at bounding box center [427, 35] width 111 height 8
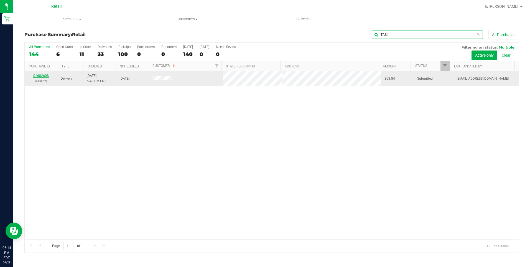
type input "TASI"
click at [45, 74] on link "01682608" at bounding box center [41, 76] width 16 height 4
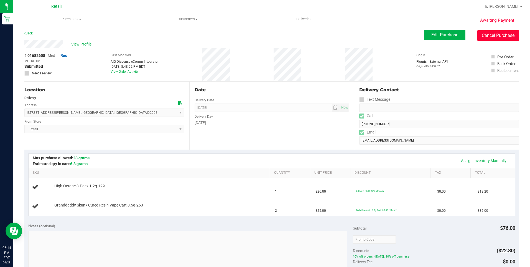
click at [497, 34] on button "Cancel Purchase" at bounding box center [499, 35] width 42 height 11
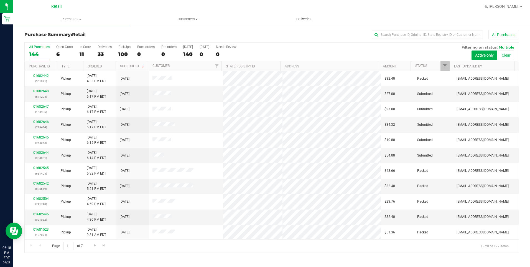
click at [307, 17] on span "Deliveries" at bounding box center [304, 19] width 30 height 5
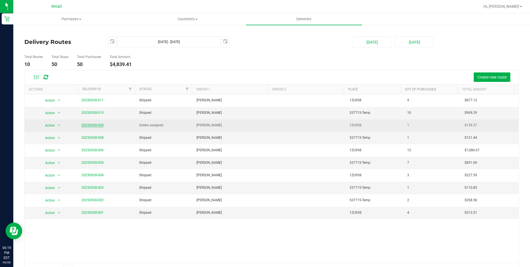
click at [98, 124] on link "20250928-009" at bounding box center [93, 125] width 22 height 4
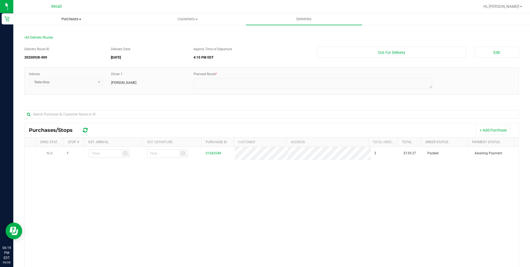
click at [74, 21] on span "Purchases" at bounding box center [72, 19] width 116 height 5
click at [64, 41] on li "Fulfillment" at bounding box center [71, 40] width 116 height 7
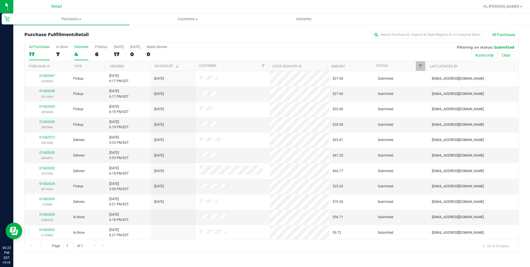
click at [83, 50] on label "Deliveries 4" at bounding box center [81, 52] width 14 height 15
click at [0, 0] on input "Deliveries 4" at bounding box center [0, 0] width 0 height 0
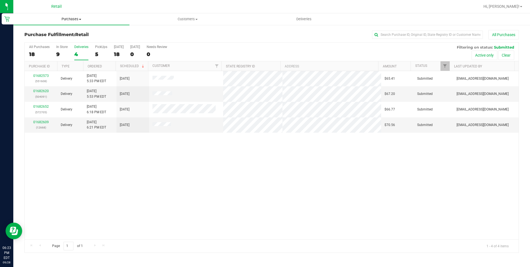
click at [65, 18] on span "Purchases" at bounding box center [71, 19] width 116 height 5
click at [60, 39] on li "Fulfillment" at bounding box center [71, 40] width 116 height 7
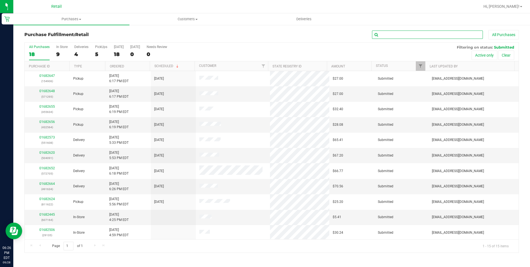
click at [383, 32] on input "text" at bounding box center [427, 35] width 111 height 8
click at [182, 17] on span "Customers" at bounding box center [188, 19] width 116 height 5
click at [173, 36] on li "All customers" at bounding box center [188, 33] width 116 height 7
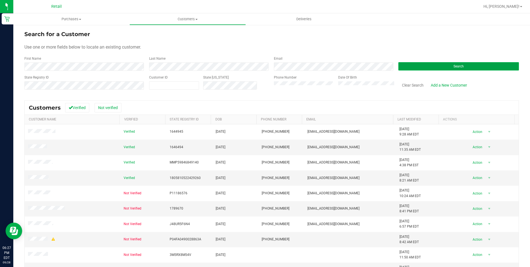
click at [417, 70] on button "Search" at bounding box center [458, 66] width 121 height 8
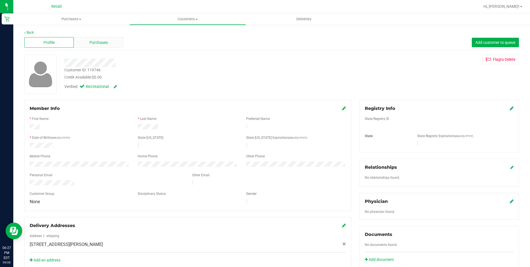
click at [78, 43] on div "Purchases" at bounding box center [98, 42] width 49 height 11
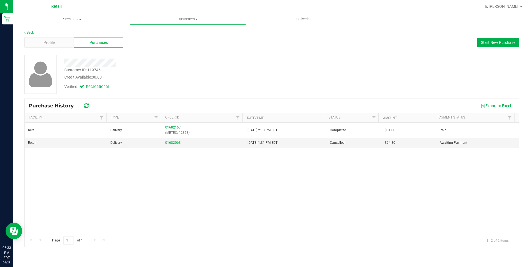
click at [79, 18] on span "Purchases" at bounding box center [71, 19] width 116 height 5
click at [57, 40] on li "Fulfillment" at bounding box center [71, 40] width 116 height 7
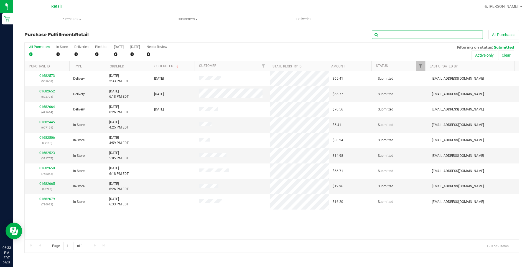
click at [417, 37] on input "text" at bounding box center [427, 35] width 111 height 8
type input "705"
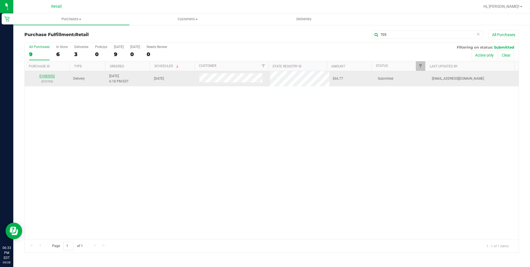
click at [45, 74] on link "01682652" at bounding box center [47, 76] width 16 height 4
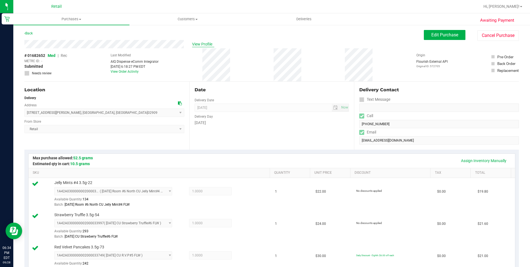
click at [201, 42] on span "View Profile" at bounding box center [203, 44] width 22 height 6
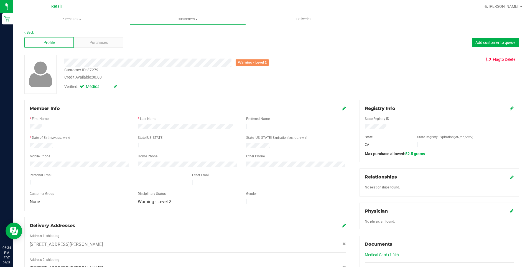
click at [510, 108] on icon at bounding box center [512, 108] width 4 height 4
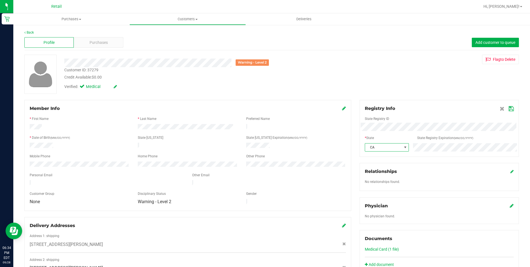
click at [402, 150] on span at bounding box center [405, 147] width 7 height 8
click at [372, 234] on li "RI" at bounding box center [383, 230] width 43 height 9
click at [509, 109] on icon at bounding box center [511, 108] width 5 height 4
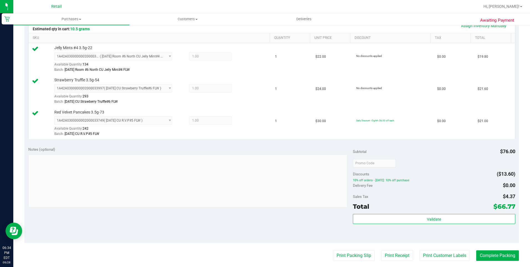
scroll to position [194, 0]
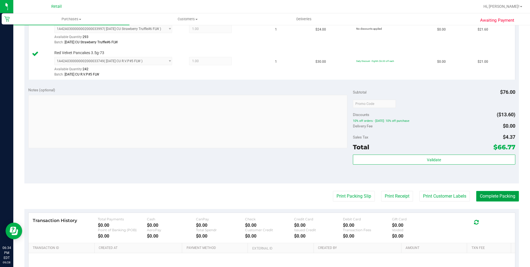
click at [491, 196] on button "Complete Packing" at bounding box center [497, 196] width 43 height 11
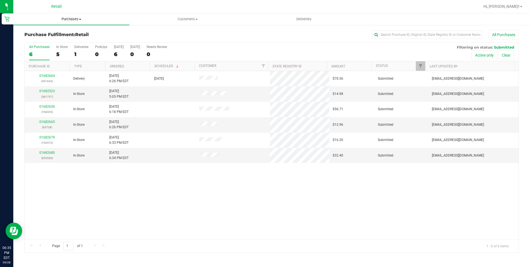
click at [73, 21] on span "Purchases" at bounding box center [71, 19] width 116 height 5
click at [73, 41] on li "Fulfillment" at bounding box center [71, 40] width 116 height 7
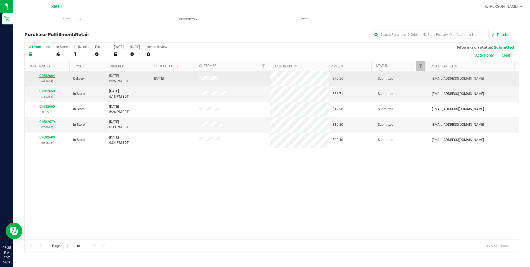
click at [54, 75] on link "01682664" at bounding box center [47, 76] width 16 height 4
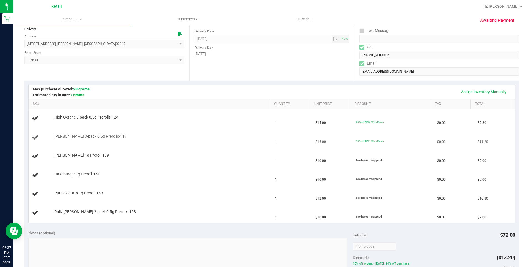
scroll to position [83, 0]
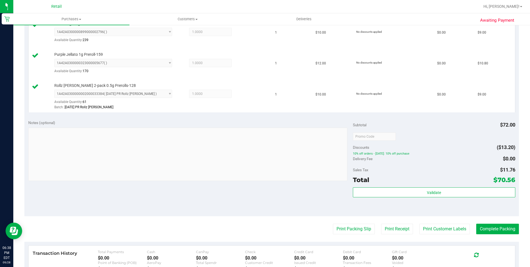
scroll to position [305, 0]
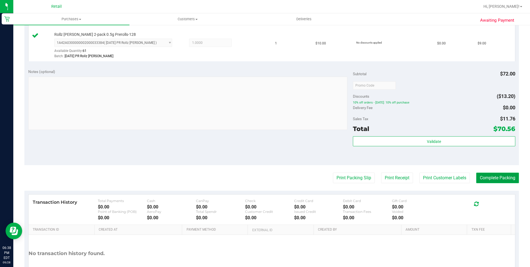
click at [488, 173] on button "Complete Packing" at bounding box center [497, 177] width 43 height 11
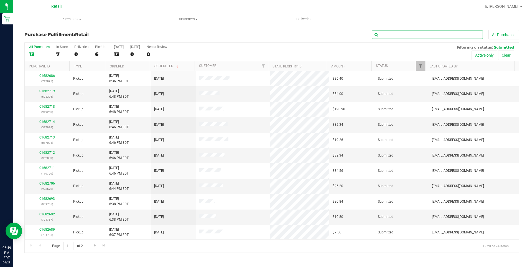
click at [408, 35] on input "text" at bounding box center [427, 35] width 111 height 8
click at [304, 17] on span "Deliveries" at bounding box center [304, 19] width 30 height 5
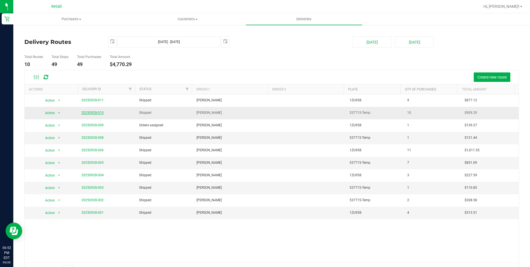
click at [82, 113] on link "20250928-010" at bounding box center [93, 113] width 22 height 4
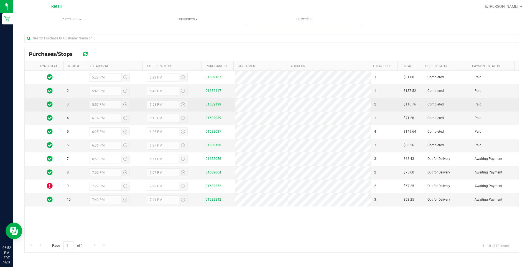
scroll to position [76, 0]
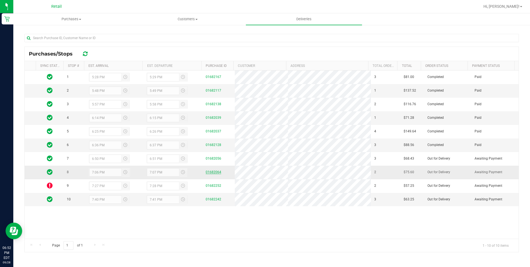
click at [212, 172] on link "01682064" at bounding box center [214, 172] width 16 height 4
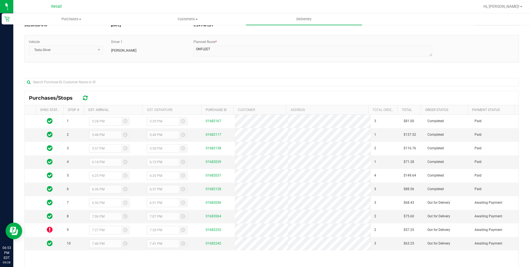
scroll to position [76, 0]
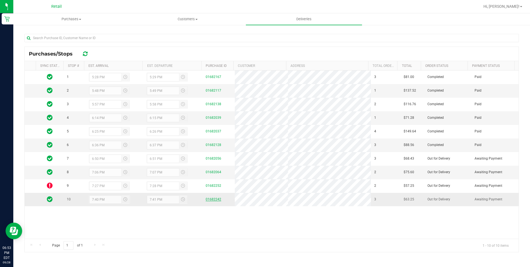
click at [211, 199] on link "01682242" at bounding box center [214, 199] width 16 height 4
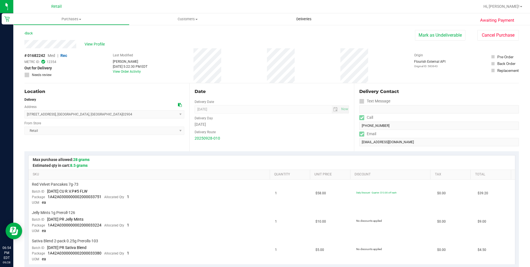
click at [304, 21] on span "Deliveries" at bounding box center [304, 19] width 30 height 5
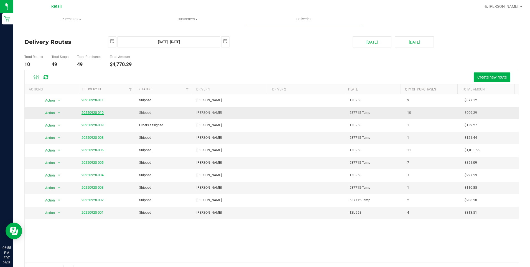
click at [99, 111] on link "20250928-010" at bounding box center [93, 113] width 22 height 4
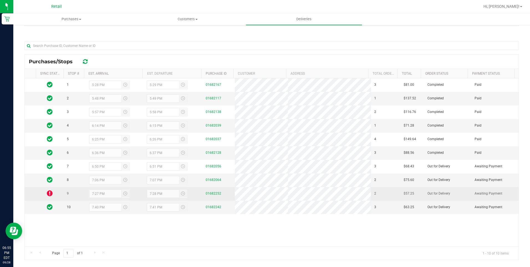
scroll to position [76, 0]
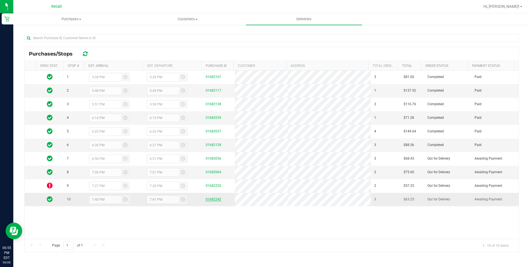
click at [216, 198] on link "01682242" at bounding box center [214, 199] width 16 height 4
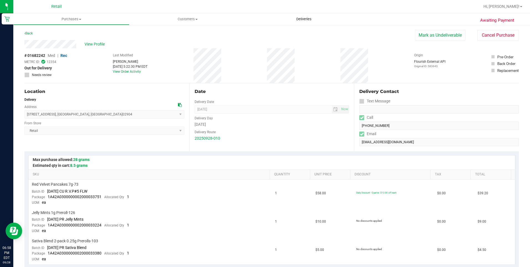
click at [307, 20] on span "Deliveries" at bounding box center [304, 19] width 30 height 5
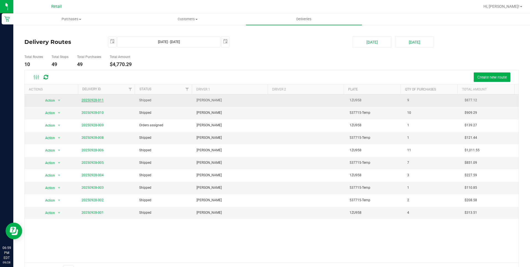
click at [89, 101] on link "20250928-011" at bounding box center [93, 100] width 22 height 4
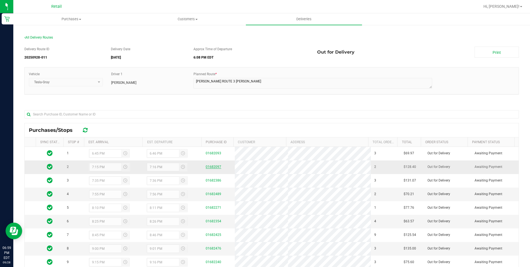
click at [215, 167] on link "01682097" at bounding box center [214, 167] width 16 height 4
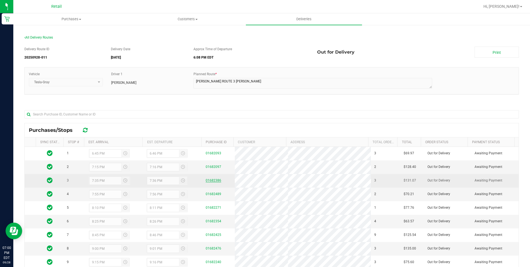
click at [213, 179] on link "01682386" at bounding box center [214, 180] width 16 height 4
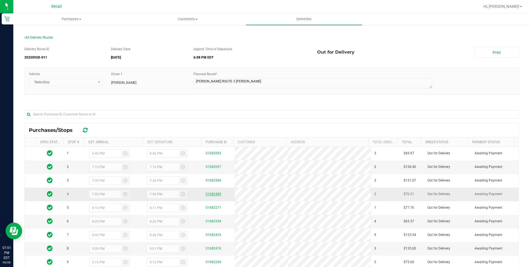
click at [211, 194] on link "01682489" at bounding box center [214, 194] width 16 height 4
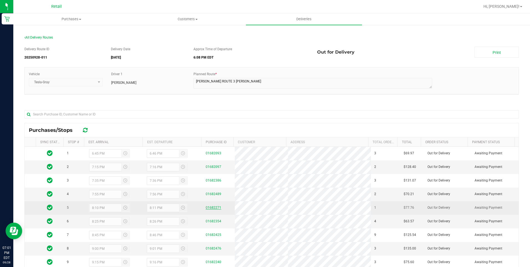
click at [213, 208] on link "01682271" at bounding box center [214, 207] width 16 height 4
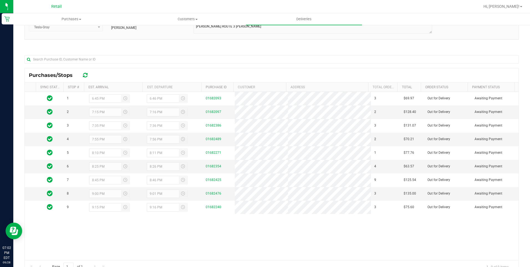
scroll to position [55, 0]
click at [212, 164] on link "01682354" at bounding box center [214, 166] width 16 height 4
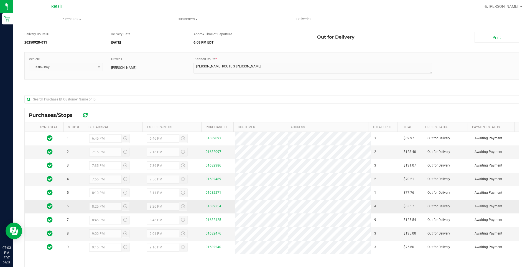
scroll to position [28, 0]
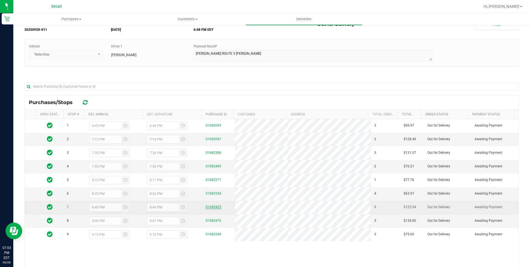
click at [209, 205] on link "01682425" at bounding box center [214, 207] width 16 height 4
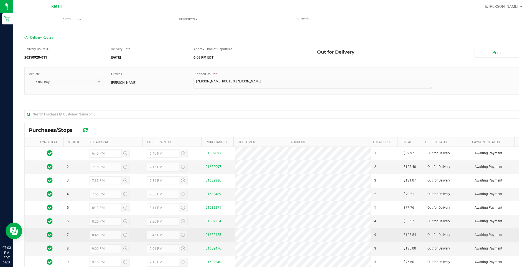
scroll to position [76, 0]
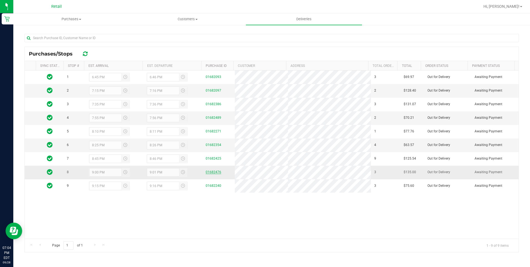
click at [215, 172] on link "01682476" at bounding box center [214, 172] width 16 height 4
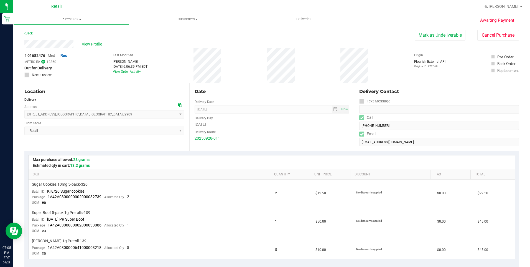
click at [74, 19] on span "Purchases" at bounding box center [72, 19] width 116 height 5
click at [57, 39] on li "Fulfillment" at bounding box center [71, 40] width 116 height 7
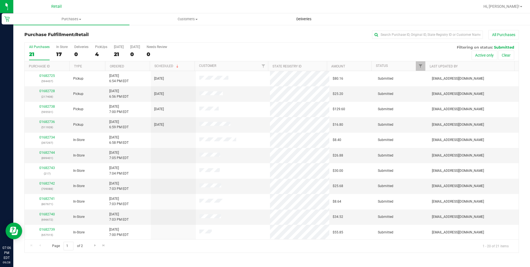
click at [302, 19] on span "Deliveries" at bounding box center [304, 19] width 30 height 5
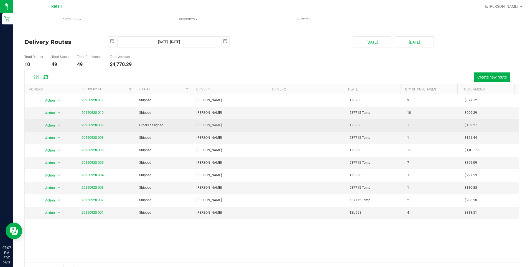
click at [101, 125] on link "20250928-009" at bounding box center [93, 125] width 22 height 4
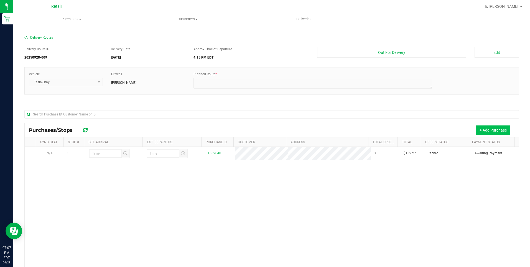
click at [488, 134] on button "+ Add Purchase" at bounding box center [493, 129] width 34 height 9
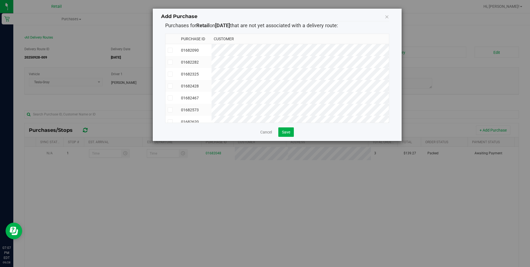
click at [171, 50] on icon at bounding box center [170, 50] width 4 height 0
click at [0, 0] on input "checkbox" at bounding box center [0, 0] width 0 height 0
click at [170, 86] on icon at bounding box center [170, 86] width 4 height 0
click at [0, 0] on input "checkbox" at bounding box center [0, 0] width 0 height 0
click at [170, 95] on span at bounding box center [170, 97] width 5 height 5
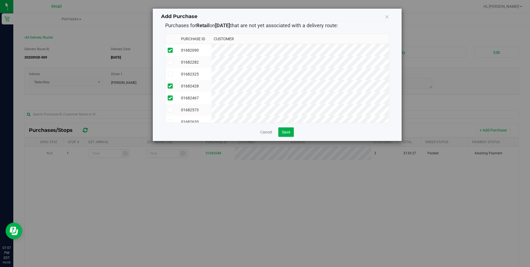
click at [0, 0] on input "checkbox" at bounding box center [0, 0] width 0 height 0
click at [169, 74] on icon at bounding box center [170, 74] width 4 height 0
click at [0, 0] on input "checkbox" at bounding box center [0, 0] width 0 height 0
click at [172, 64] on span at bounding box center [170, 62] width 5 height 5
click at [0, 0] on input "checkbox" at bounding box center [0, 0] width 0 height 0
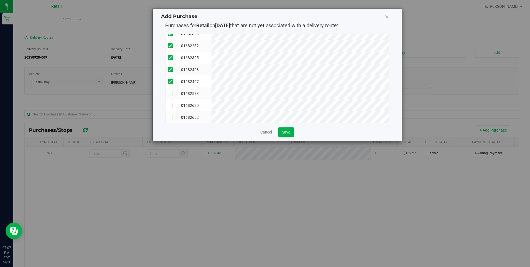
scroll to position [33, 0]
click at [171, 117] on icon at bounding box center [170, 117] width 4 height 0
click at [0, 0] on input "checkbox" at bounding box center [0, 0] width 0 height 0
click at [170, 105] on icon at bounding box center [170, 105] width 4 height 0
click at [0, 0] on input "checkbox" at bounding box center [0, 0] width 0 height 0
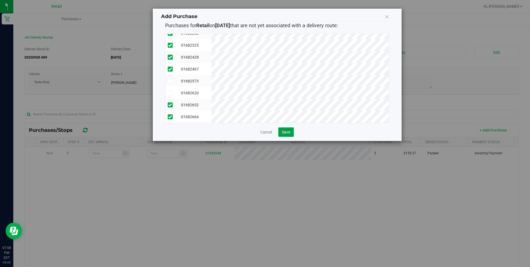
click at [285, 130] on span "Save" at bounding box center [286, 132] width 8 height 4
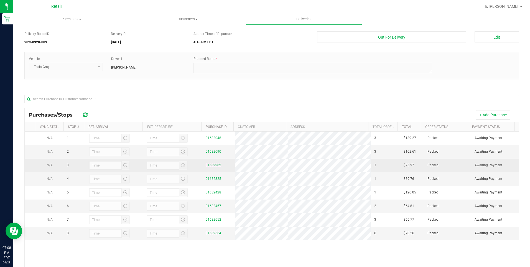
scroll to position [76, 0]
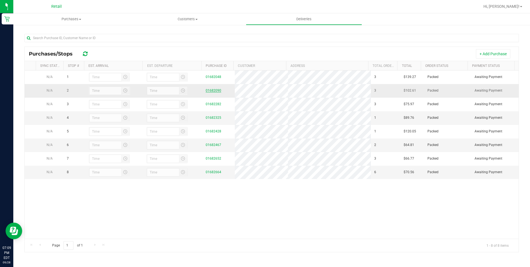
click at [216, 88] on link "01682090" at bounding box center [214, 90] width 16 height 4
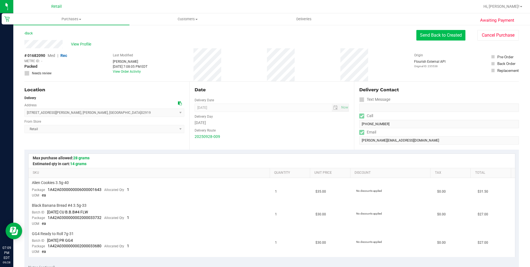
click at [448, 34] on button "Send Back to Created" at bounding box center [441, 35] width 49 height 11
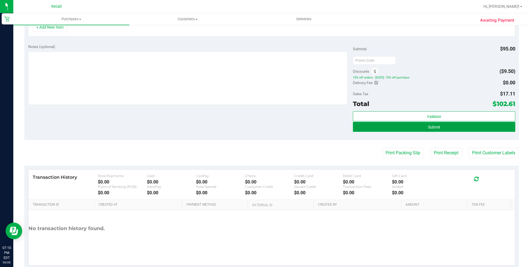
click at [464, 129] on button "Submit" at bounding box center [434, 127] width 163 height 10
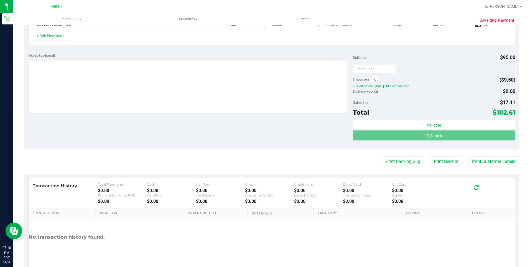
scroll to position [177, 0]
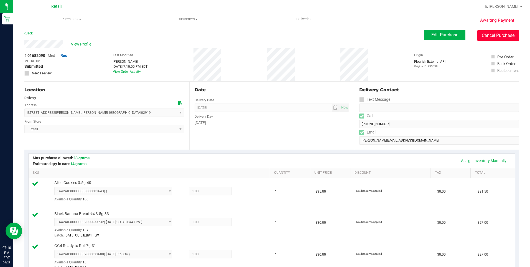
click at [498, 38] on button "Cancel Purchase" at bounding box center [499, 35] width 42 height 11
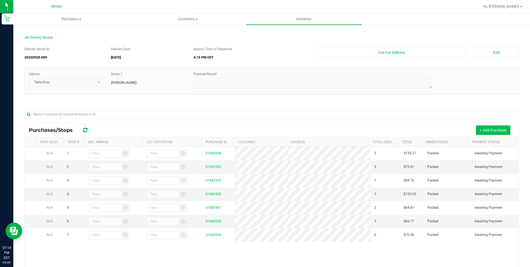
click at [477, 132] on button "+ Add Purchase" at bounding box center [493, 129] width 34 height 9
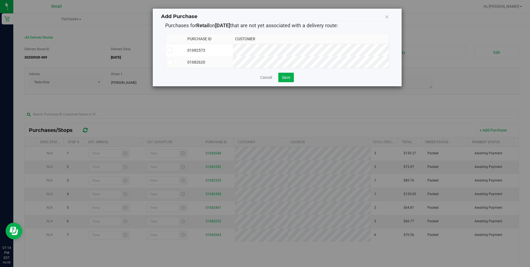
click at [167, 64] on td at bounding box center [176, 62] width 20 height 12
click at [285, 80] on span "Save" at bounding box center [286, 77] width 8 height 4
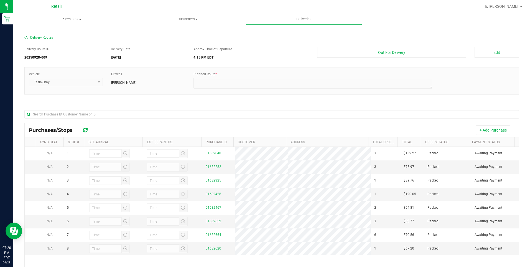
click at [76, 21] on span "Purchases" at bounding box center [71, 19] width 116 height 5
click at [59, 40] on li "Fulfillment" at bounding box center [71, 40] width 116 height 7
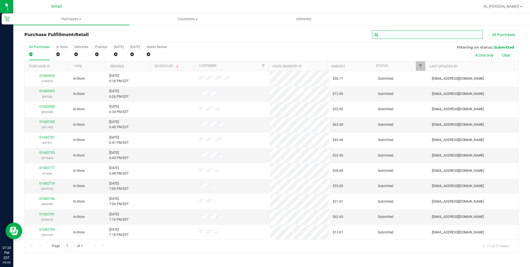
click at [424, 36] on input "text" at bounding box center [427, 35] width 111 height 8
click at [304, 18] on span "Deliveries" at bounding box center [304, 19] width 30 height 5
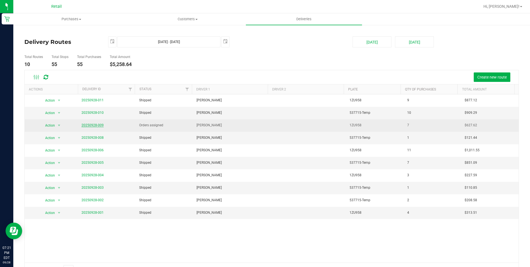
click at [86, 126] on link "20250928-009" at bounding box center [93, 125] width 22 height 4
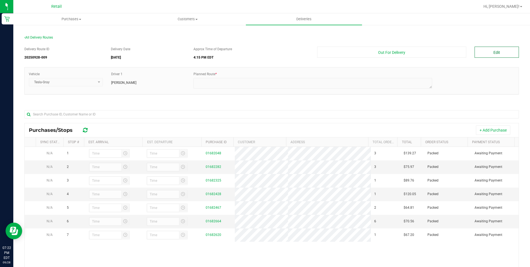
click at [514, 55] on button "Edit" at bounding box center [497, 52] width 44 height 11
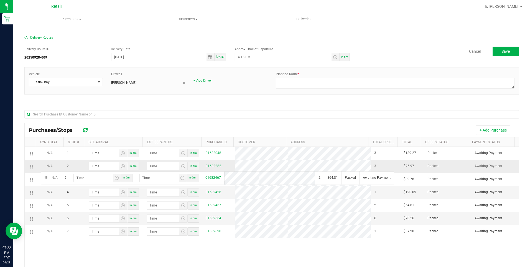
drag, startPoint x: 31, startPoint y: 208, endPoint x: 40, endPoint y: 171, distance: 38.4
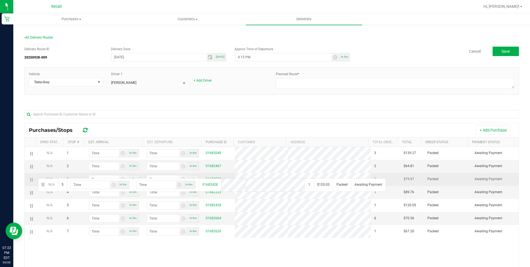
drag, startPoint x: 32, startPoint y: 205, endPoint x: 37, endPoint y: 177, distance: 28.3
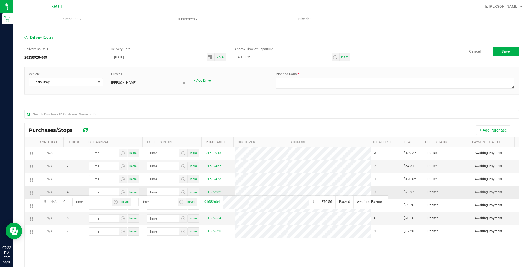
drag, startPoint x: 32, startPoint y: 219, endPoint x: 39, endPoint y: 195, distance: 25.4
click at [71, 19] on span "Purchases" at bounding box center [72, 19] width 116 height 5
click at [58, 38] on li "Fulfillment" at bounding box center [71, 40] width 116 height 7
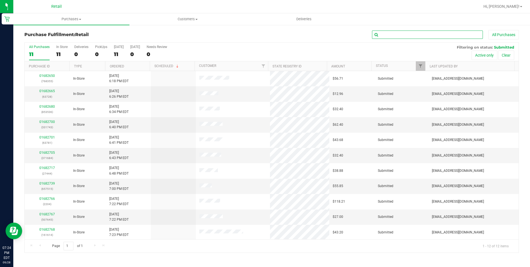
click at [424, 36] on input "text" at bounding box center [427, 35] width 111 height 8
click at [190, 18] on span "Customers" at bounding box center [188, 19] width 116 height 5
click at [166, 35] on span "All customers" at bounding box center [150, 33] width 40 height 5
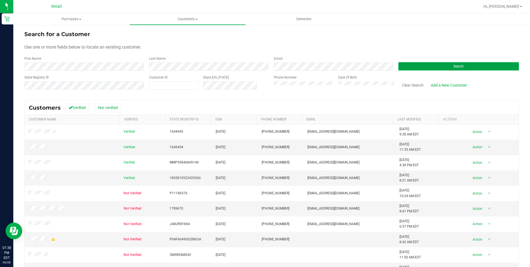
click at [461, 68] on button "Search" at bounding box center [458, 66] width 121 height 8
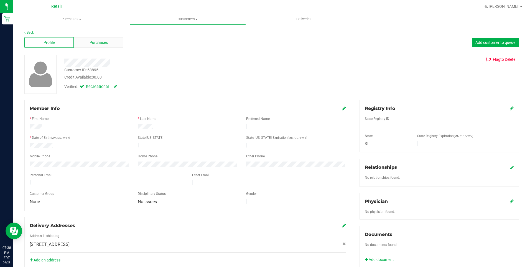
click at [97, 43] on span "Purchases" at bounding box center [99, 43] width 18 height 6
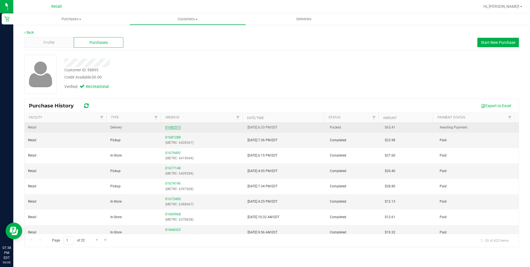
click at [173, 126] on link "01682573" at bounding box center [173, 127] width 16 height 4
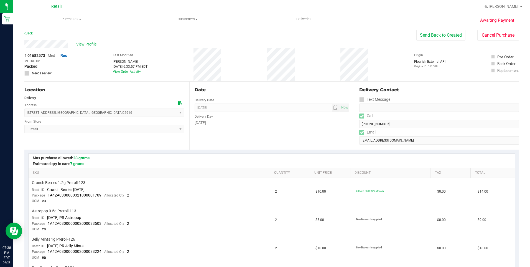
drag, startPoint x: 71, startPoint y: 42, endPoint x: 24, endPoint y: 48, distance: 47.2
drag, startPoint x: 24, startPoint y: 48, endPoint x: 74, endPoint y: 38, distance: 51.4
drag, startPoint x: 74, startPoint y: 38, endPoint x: 69, endPoint y: 46, distance: 9.5
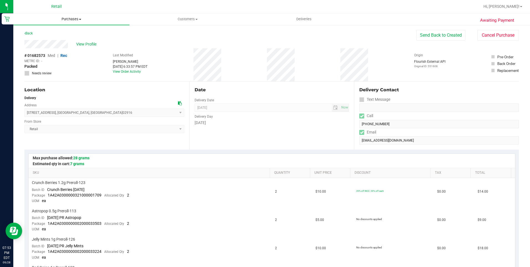
click at [80, 19] on span at bounding box center [80, 19] width 2 height 1
click at [79, 18] on span "Purchases" at bounding box center [71, 19] width 116 height 5
click at [75, 18] on span "Purchases" at bounding box center [71, 19] width 116 height 5
click at [56, 41] on li "Fulfillment" at bounding box center [71, 40] width 116 height 7
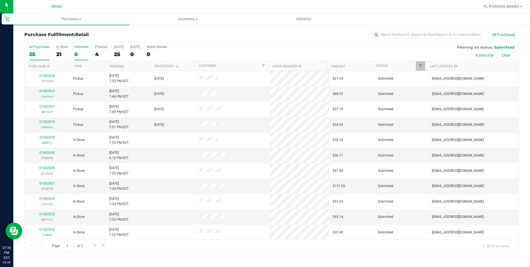
click at [79, 55] on div "0" at bounding box center [81, 54] width 14 height 6
click at [0, 0] on input "Deliveries 0" at bounding box center [0, 0] width 0 height 0
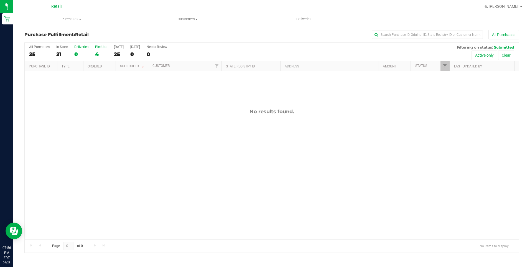
click at [99, 52] on div "4" at bounding box center [101, 54] width 12 height 6
click at [0, 0] on input "PickUps 4" at bounding box center [0, 0] width 0 height 0
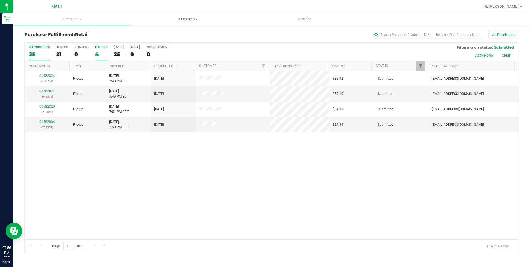
click at [37, 46] on div "All Purchases" at bounding box center [39, 47] width 21 height 4
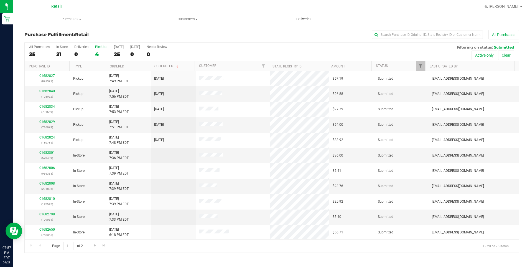
click at [311, 22] on uib-tab-heading "Deliveries" at bounding box center [304, 19] width 116 height 11
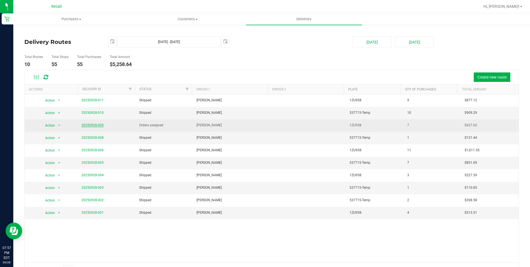
click at [99, 126] on link "20250928-009" at bounding box center [93, 125] width 22 height 4
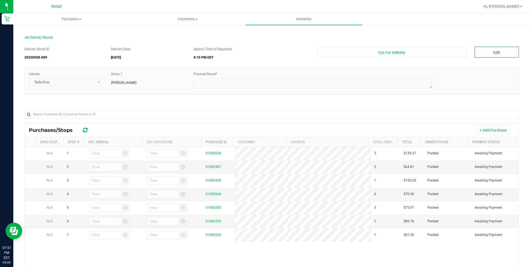
click at [494, 49] on button "Edit" at bounding box center [497, 52] width 44 height 11
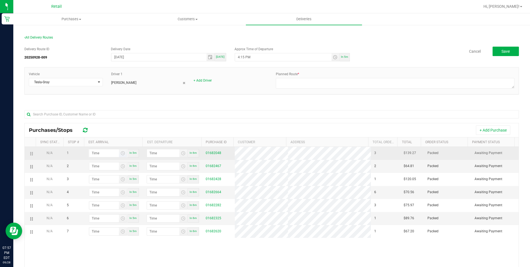
click at [121, 155] on span "Toggle time list" at bounding box center [123, 153] width 8 height 8
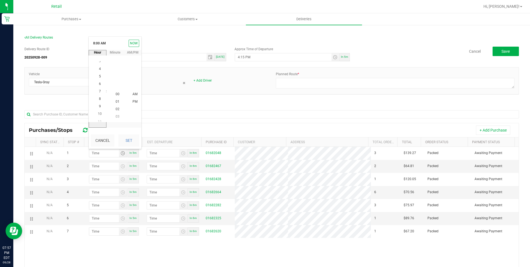
scroll to position [60, 0]
click at [99, 94] on span "8" at bounding box center [100, 94] width 2 height 4
click at [125, 136] on button "Set" at bounding box center [128, 140] width 21 height 12
type input "8:00 AM"
type input "8:01 AM"
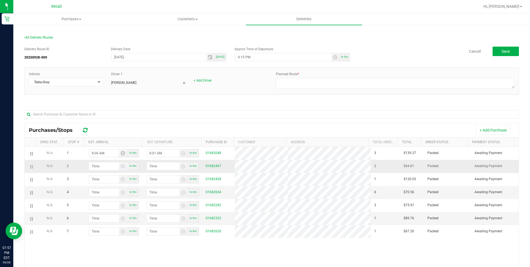
click at [121, 168] on span "Toggle time list" at bounding box center [123, 166] width 8 height 8
type input "hour:minute AM"
click at [115, 168] on input "hour:minute AM" at bounding box center [104, 166] width 30 height 8
click at [103, 155] on button "Cancel" at bounding box center [103, 153] width 24 height 12
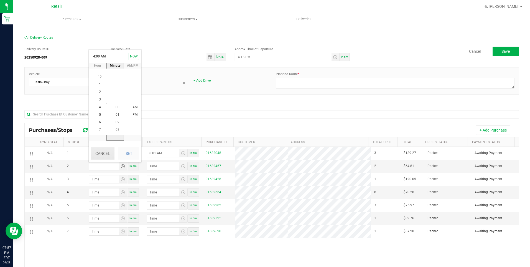
type input "hour:minute AM"
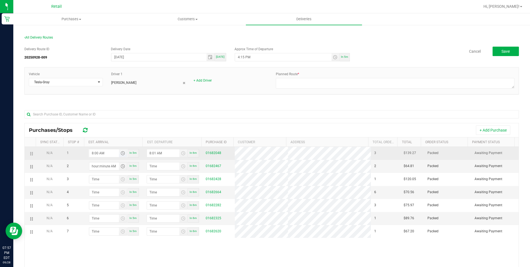
click at [121, 155] on span "Toggle time list" at bounding box center [123, 153] width 4 height 4
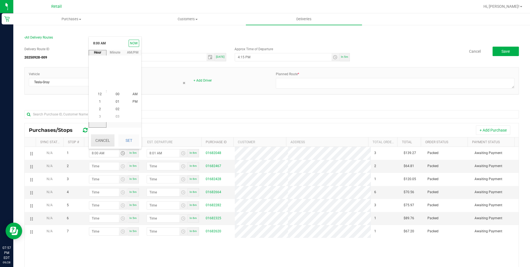
scroll to position [60, 0]
click at [99, 94] on span "8" at bounding box center [100, 94] width 2 height 4
click at [117, 102] on span "24" at bounding box center [118, 102] width 4 height 4
drag, startPoint x: 127, startPoint y: 134, endPoint x: 127, endPoint y: 138, distance: 4.7
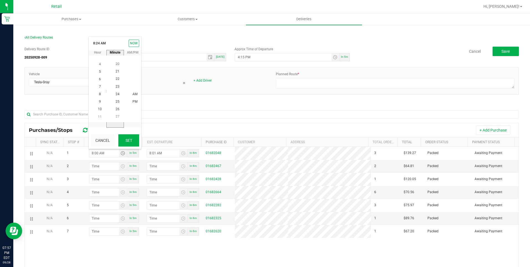
click at [127, 137] on div "Cancel Set" at bounding box center [115, 140] width 53 height 17
click at [127, 139] on button "Set" at bounding box center [128, 140] width 21 height 12
type input "8:24 AM"
type input "8:25 AM"
click at [121, 165] on span "Toggle time list" at bounding box center [123, 166] width 4 height 4
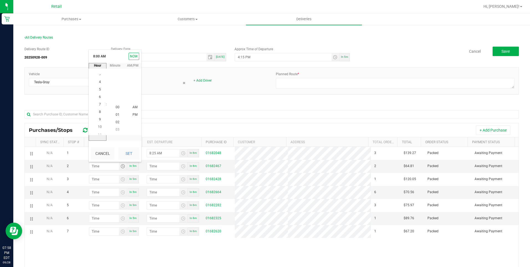
scroll to position [60, 0]
click at [97, 107] on li "8" at bounding box center [99, 107] width 13 height 7
click at [116, 114] on span "42" at bounding box center [118, 115] width 4 height 4
click at [130, 114] on li "PM" at bounding box center [134, 114] width 13 height 7
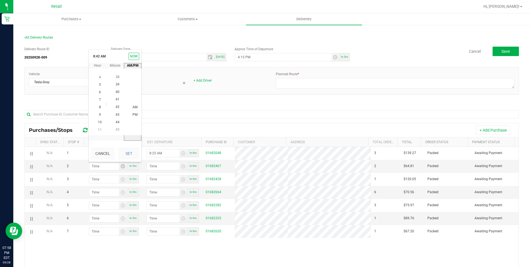
scroll to position [7, 0]
click at [126, 155] on button "Set" at bounding box center [128, 153] width 21 height 12
type input "8:42 PM"
type input "8:43 PM"
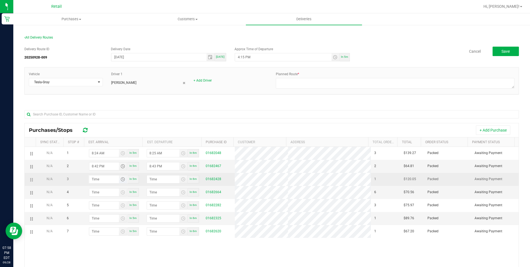
click at [121, 178] on span "Toggle time list" at bounding box center [123, 179] width 4 height 4
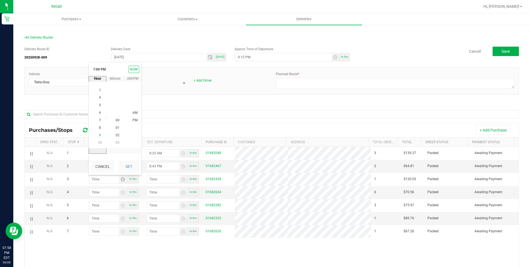
click at [99, 135] on span "9" at bounding box center [100, 135] width 2 height 4
click at [116, 141] on span "03" at bounding box center [118, 143] width 4 height 4
click at [130, 164] on button "Set" at bounding box center [128, 166] width 21 height 12
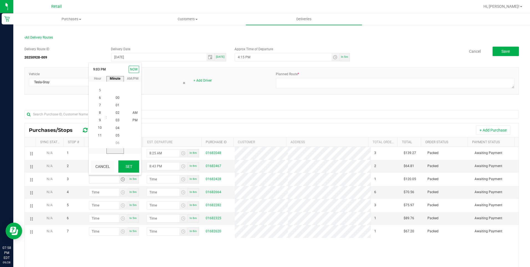
type input "9:03 PM"
type input "9:04 PM"
click at [121, 193] on span "Toggle time list" at bounding box center [123, 192] width 4 height 4
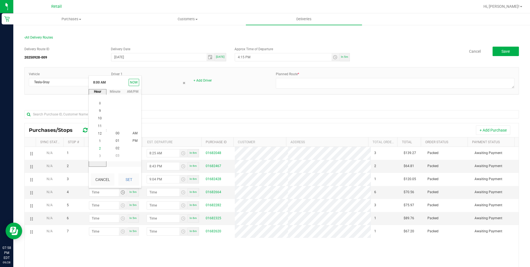
scroll to position [7, 0]
click at [100, 109] on li "9" at bounding box center [99, 110] width 13 height 7
click at [116, 118] on span "21" at bounding box center [118, 118] width 4 height 4
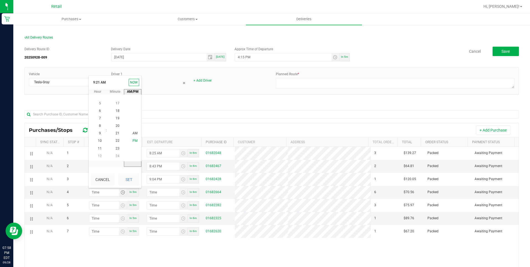
click at [136, 143] on li "PM" at bounding box center [134, 140] width 13 height 7
click at [128, 184] on button "Set" at bounding box center [128, 179] width 21 height 12
type input "9:21 PM"
type input "9:22 PM"
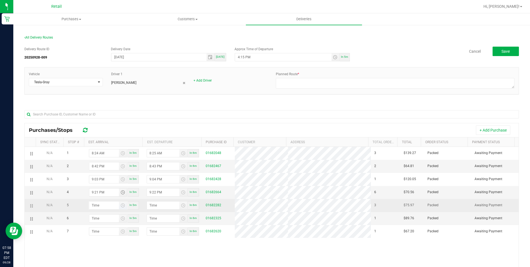
click at [121, 208] on span "Toggle time list" at bounding box center [123, 205] width 8 height 8
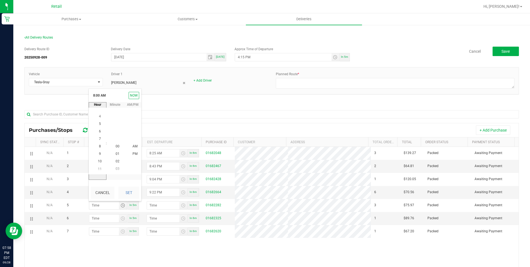
click at [99, 154] on span "9" at bounding box center [100, 154] width 2 height 4
click at [114, 159] on li "33" at bounding box center [117, 161] width 13 height 7
click at [133, 152] on span "PM" at bounding box center [135, 154] width 5 height 4
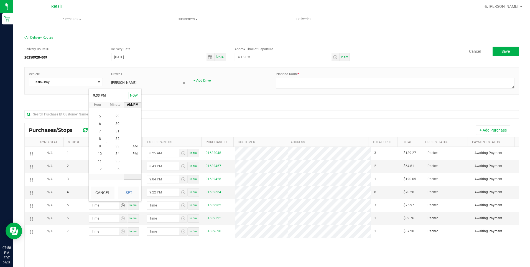
scroll to position [7, 0]
click at [131, 190] on button "Set" at bounding box center [128, 192] width 21 height 12
type input "9:33 PM"
type input "9:34 PM"
click at [123, 221] on span "Toggle time list" at bounding box center [123, 218] width 8 height 8
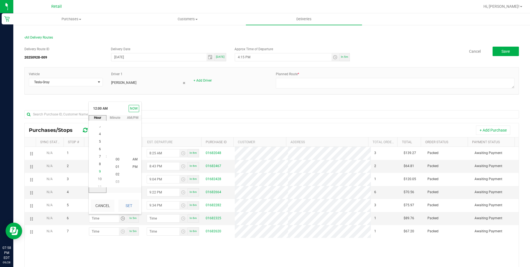
scroll to position [60, 0]
click at [99, 167] on span "9" at bounding box center [100, 167] width 2 height 4
click at [116, 149] on li "41" at bounding box center [117, 151] width 13 height 7
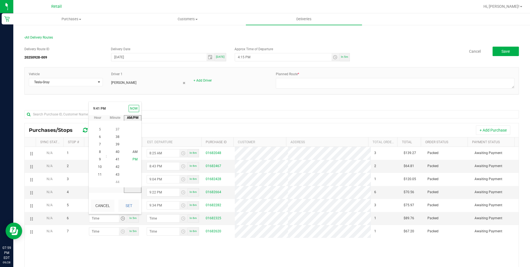
click at [133, 159] on span "PM" at bounding box center [135, 160] width 5 height 4
click at [132, 206] on button "Set" at bounding box center [128, 205] width 21 height 12
type input "9:41 PM"
type input "9:42 PM"
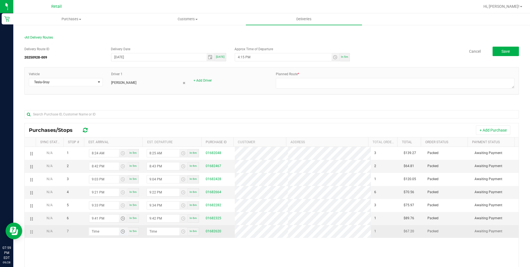
click at [121, 232] on span "Toggle time list" at bounding box center [123, 231] width 4 height 4
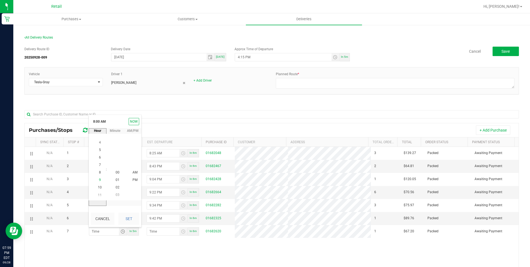
click at [98, 177] on li "9" at bounding box center [99, 179] width 13 height 7
click at [117, 166] on span "58" at bounding box center [118, 165] width 4 height 4
click at [116, 157] on span "56" at bounding box center [118, 157] width 4 height 4
click at [133, 178] on span "PM" at bounding box center [135, 180] width 5 height 4
click at [129, 221] on button "Set" at bounding box center [128, 218] width 21 height 12
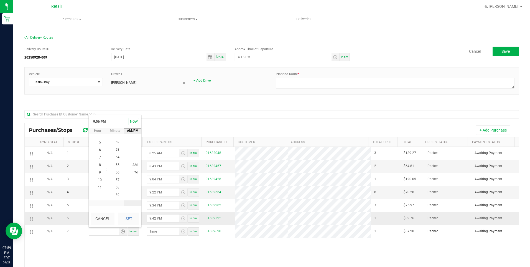
type input "9:56 PM"
type input "9:57 PM"
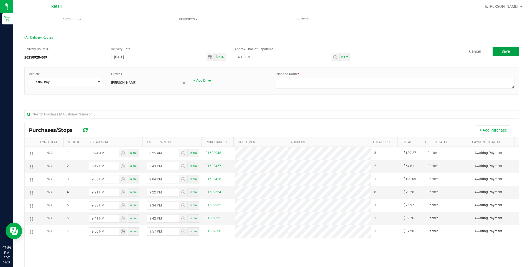
click at [502, 50] on span "Save" at bounding box center [506, 51] width 8 height 4
click at [333, 59] on span "Toggle time list" at bounding box center [335, 57] width 4 height 4
click at [244, 119] on span "8" at bounding box center [245, 119] width 2 height 4
click at [262, 119] on li "15" at bounding box center [262, 119] width 13 height 7
click at [277, 118] on span "PM" at bounding box center [279, 119] width 5 height 4
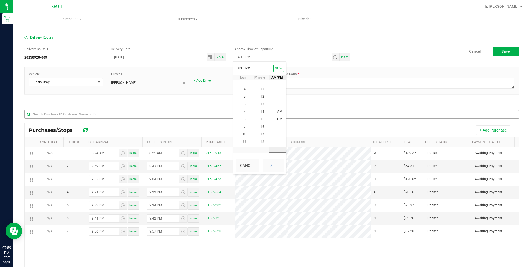
drag, startPoint x: 273, startPoint y: 163, endPoint x: 280, endPoint y: 115, distance: 49.4
click at [275, 161] on button "Set" at bounding box center [273, 165] width 21 height 12
type input "8:15 PM"
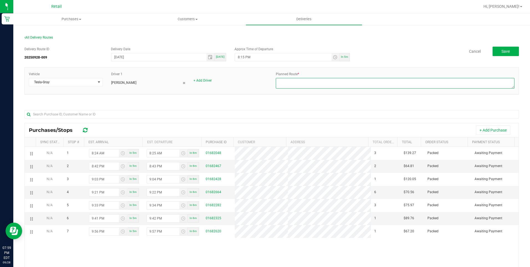
click at [305, 79] on textarea at bounding box center [395, 83] width 239 height 11
type textarea "onfleet"
click at [495, 52] on button "Save" at bounding box center [506, 51] width 26 height 9
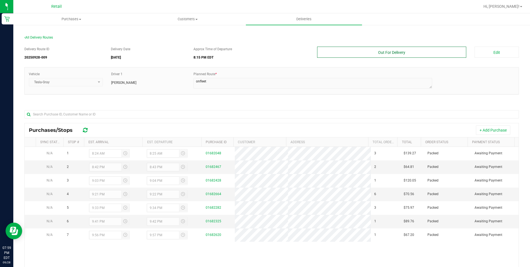
click at [440, 56] on button "Out For Delivery" at bounding box center [391, 52] width 149 height 11
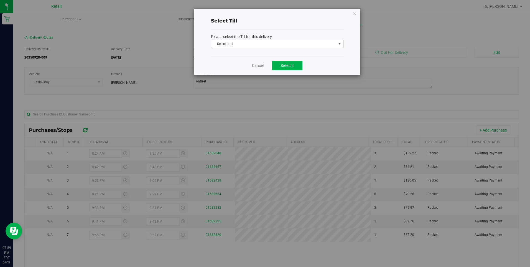
click at [334, 46] on span "Select a till" at bounding box center [273, 44] width 125 height 8
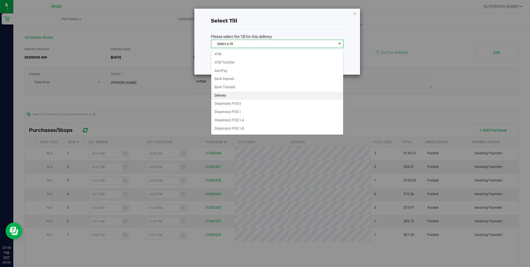
click at [246, 98] on li "Delivery" at bounding box center [277, 96] width 132 height 8
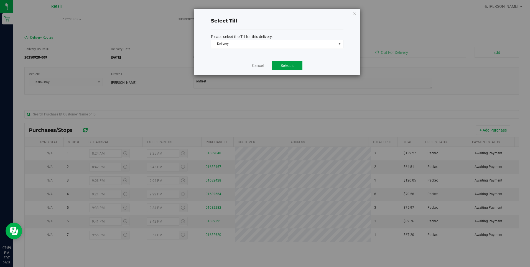
click at [291, 62] on button "Select it" at bounding box center [287, 65] width 31 height 9
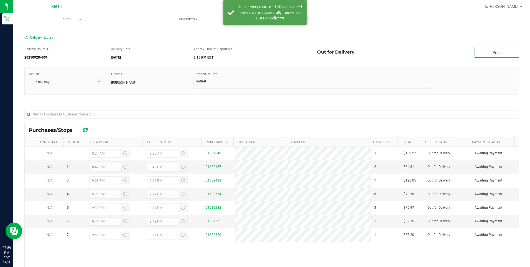
click at [494, 51] on link "Print" at bounding box center [497, 52] width 44 height 11
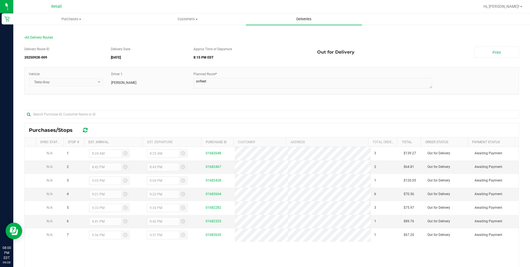
click at [301, 20] on span "Deliveries" at bounding box center [304, 19] width 30 height 5
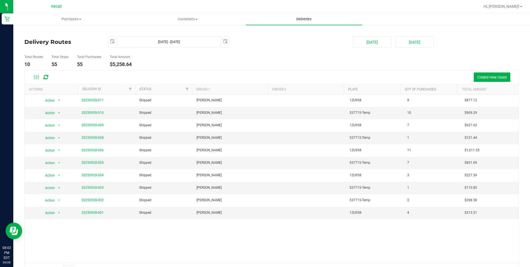
click at [314, 16] on uib-tab-heading "Deliveries" at bounding box center [304, 19] width 116 height 12
click at [297, 22] on uib-tab-heading "Deliveries" at bounding box center [304, 19] width 116 height 12
click at [100, 111] on link "20250928-010" at bounding box center [93, 113] width 22 height 4
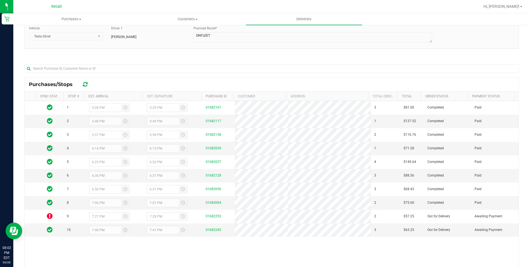
scroll to position [76, 0]
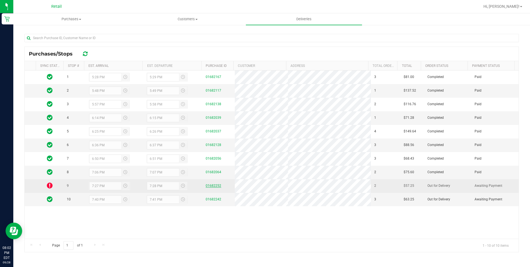
click at [208, 186] on link "01682252" at bounding box center [214, 186] width 16 height 4
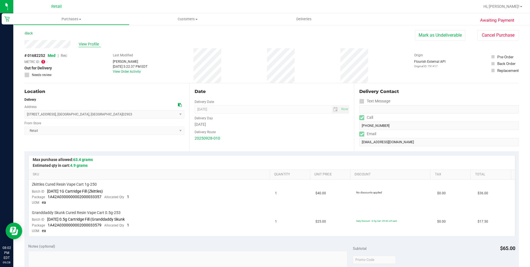
click at [91, 42] on span "View Profile" at bounding box center [90, 44] width 22 height 6
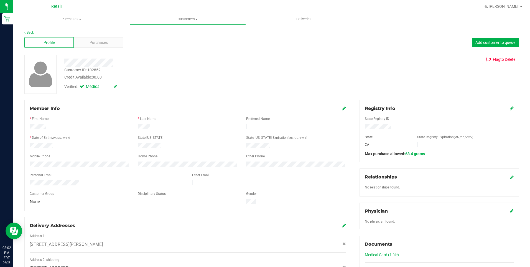
click at [510, 109] on icon at bounding box center [512, 108] width 4 height 4
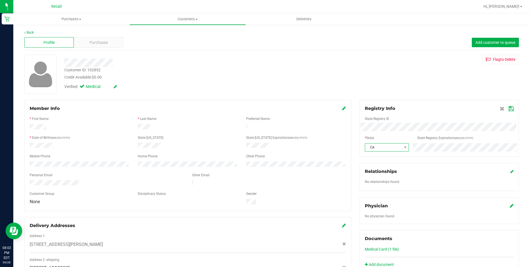
click at [378, 146] on span "CA" at bounding box center [383, 147] width 37 height 8
click at [384, 203] on li "RI" at bounding box center [383, 201] width 43 height 9
click at [509, 110] on icon at bounding box center [511, 108] width 5 height 4
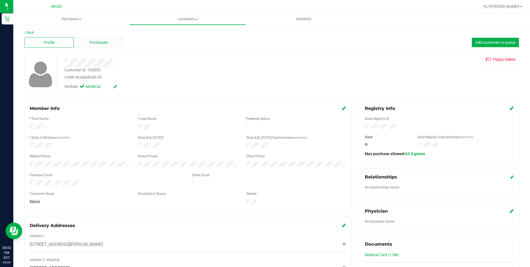
click at [87, 45] on div "Purchases" at bounding box center [98, 42] width 49 height 11
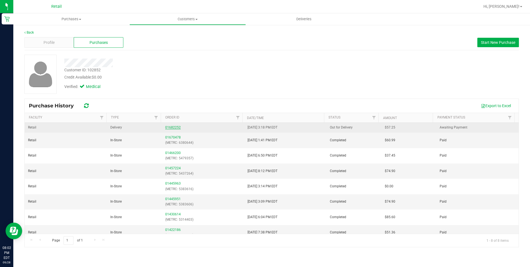
click at [168, 126] on link "01682252" at bounding box center [173, 127] width 16 height 4
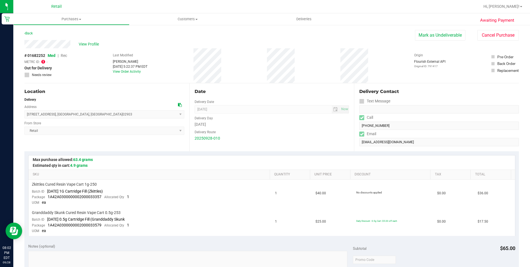
click at [43, 62] on icon at bounding box center [43, 61] width 4 height 4
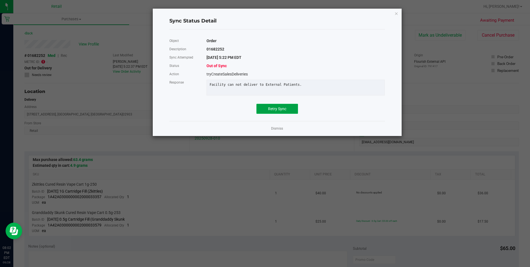
click at [283, 114] on button "Retry Sync" at bounding box center [278, 109] width 42 height 10
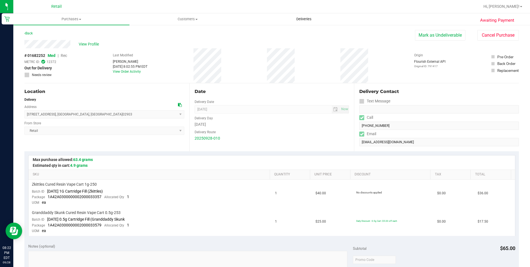
click at [302, 20] on span "Deliveries" at bounding box center [304, 19] width 30 height 5
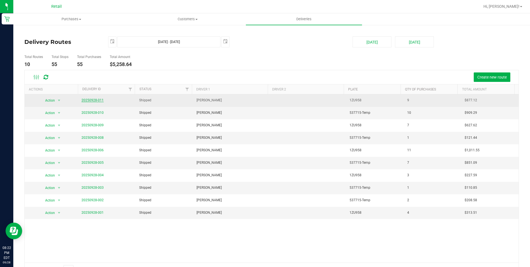
click at [99, 99] on link "20250928-011" at bounding box center [93, 100] width 22 height 4
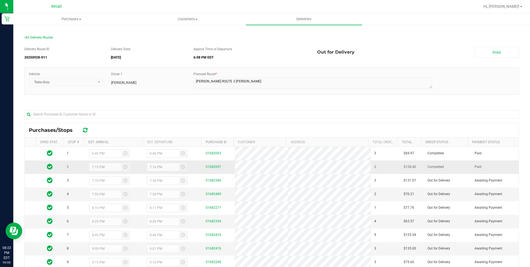
scroll to position [28, 0]
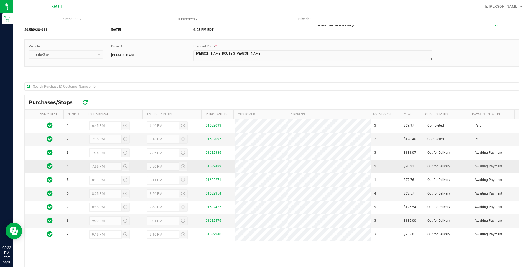
click at [209, 166] on link "01682489" at bounding box center [214, 166] width 16 height 4
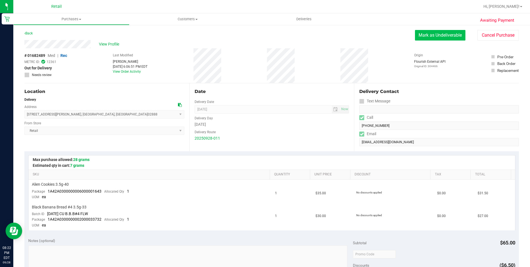
click at [435, 35] on button "Mark as Undeliverable" at bounding box center [440, 35] width 50 height 11
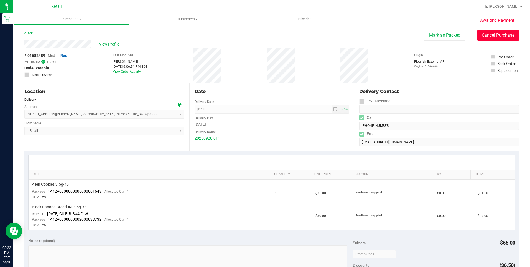
click at [499, 39] on button "Cancel Purchase" at bounding box center [499, 35] width 42 height 11
click at [67, 20] on span "Purchases" at bounding box center [72, 19] width 116 height 5
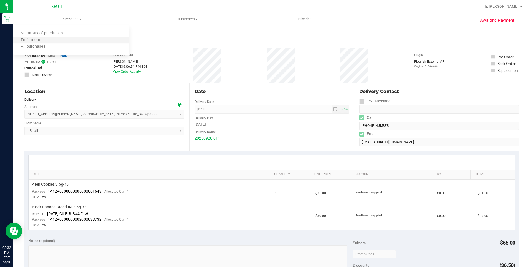
click at [60, 41] on li "Fulfillment" at bounding box center [71, 40] width 116 height 7
